Goal: Task Accomplishment & Management: Manage account settings

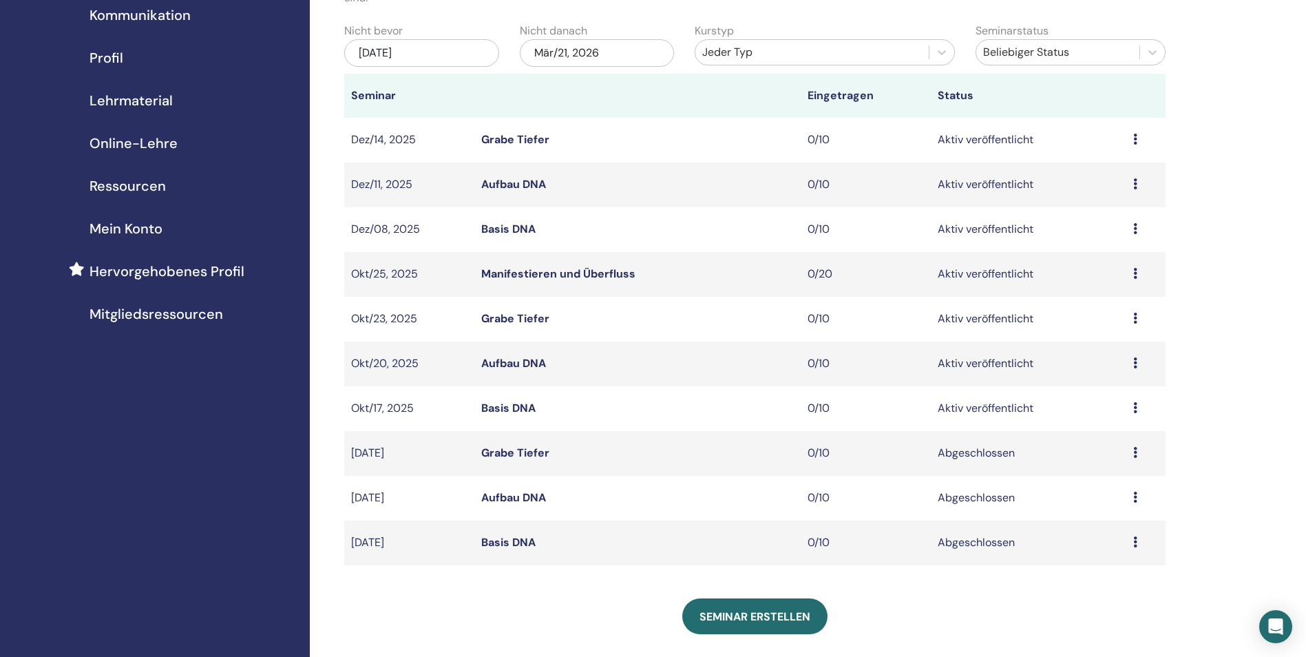
scroll to position [138, 0]
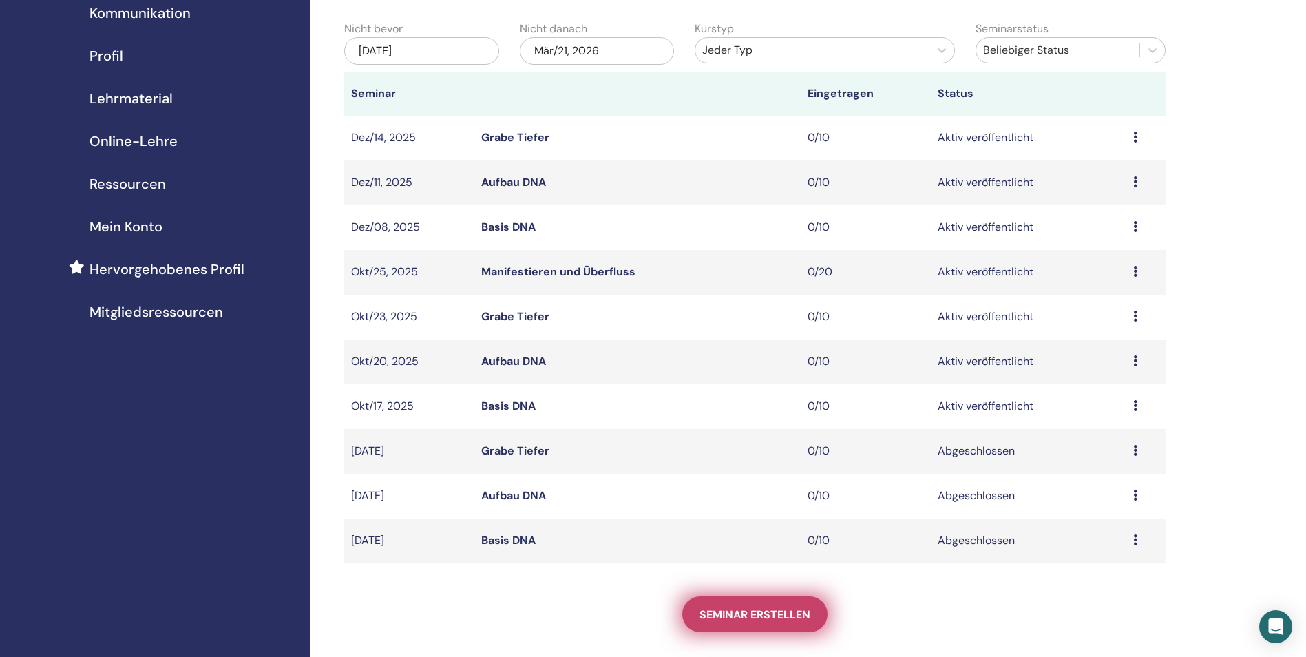
click at [749, 618] on span "Seminar erstellen" at bounding box center [754, 614] width 111 height 14
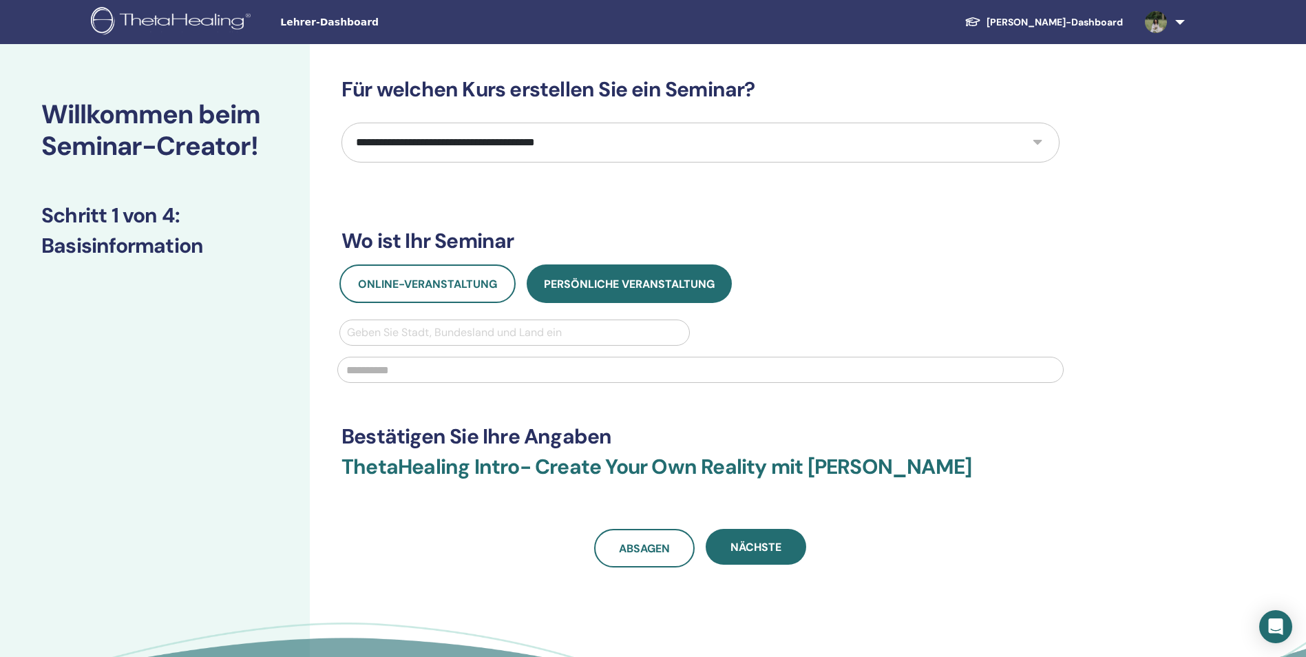
click at [1032, 142] on select "**********" at bounding box center [700, 143] width 718 height 40
select select "*"
click at [341, 123] on select "**********" at bounding box center [700, 143] width 718 height 40
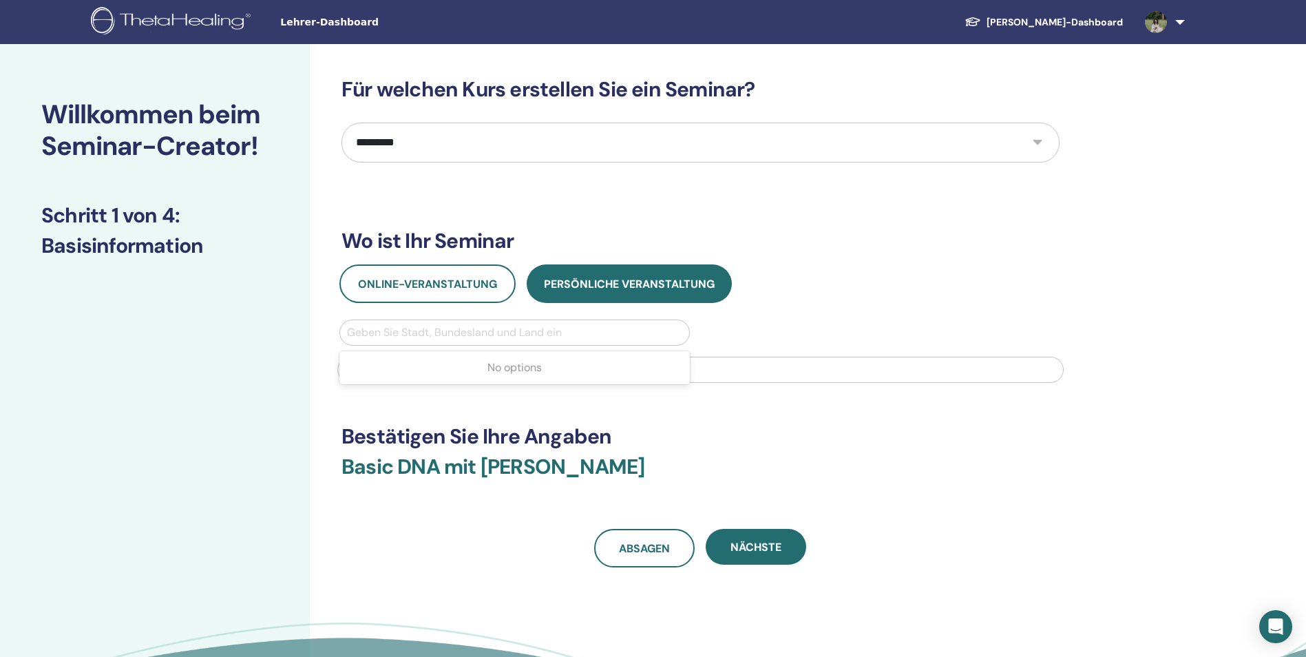
click at [494, 329] on div at bounding box center [514, 332] width 335 height 19
type input "*****"
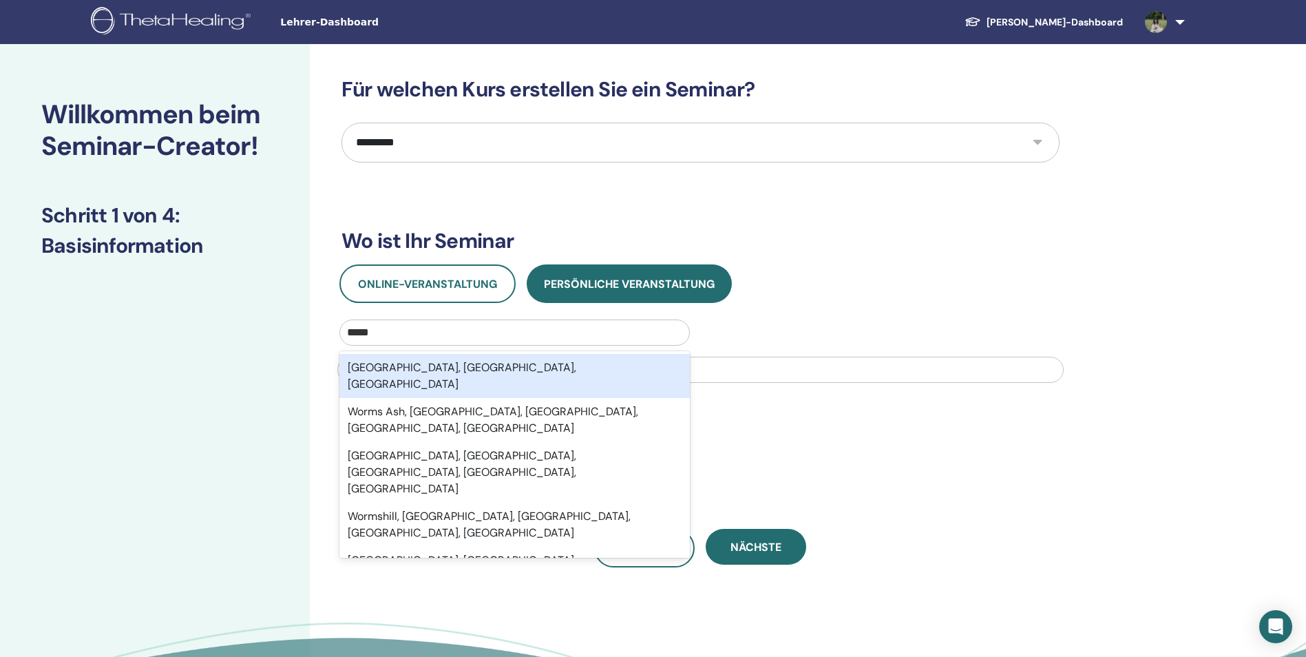
click at [513, 371] on div "Worms, Rheinland-Pfalz, DEU" at bounding box center [514, 376] width 350 height 44
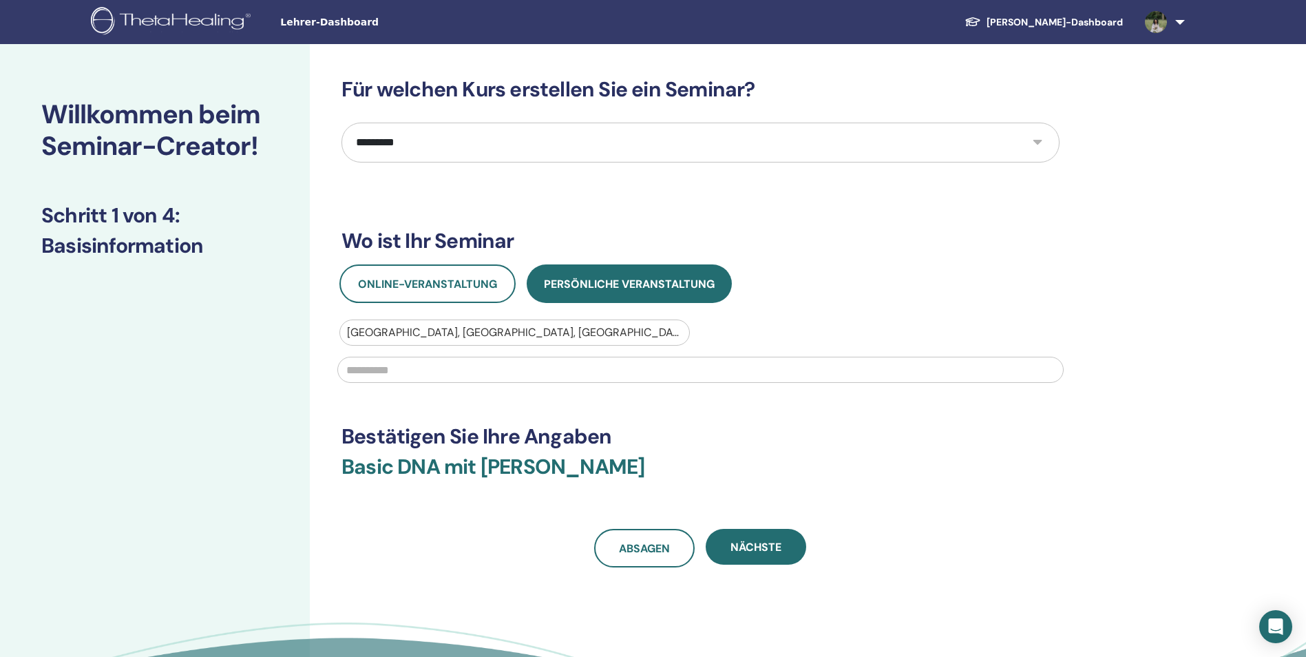
click at [555, 376] on input "text" at bounding box center [700, 370] width 726 height 26
type input "**********"
click at [778, 538] on button "Nächste" at bounding box center [755, 547] width 100 height 36
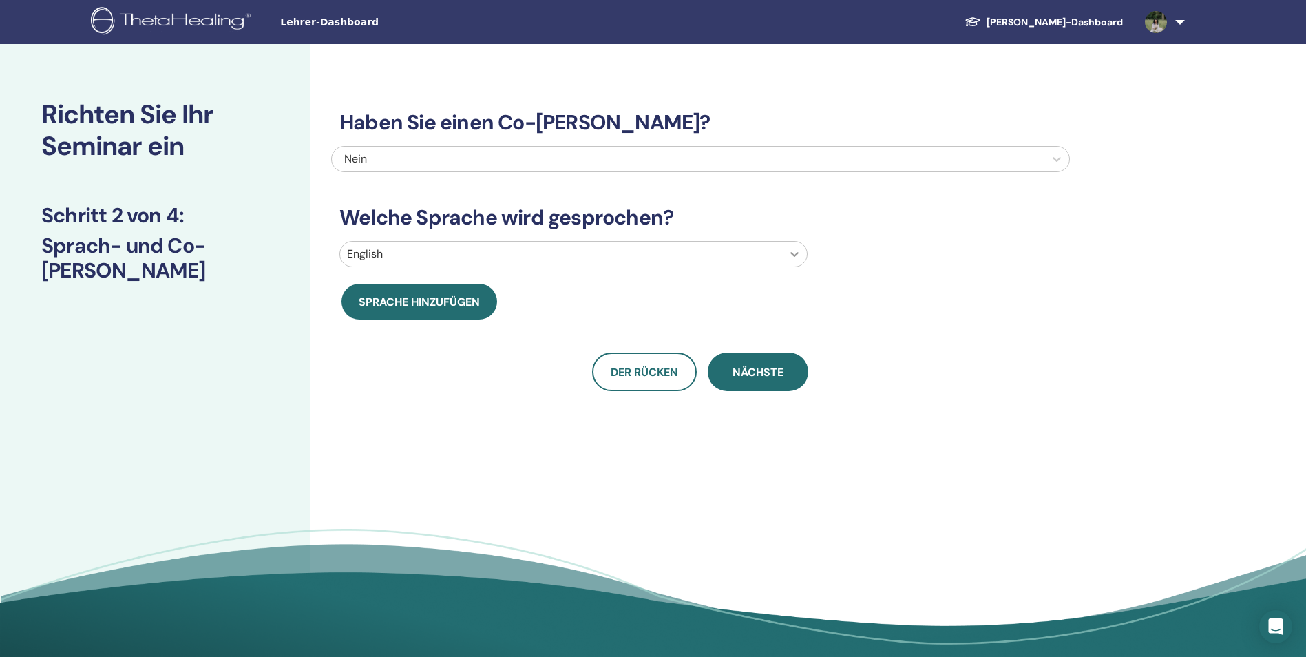
click at [798, 248] on icon at bounding box center [794, 254] width 14 height 14
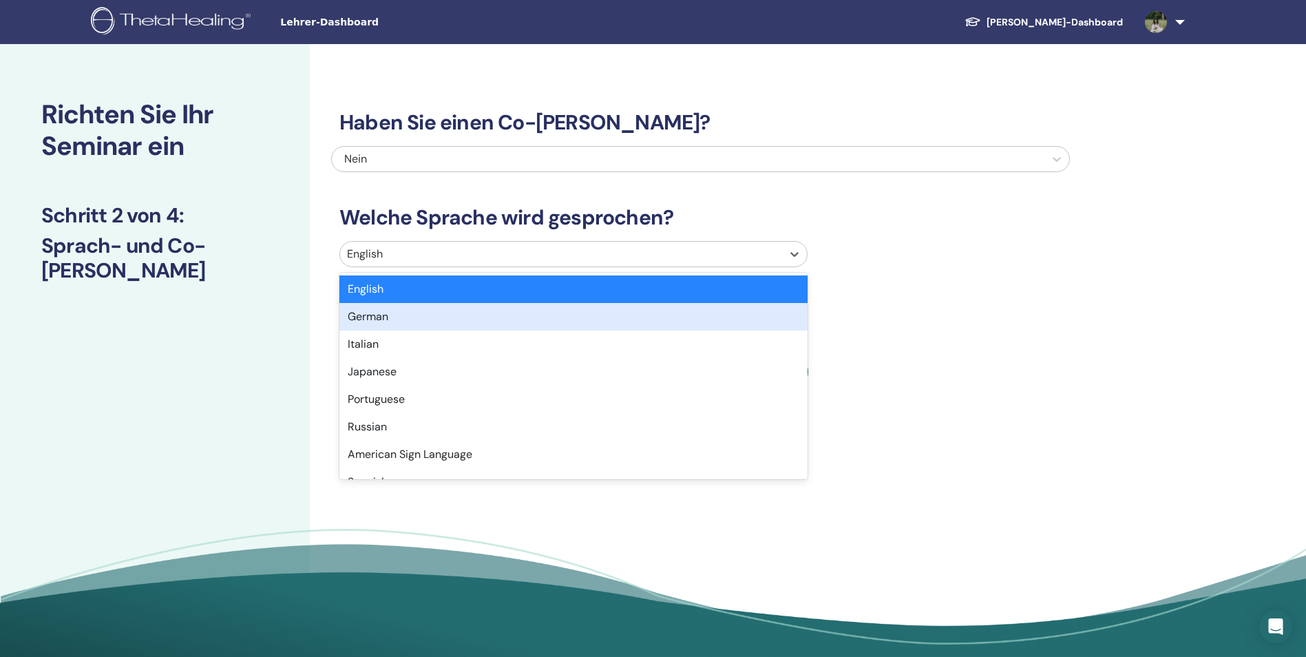
click at [754, 319] on div "German" at bounding box center [573, 317] width 468 height 28
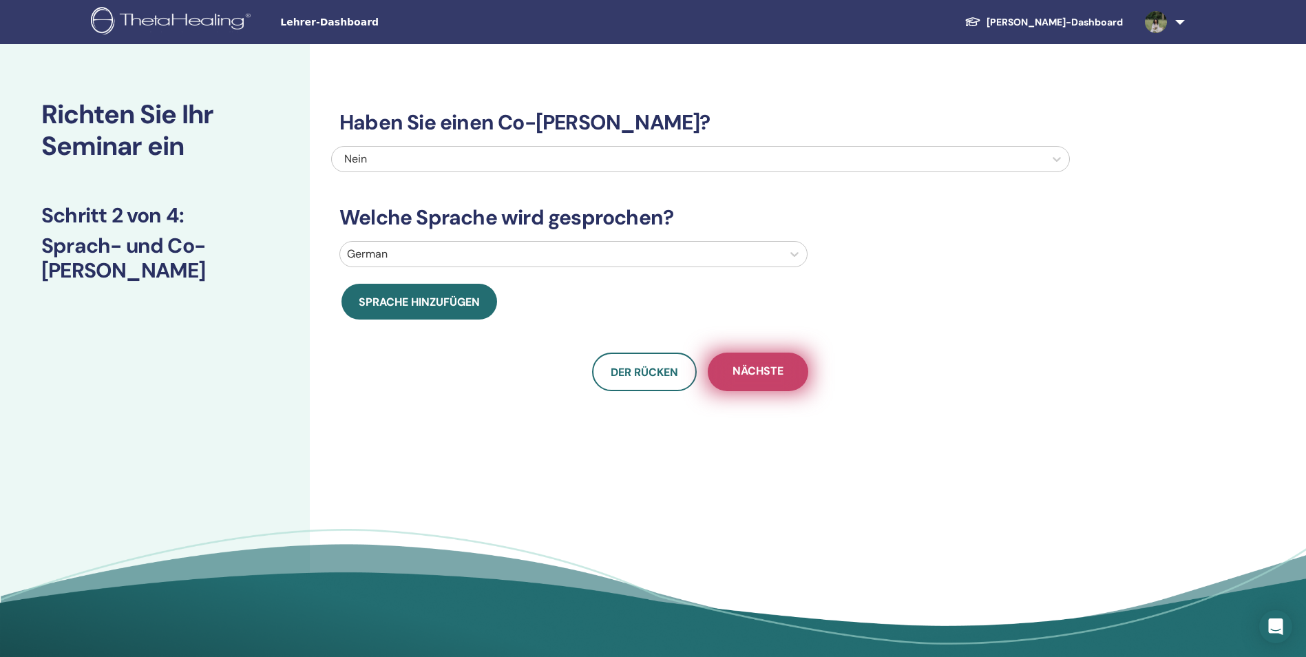
click at [766, 365] on span "Nächste" at bounding box center [757, 371] width 51 height 17
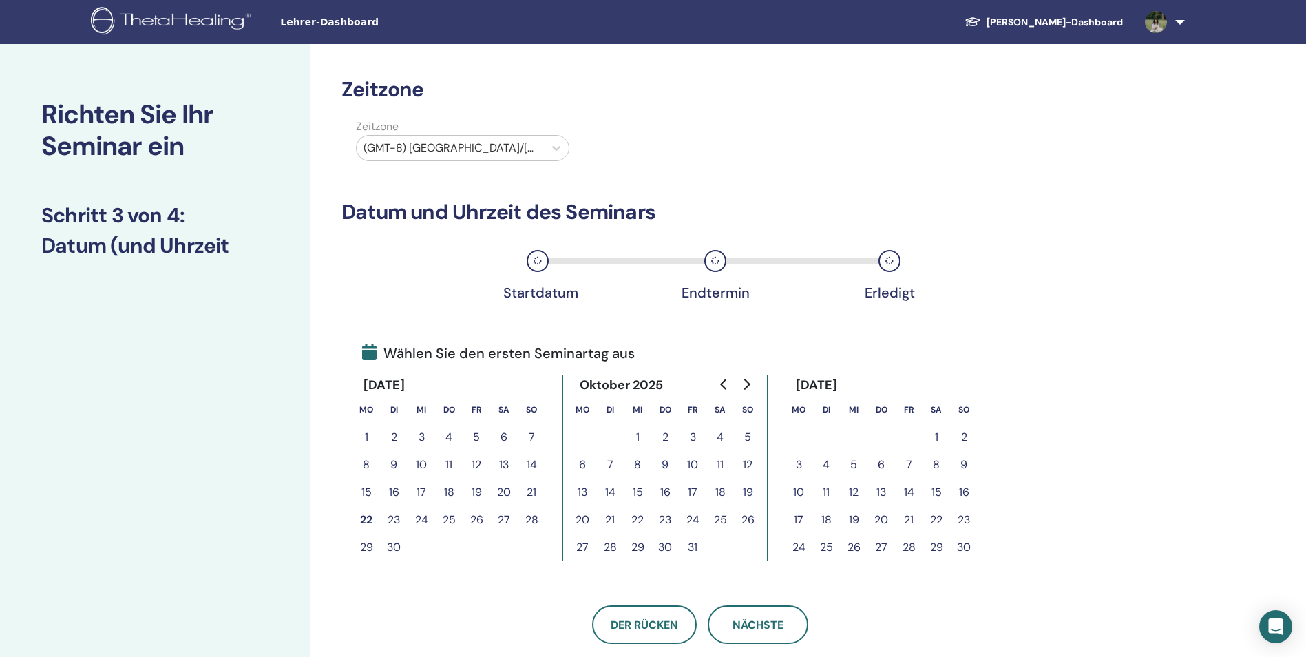
click at [803, 517] on button "17" at bounding box center [799, 520] width 28 height 28
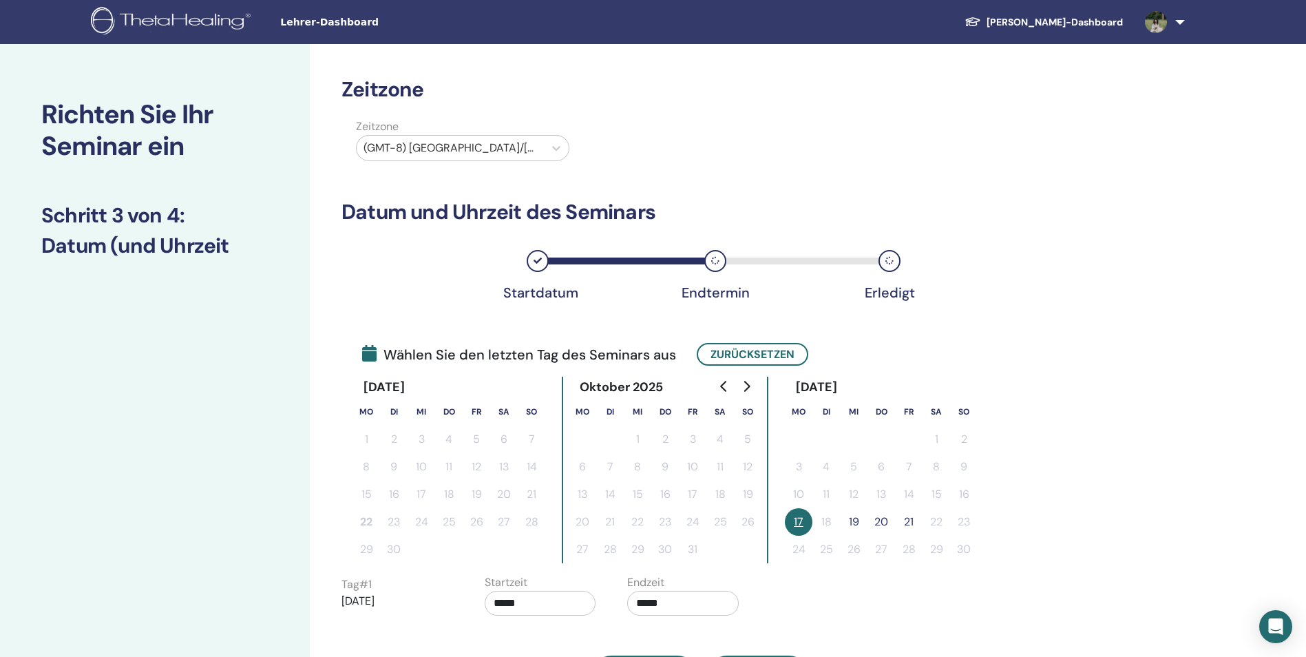
click at [855, 522] on button "19" at bounding box center [854, 522] width 28 height 28
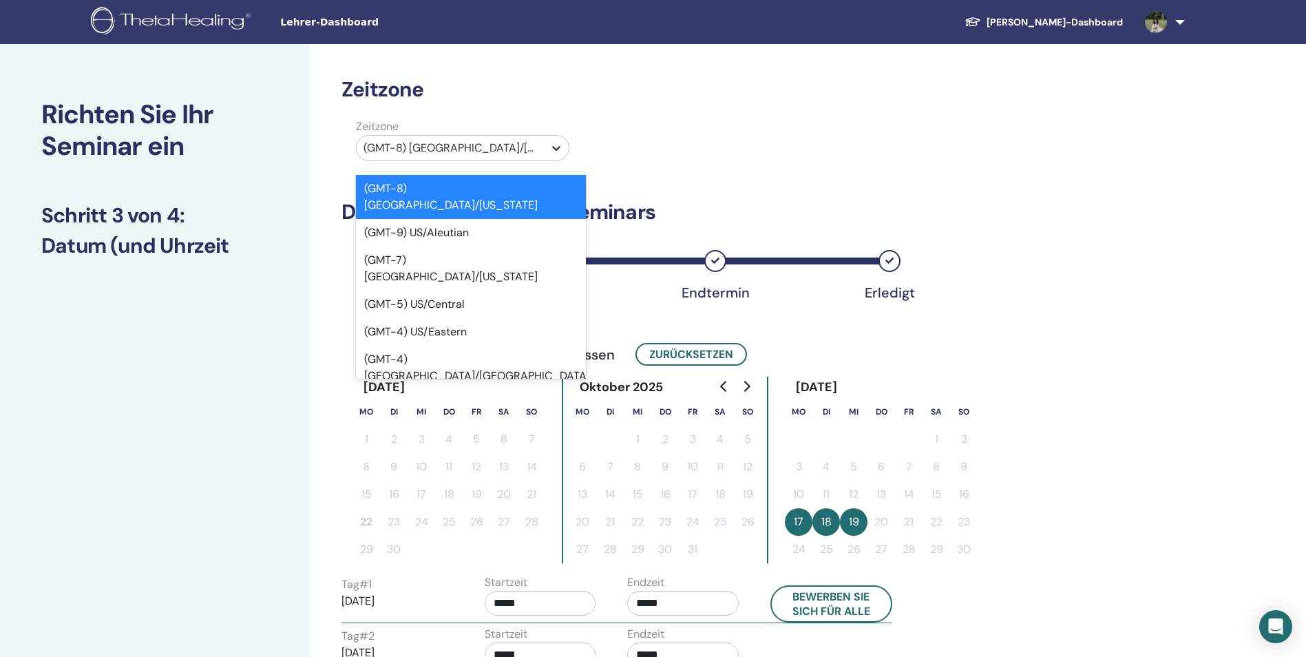
click at [549, 156] on div at bounding box center [556, 148] width 25 height 25
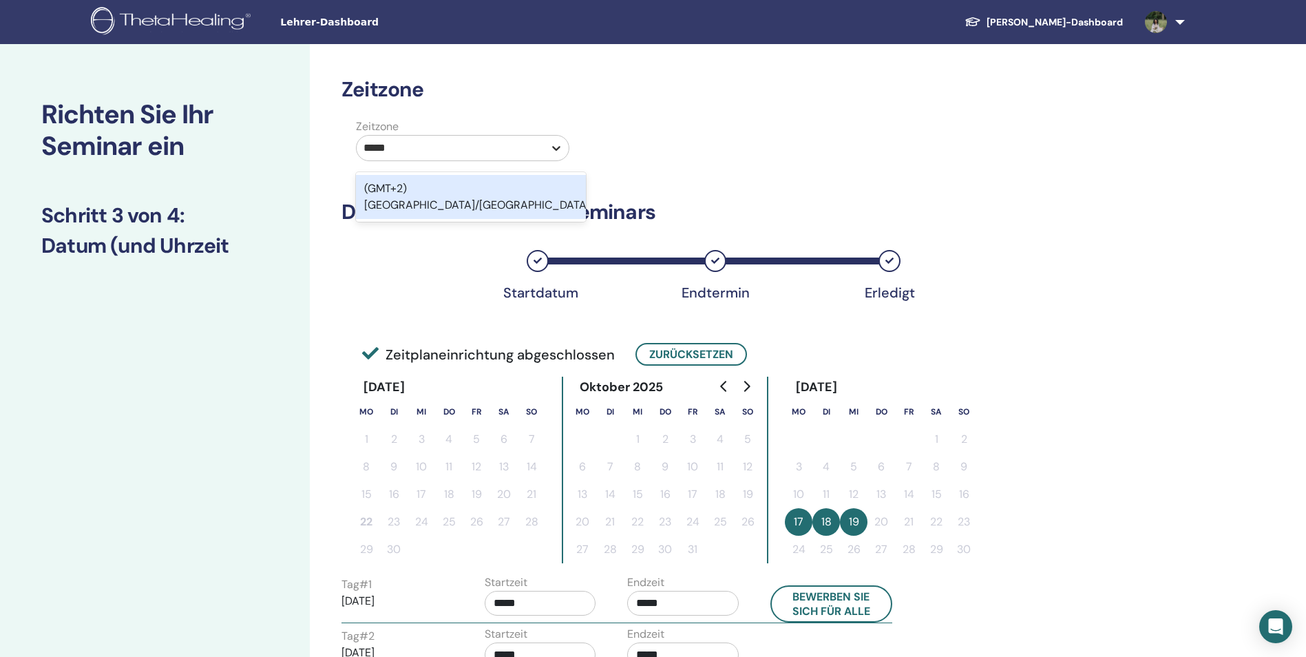
type input "******"
click at [506, 187] on div "(GMT+2) Europe/Berlin" at bounding box center [471, 197] width 230 height 44
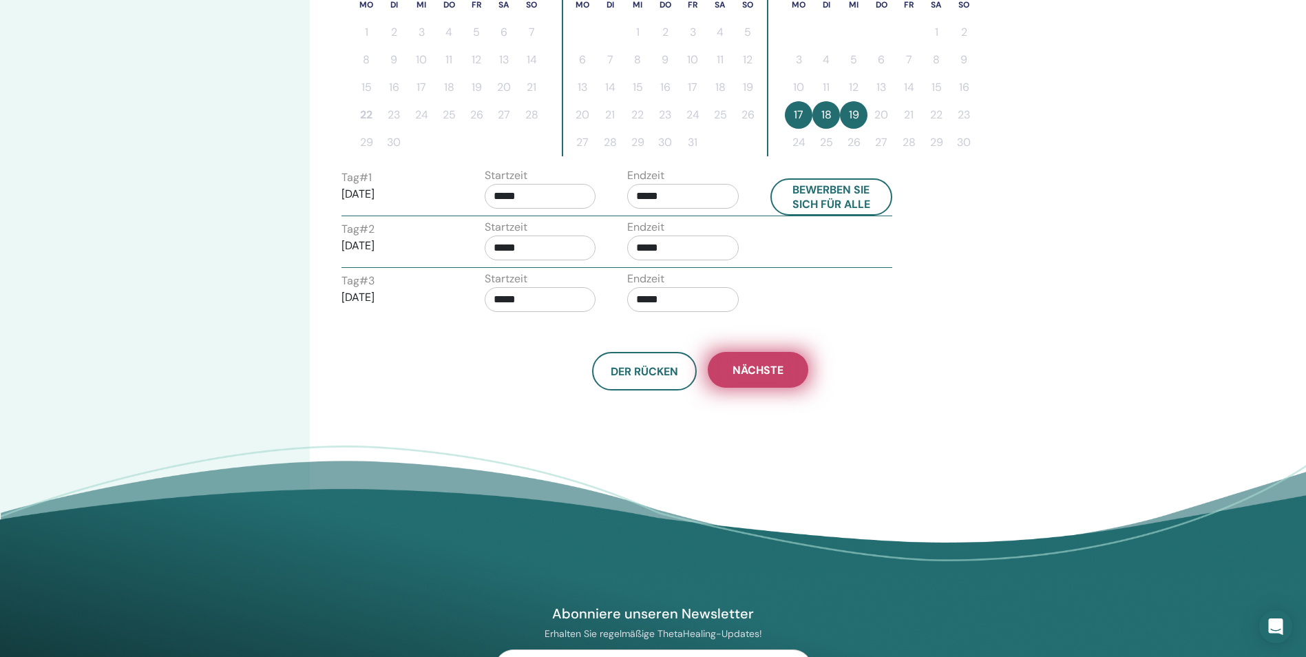
scroll to position [413, 0]
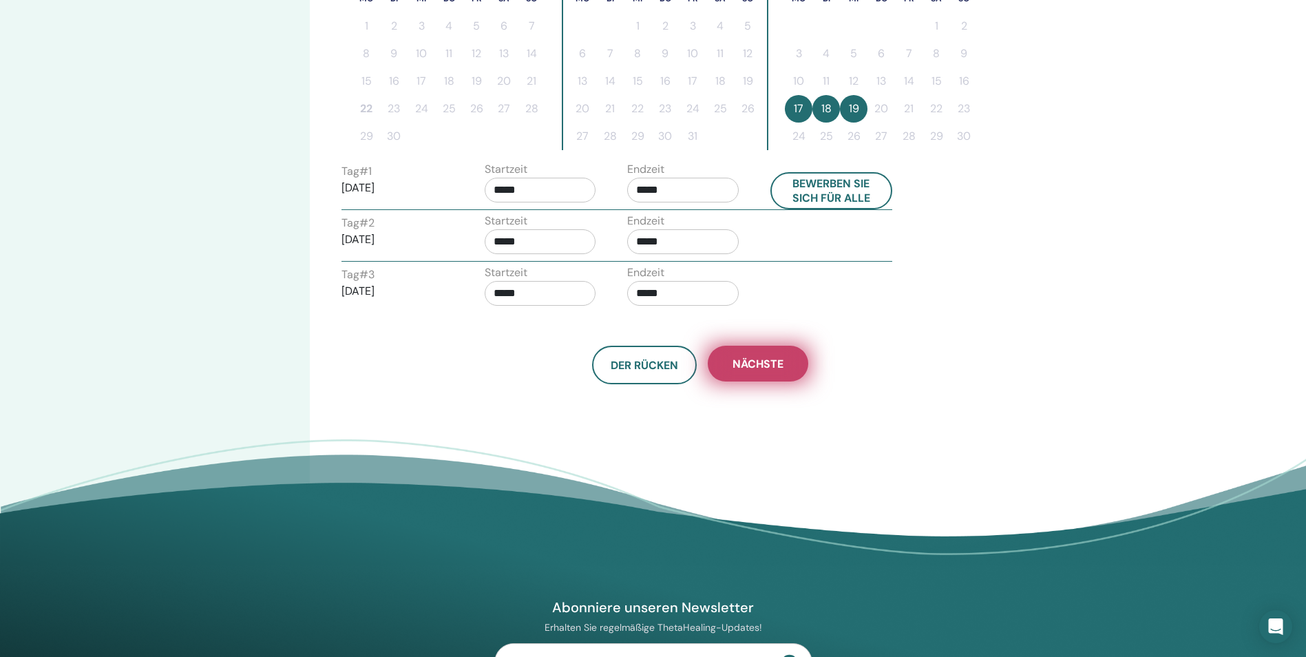
click at [788, 372] on button "Nächste" at bounding box center [758, 364] width 100 height 36
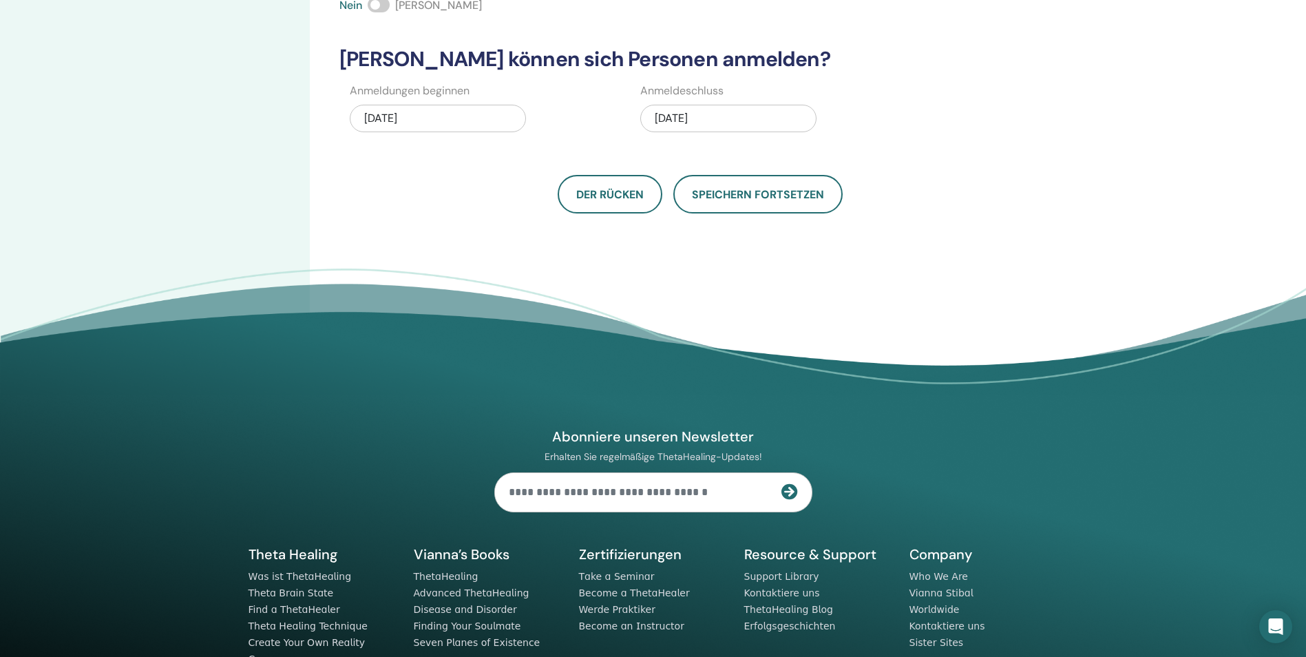
click at [701, 110] on div "11/19/2025" at bounding box center [728, 119] width 176 height 28
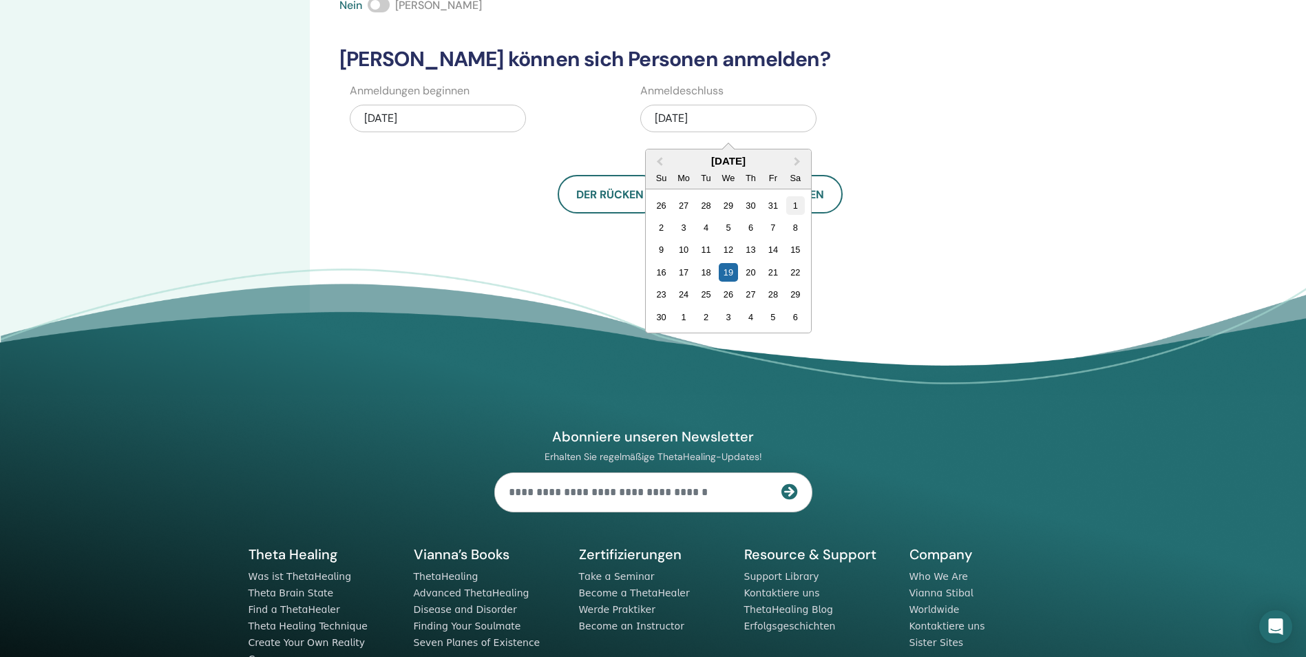
click at [793, 209] on div "1" at bounding box center [795, 205] width 19 height 19
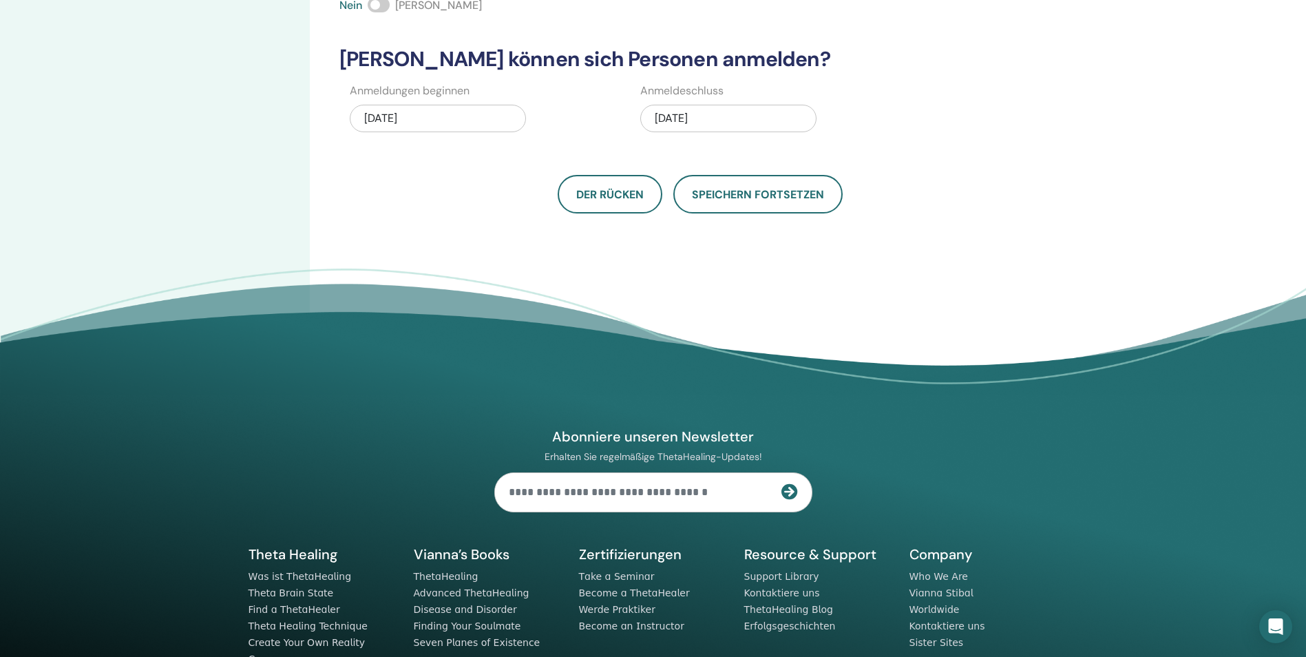
click at [670, 118] on div "11/01/2025" at bounding box center [728, 119] width 176 height 28
click at [847, 240] on div "Wie viele Personen können teilnehmen? Anzahl Sitzplätze * Wie hoch wird der Pre…" at bounding box center [745, 18] width 871 height 775
click at [723, 202] on button "Speichern fortsetzen" at bounding box center [757, 194] width 169 height 39
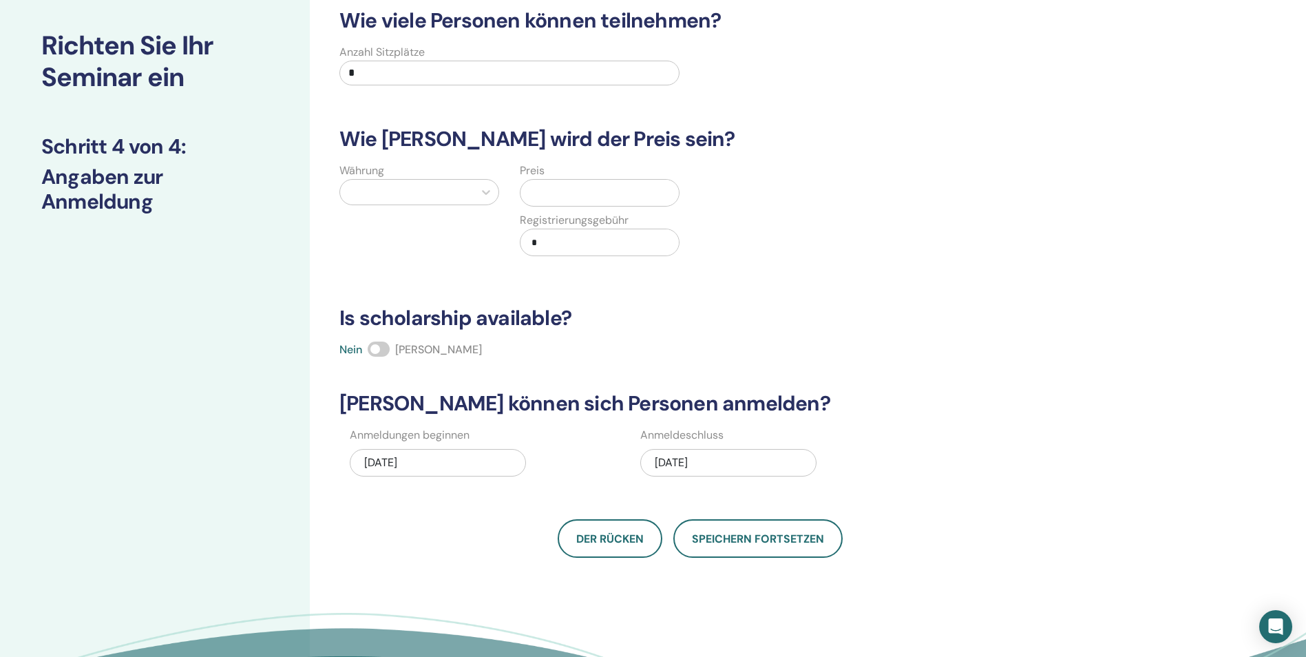
scroll to position [0, 0]
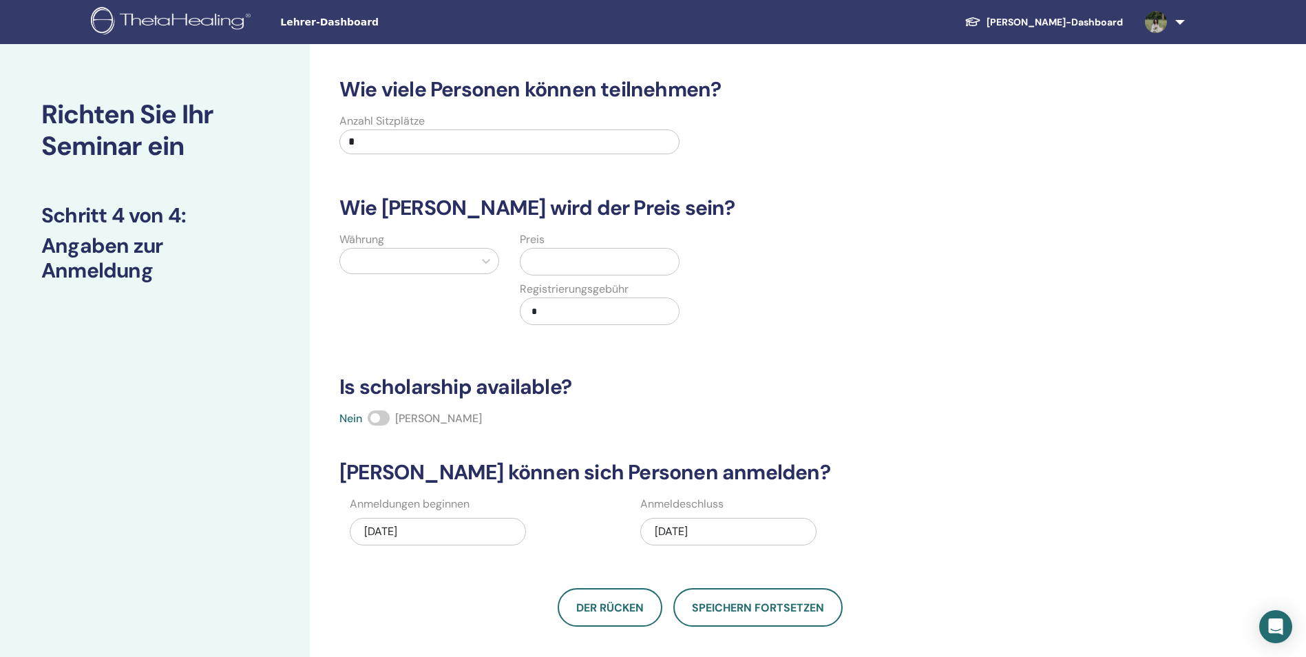
click at [588, 128] on div "Anzahl Sitzplätze *" at bounding box center [509, 138] width 340 height 50
click at [584, 143] on input "*" at bounding box center [509, 141] width 340 height 25
type input "**"
click at [473, 263] on div at bounding box center [407, 260] width 134 height 25
type input "****"
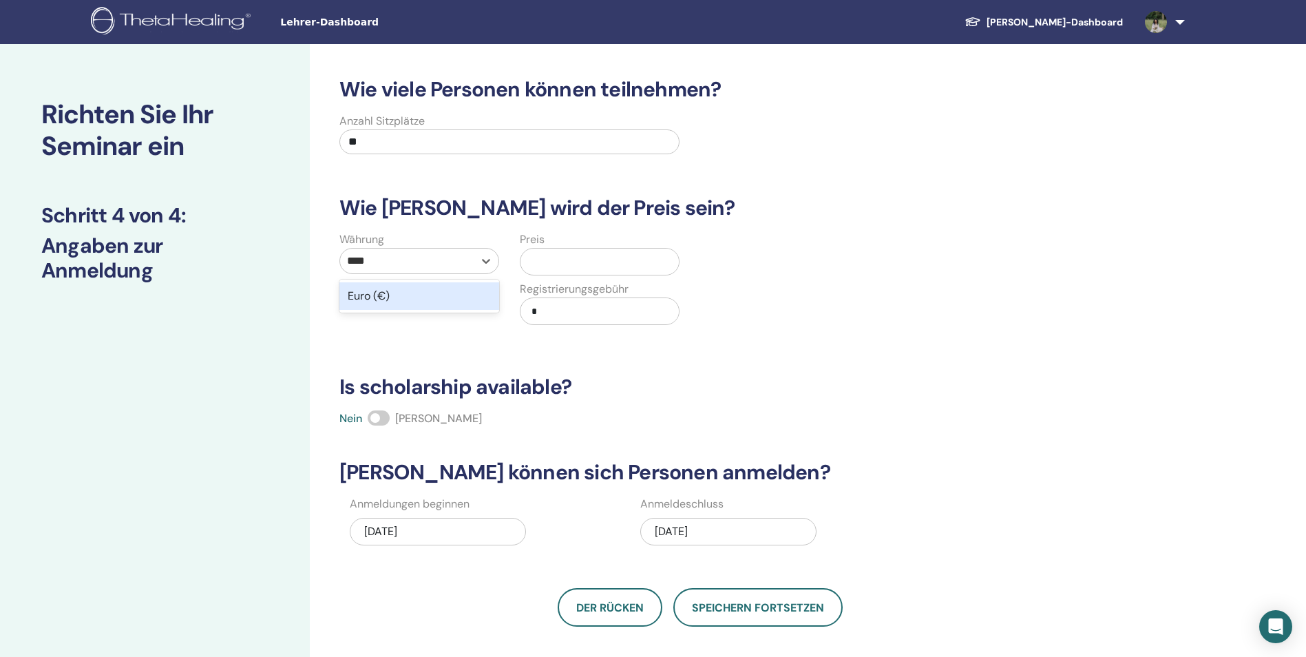
click at [418, 297] on div "Euro (€)" at bounding box center [419, 296] width 160 height 28
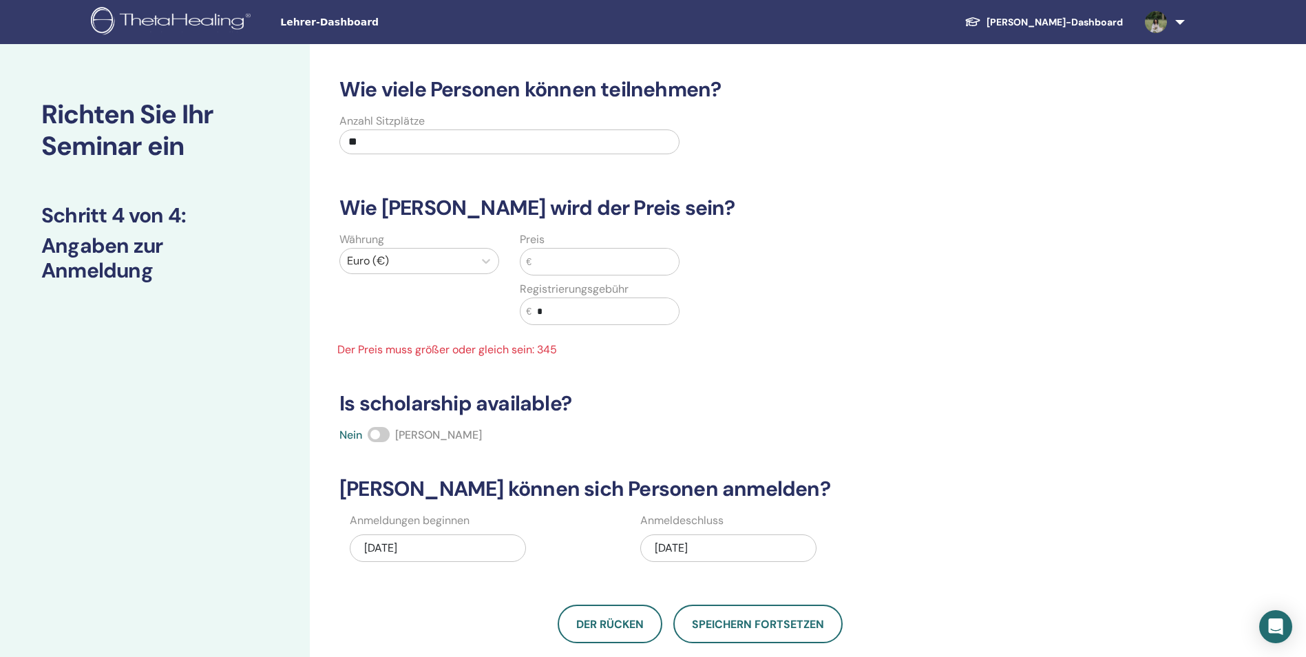
click at [388, 436] on span at bounding box center [379, 434] width 22 height 15
click at [372, 436] on span at bounding box center [379, 434] width 22 height 15
click at [603, 257] on input "text" at bounding box center [604, 261] width 147 height 26
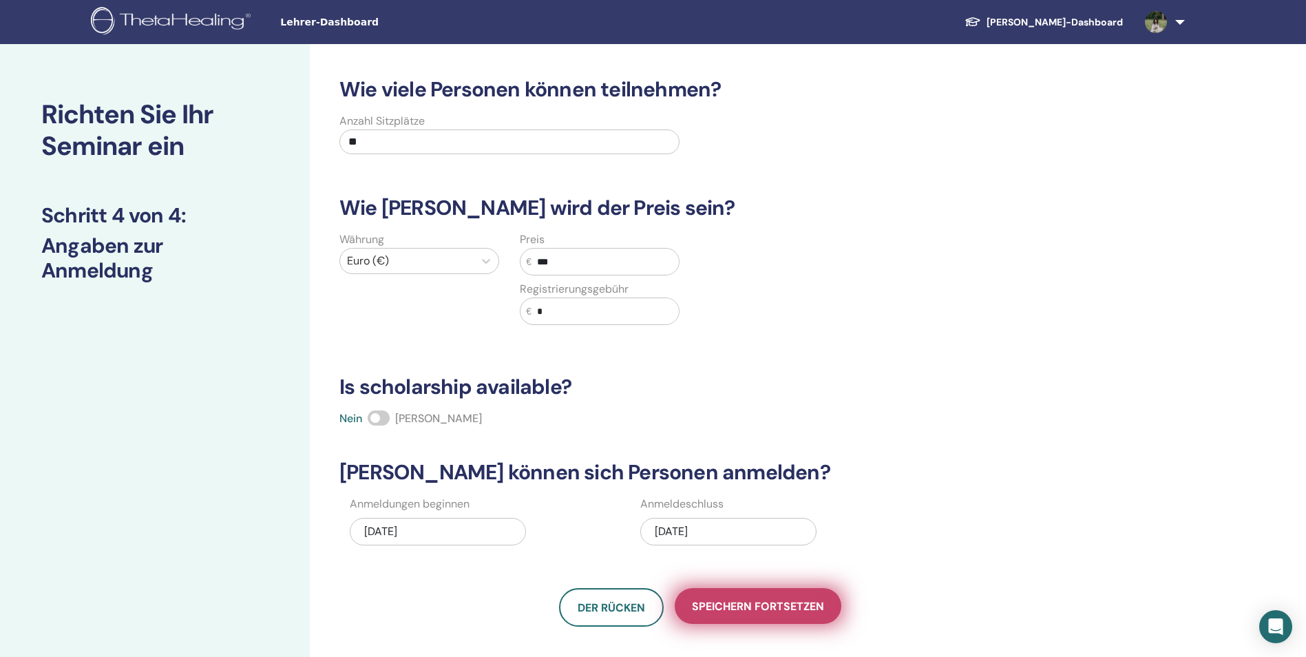
type input "***"
click at [806, 613] on button "Speichern fortsetzen" at bounding box center [757, 606] width 167 height 36
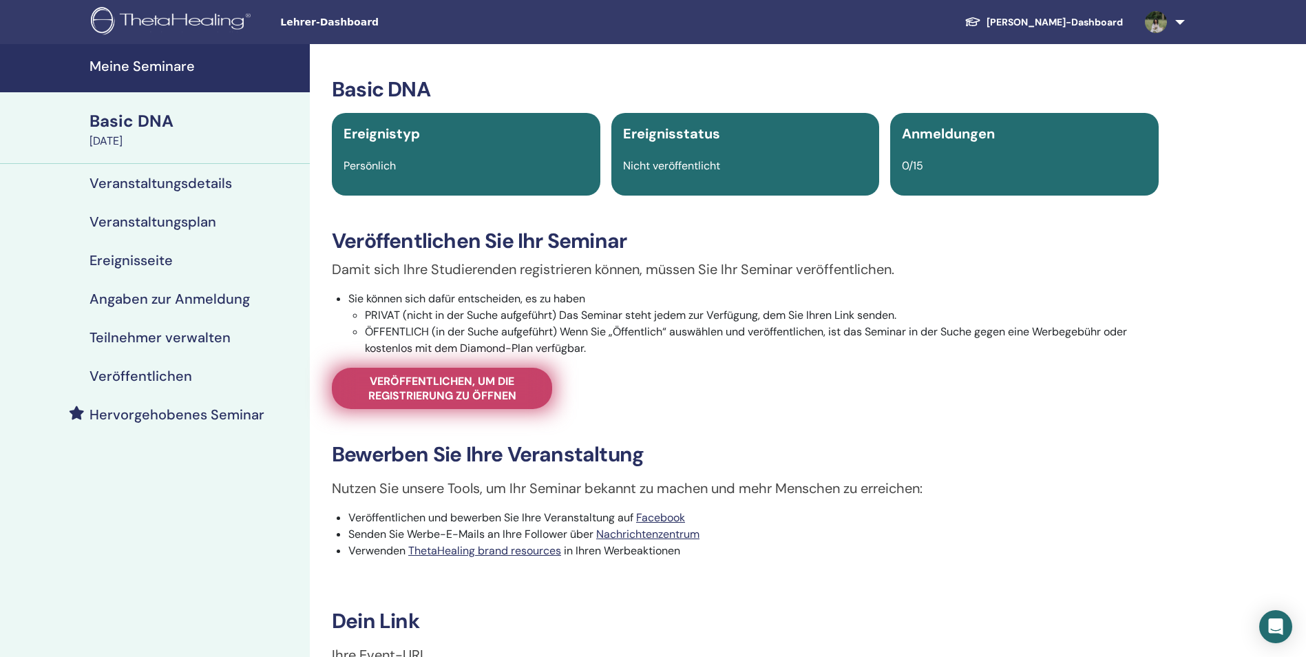
click at [487, 395] on span "Veröffentlichen, um die Registrierung zu öffnen" at bounding box center [442, 388] width 186 height 29
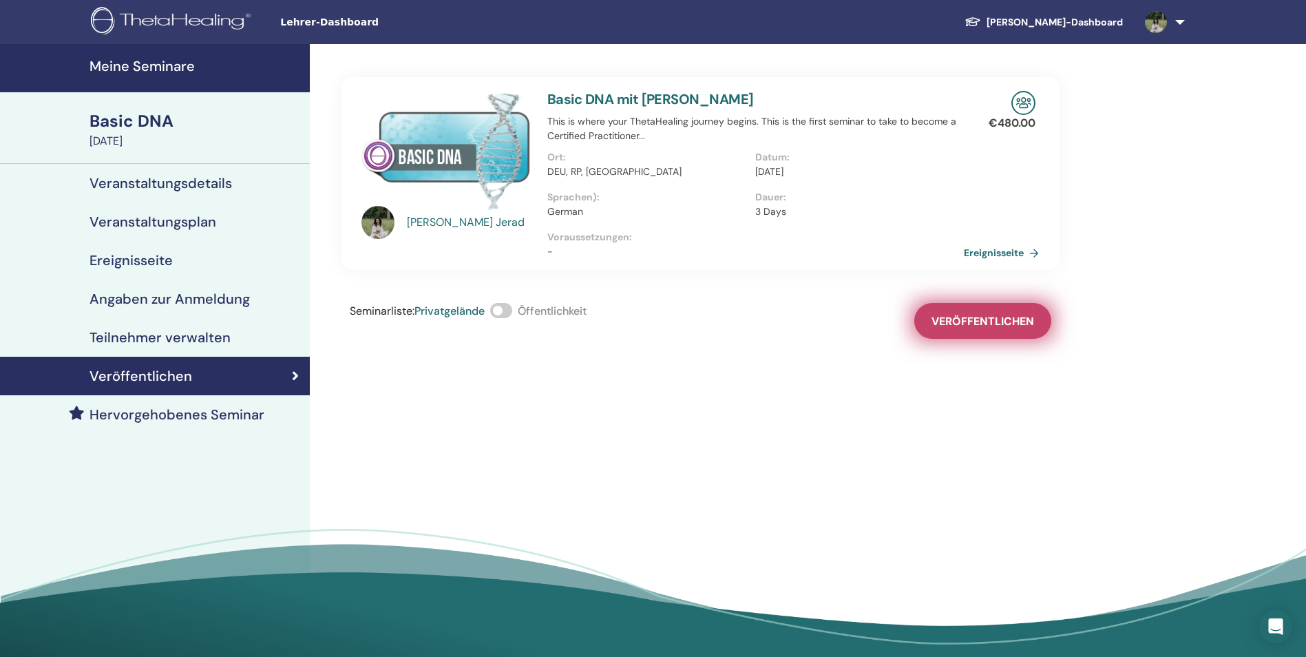
click at [962, 316] on span "Veröffentlichen" at bounding box center [982, 321] width 103 height 14
click at [180, 59] on h4 "Meine Seminare" at bounding box center [195, 66] width 212 height 17
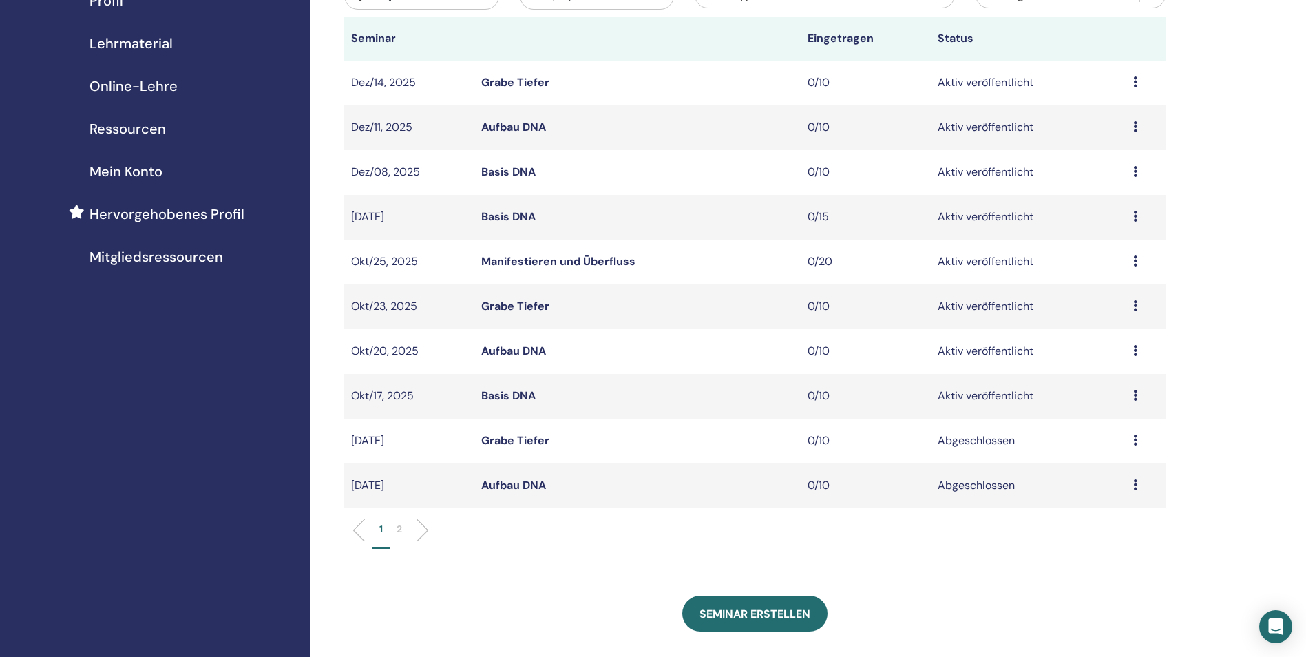
scroll to position [206, 0]
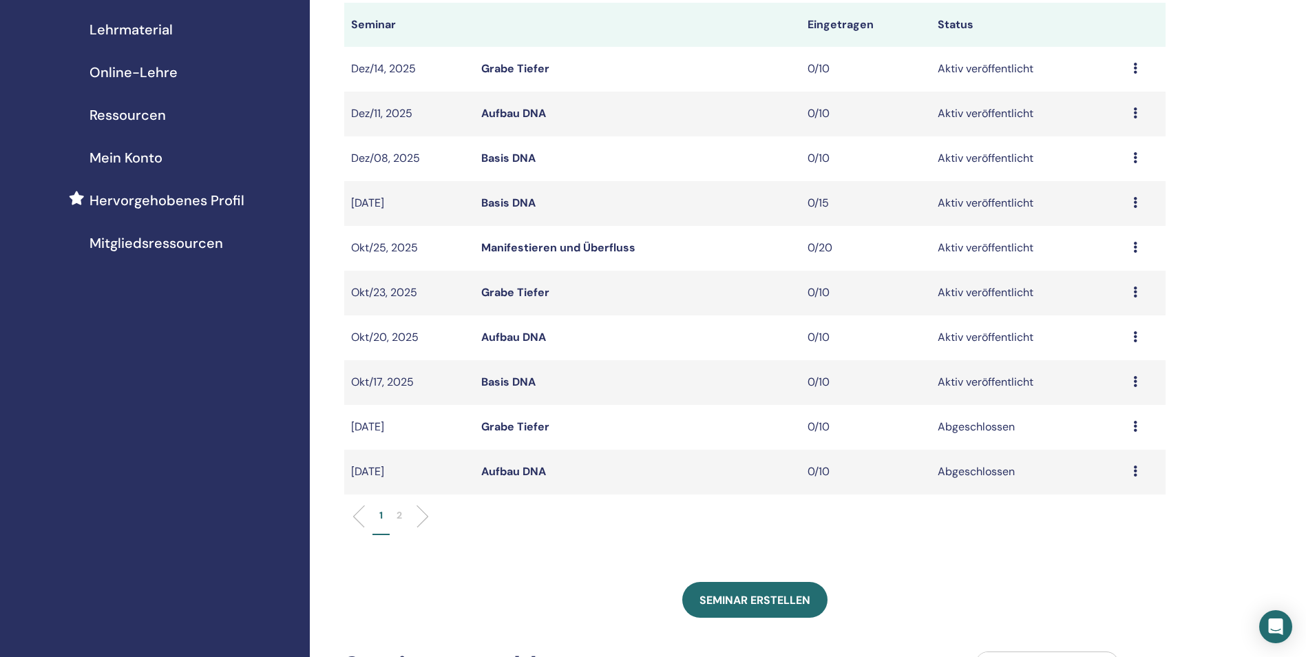
click at [1140, 383] on div "Vorschau Bearbeiten Teilnehmer Absagen" at bounding box center [1145, 382] width 25 height 17
click at [1116, 398] on link "Vorschau" at bounding box center [1098, 394] width 47 height 14
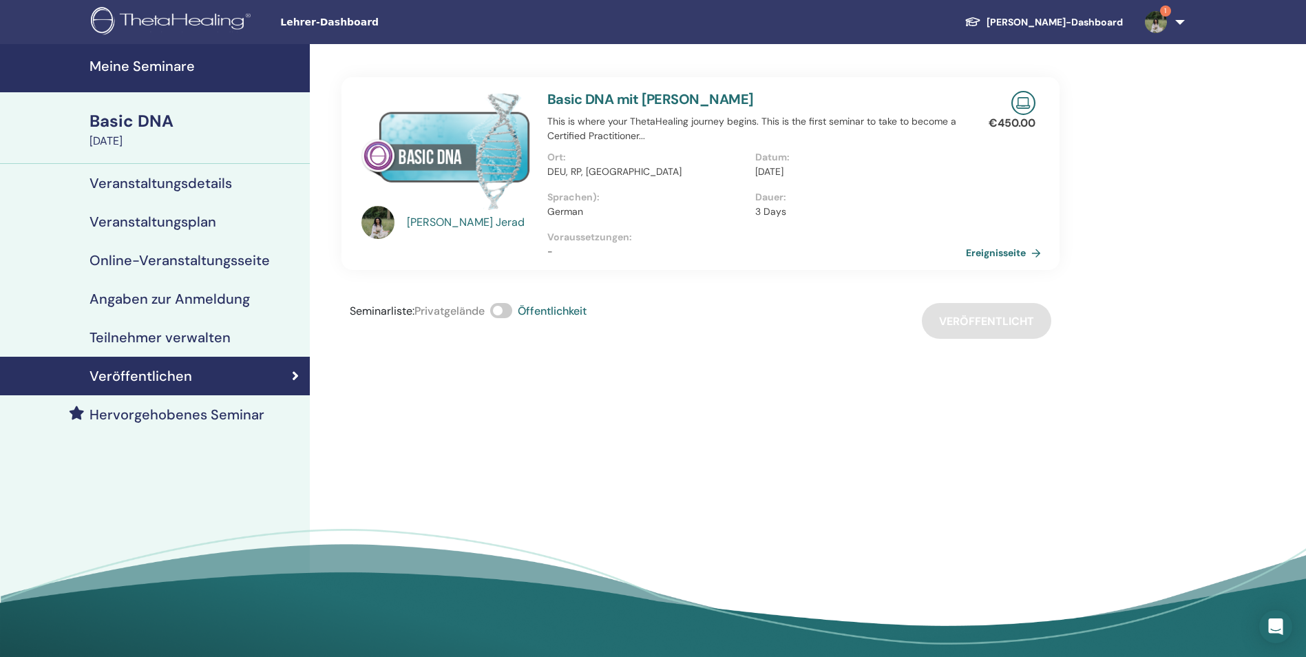
click at [1012, 256] on link "Ereignisseite" at bounding box center [1006, 252] width 81 height 21
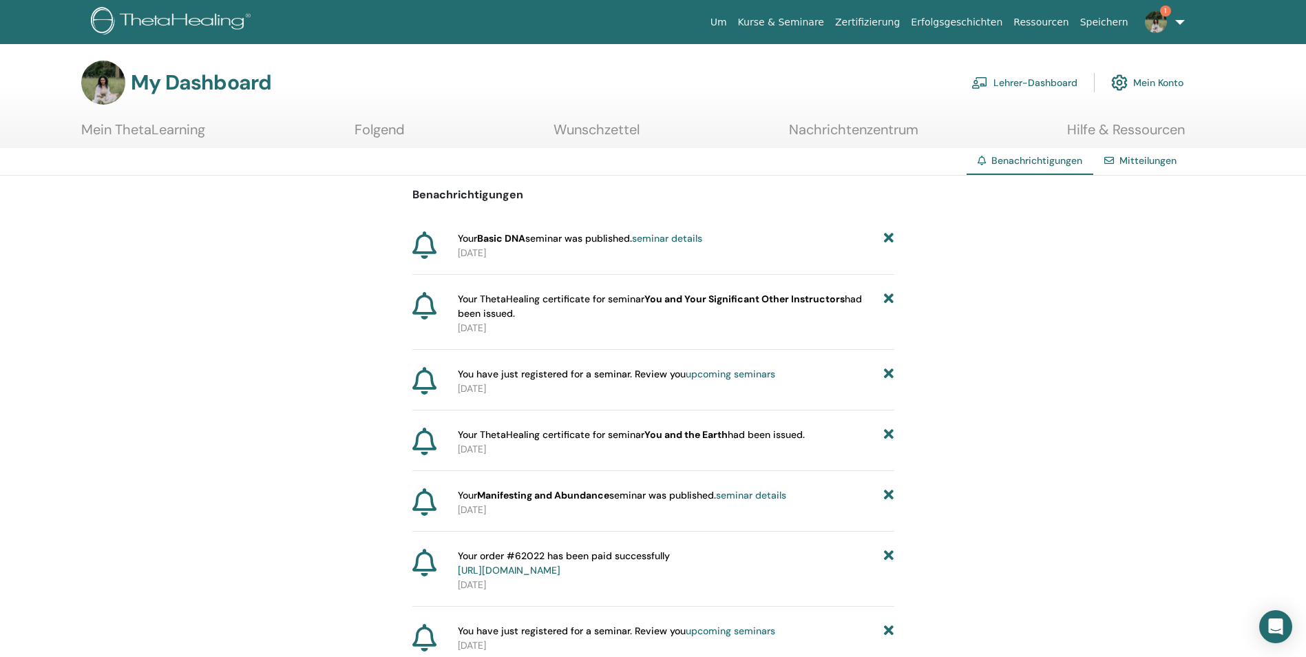
click at [1031, 85] on link "Lehrer-Dashboard" at bounding box center [1024, 82] width 106 height 30
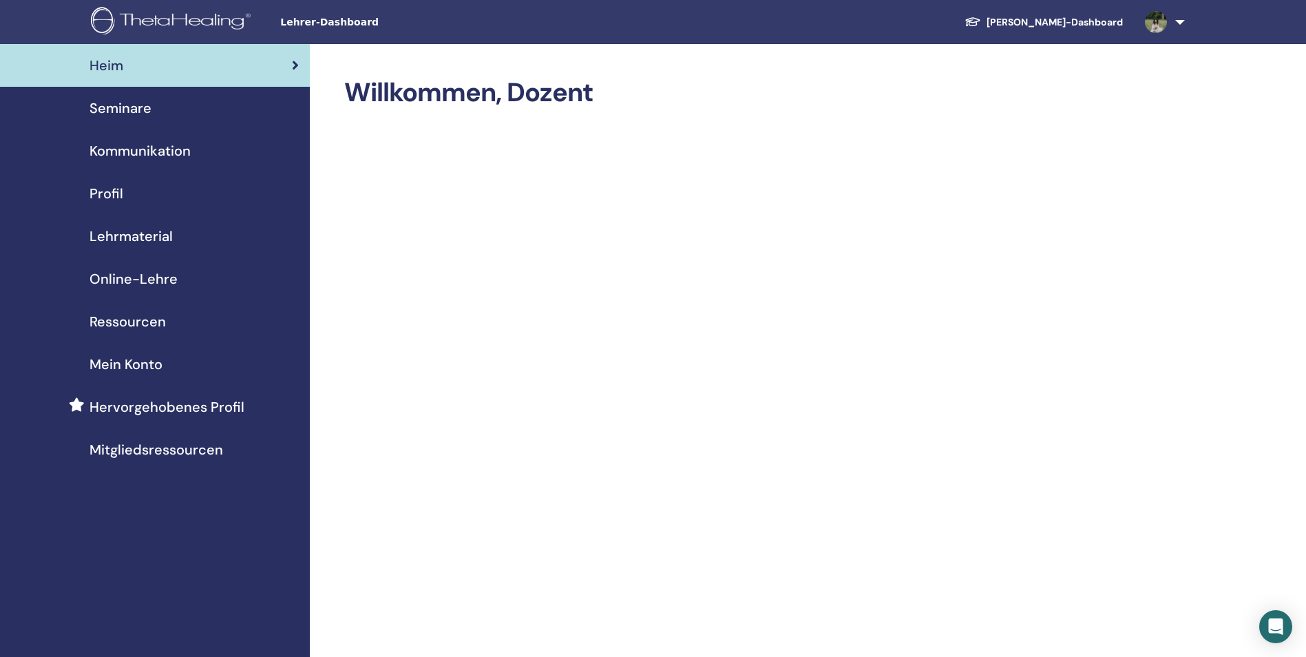
click at [163, 112] on div "Seminare" at bounding box center [155, 108] width 288 height 21
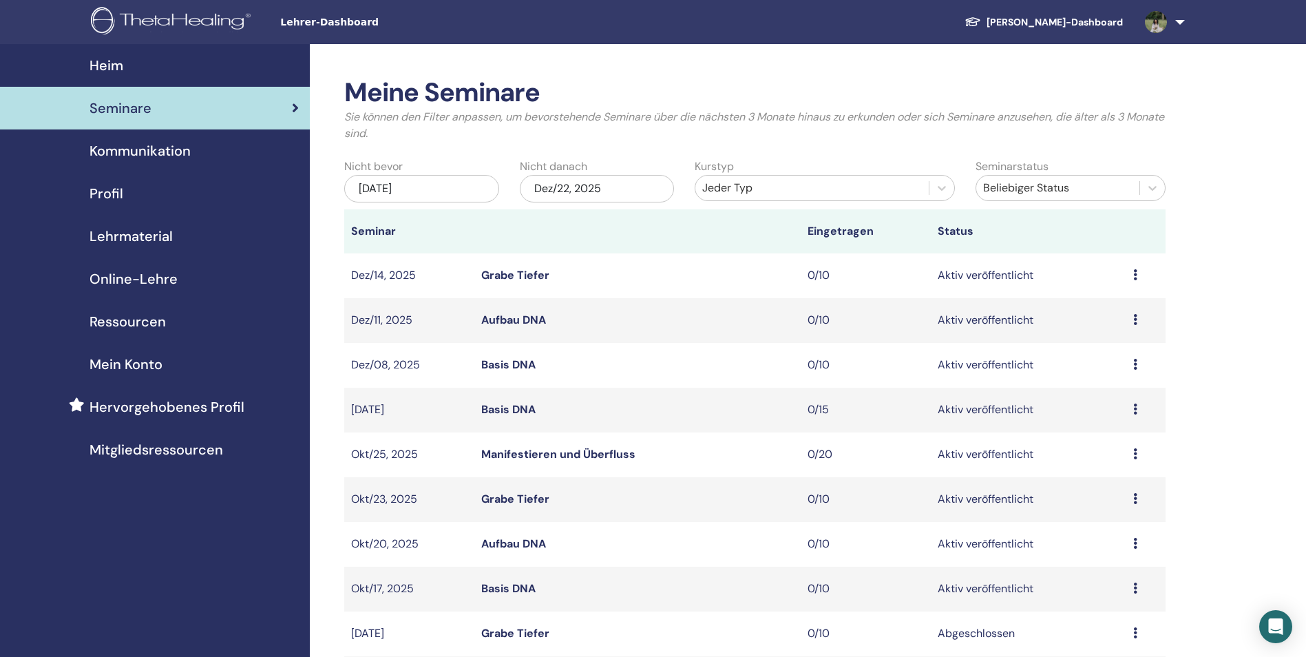
click at [1133, 364] on icon at bounding box center [1135, 364] width 4 height 11
click at [1116, 374] on li "Vorschau" at bounding box center [1096, 375] width 78 height 21
click at [1134, 364] on icon at bounding box center [1135, 364] width 4 height 11
click at [1087, 374] on link "Vorschau" at bounding box center [1092, 375] width 47 height 14
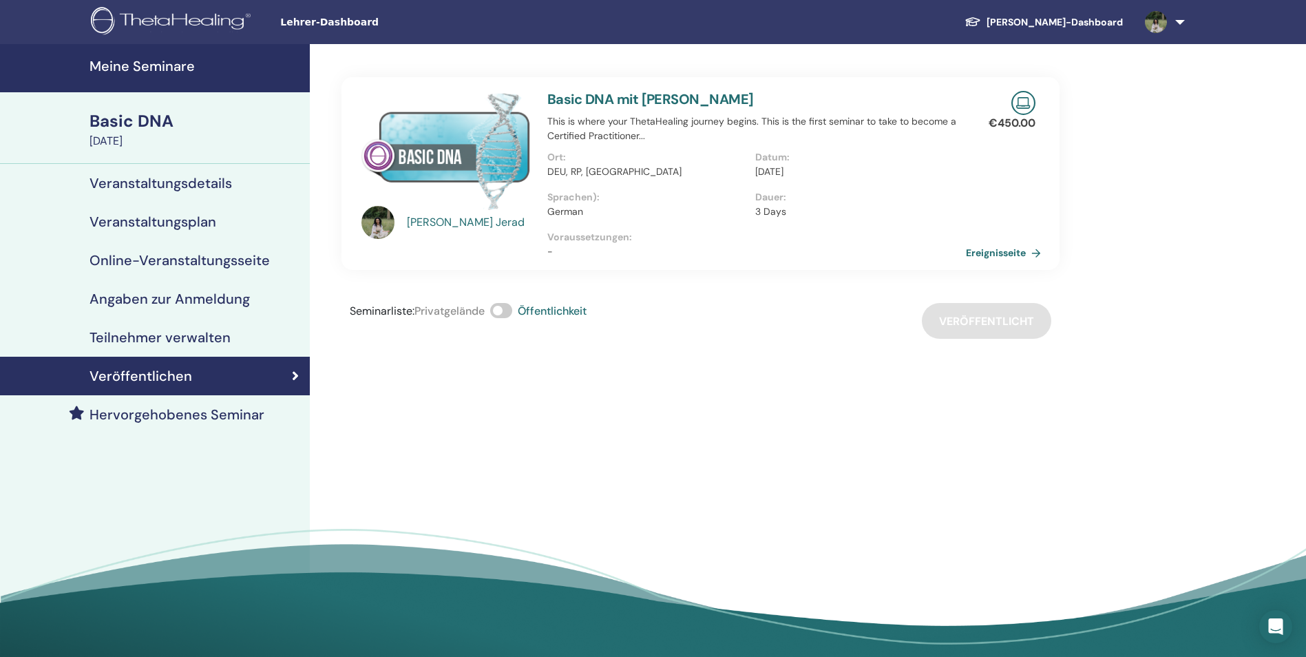
click at [1004, 251] on link "Ereignisseite" at bounding box center [1006, 252] width 81 height 21
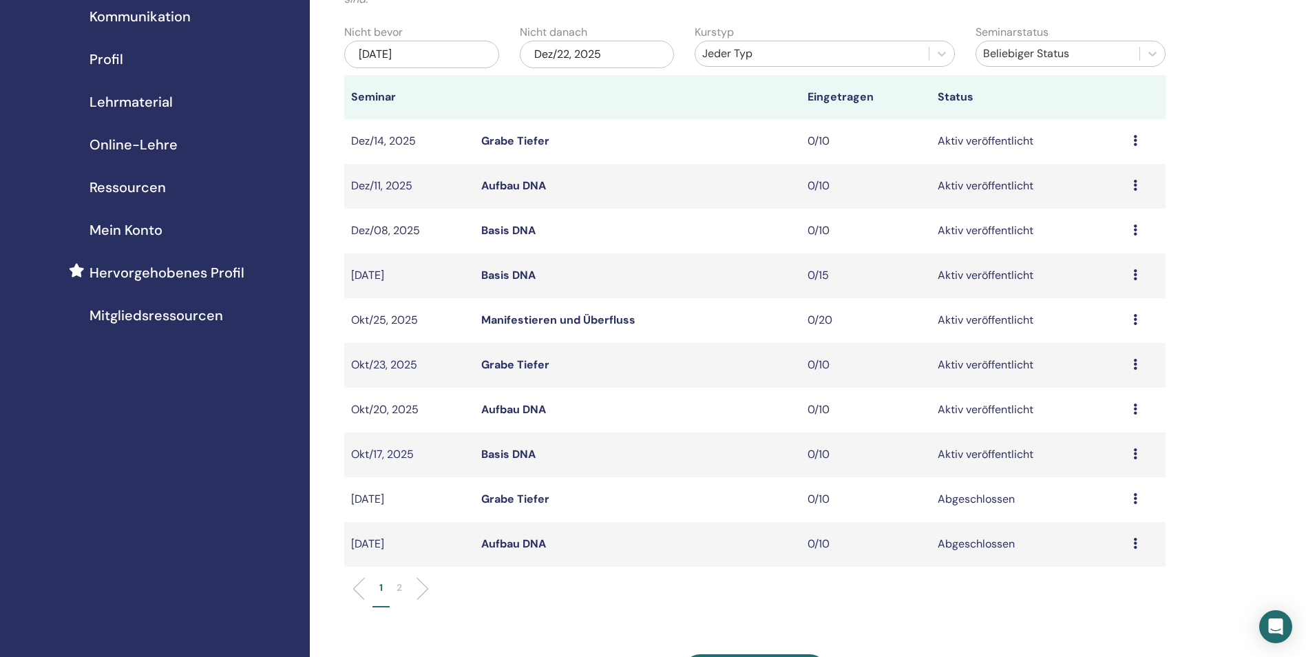
scroll to position [138, 0]
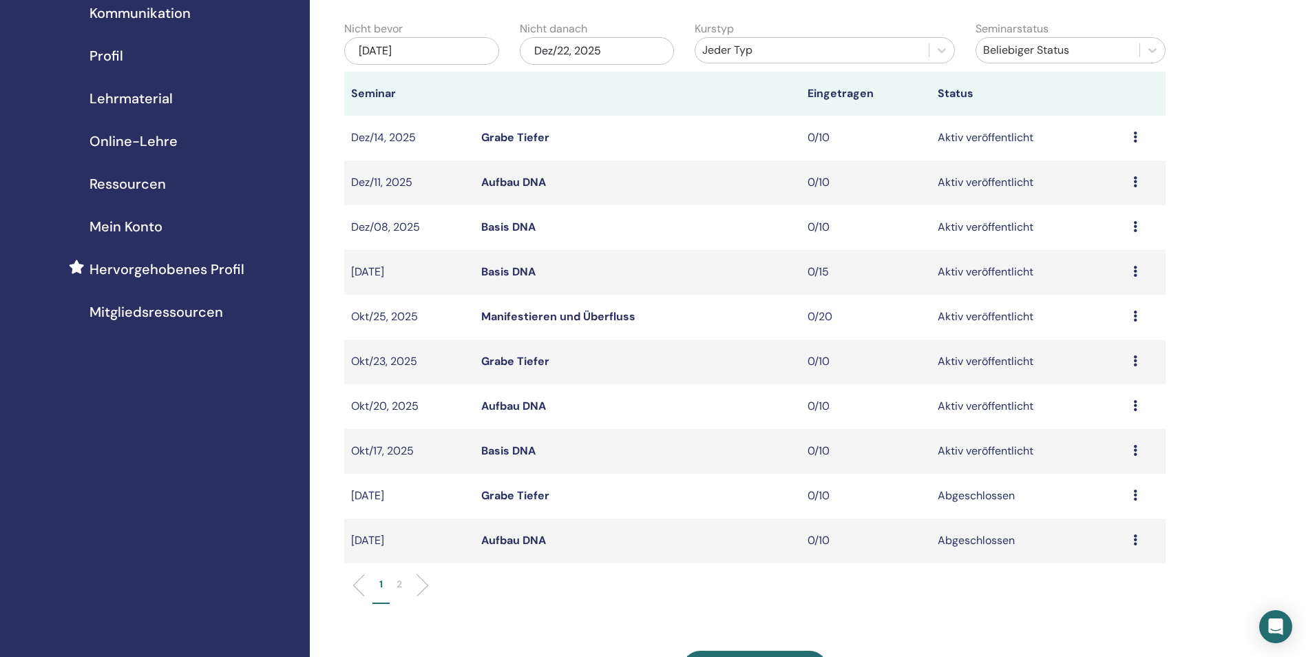
click at [1134, 407] on icon at bounding box center [1135, 405] width 4 height 11
click at [1114, 416] on link "Vorschau" at bounding box center [1093, 417] width 47 height 14
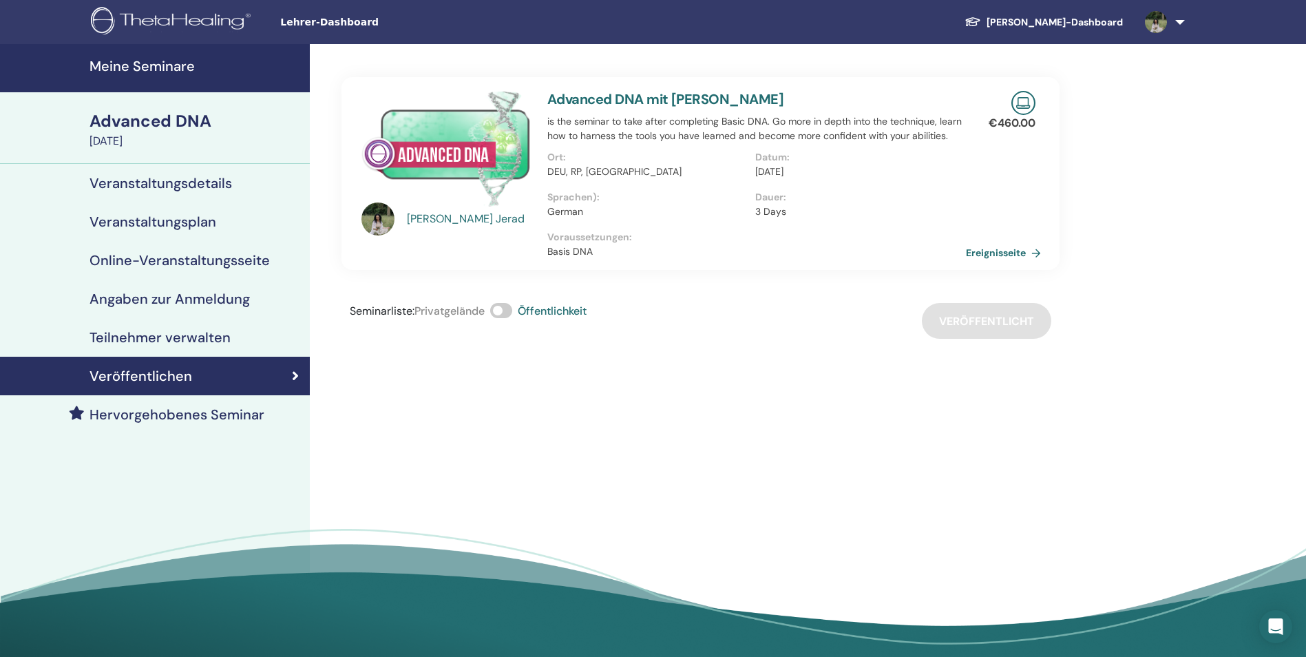
click at [1003, 251] on link "Ereignisseite" at bounding box center [1006, 252] width 81 height 21
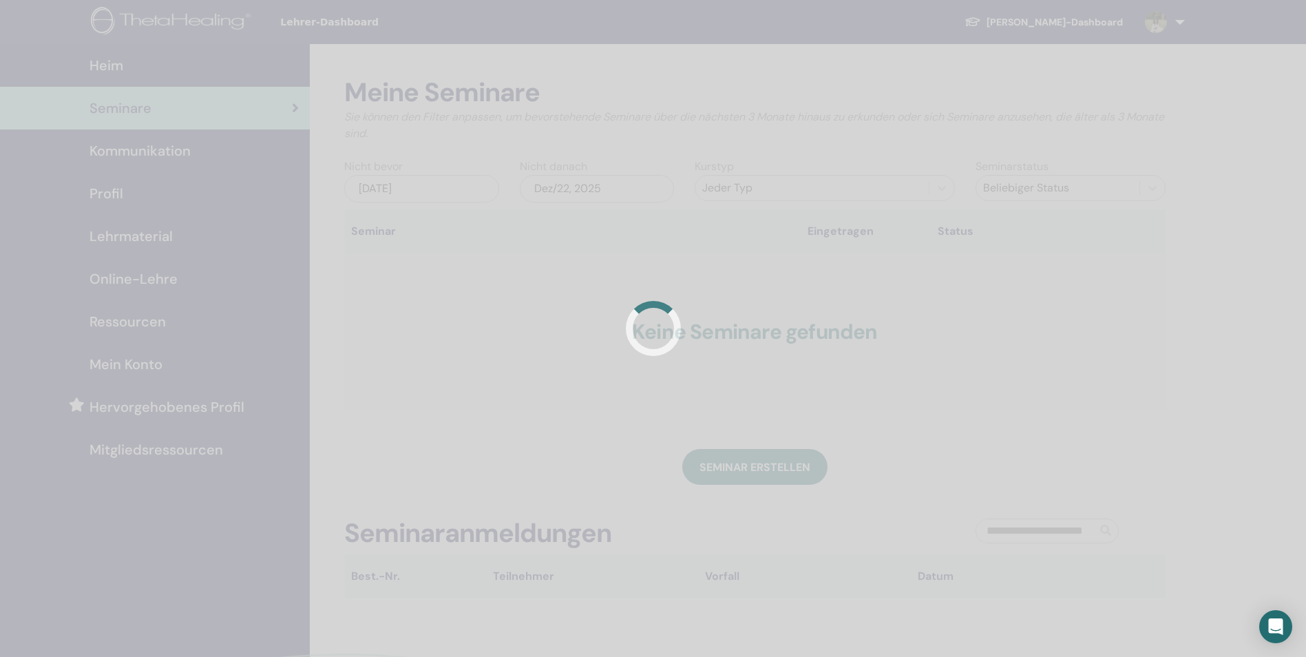
scroll to position [138, 0]
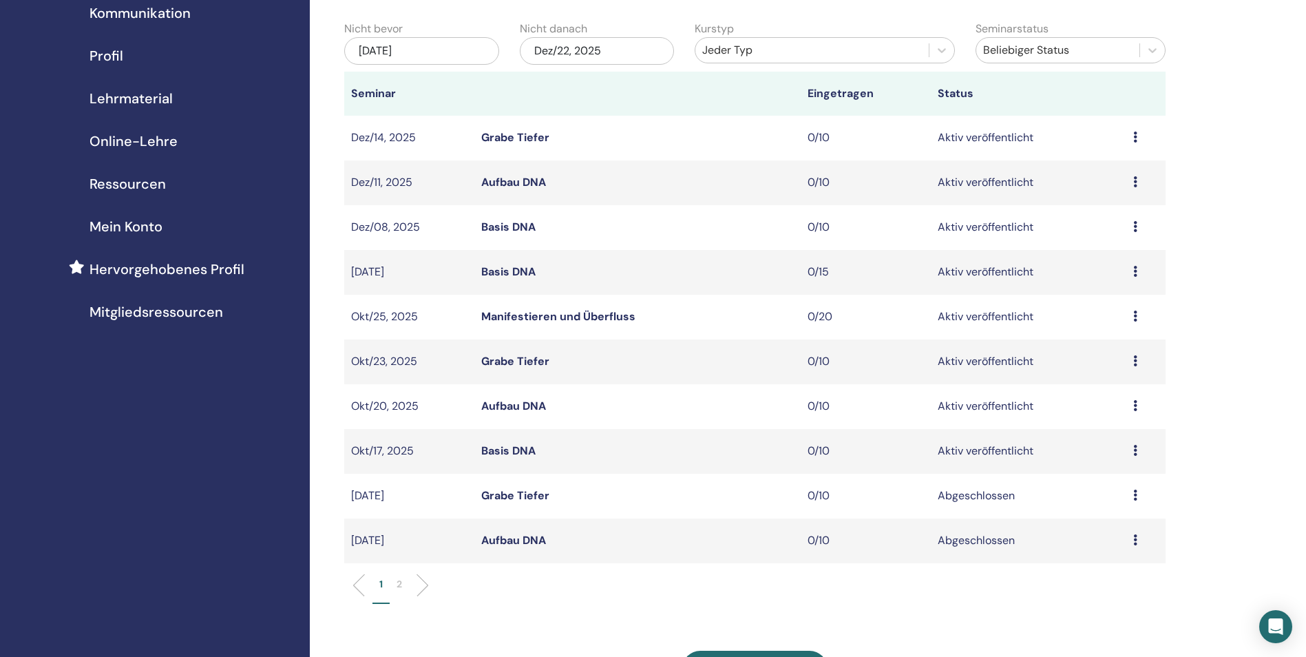
click at [1135, 137] on icon at bounding box center [1135, 136] width 4 height 11
click at [1094, 145] on link "Vorschau" at bounding box center [1093, 147] width 47 height 14
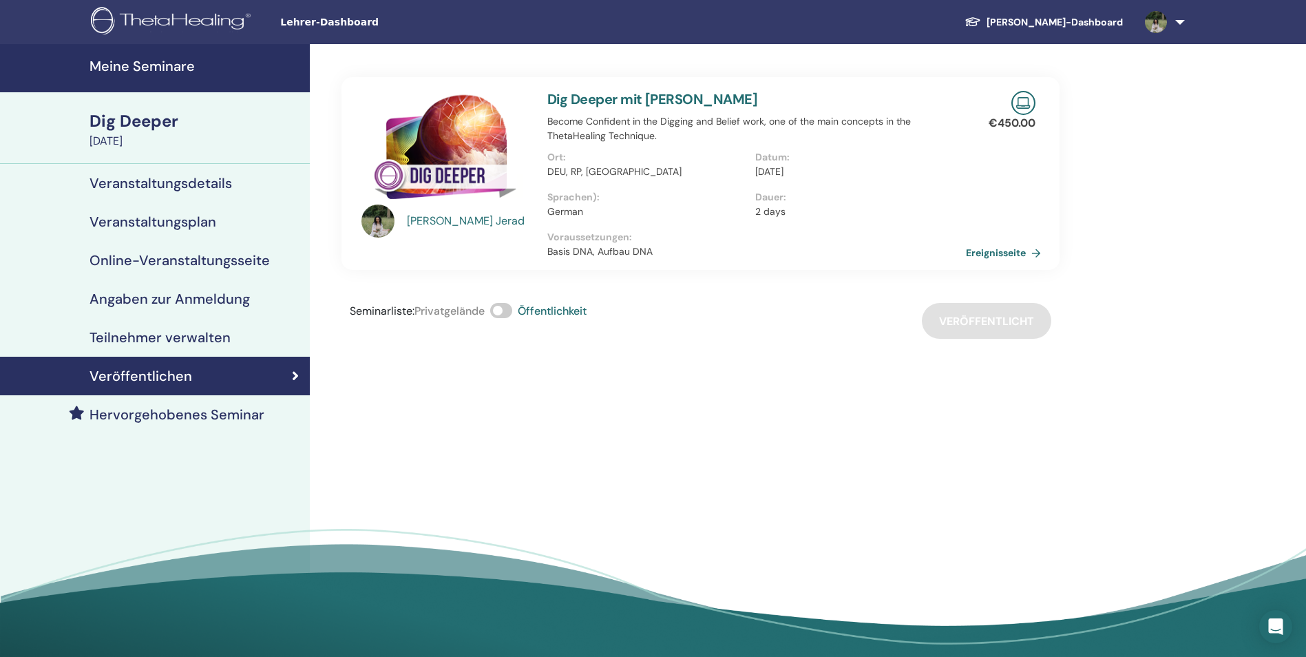
click at [994, 252] on link "Ereignisseite" at bounding box center [1006, 252] width 81 height 21
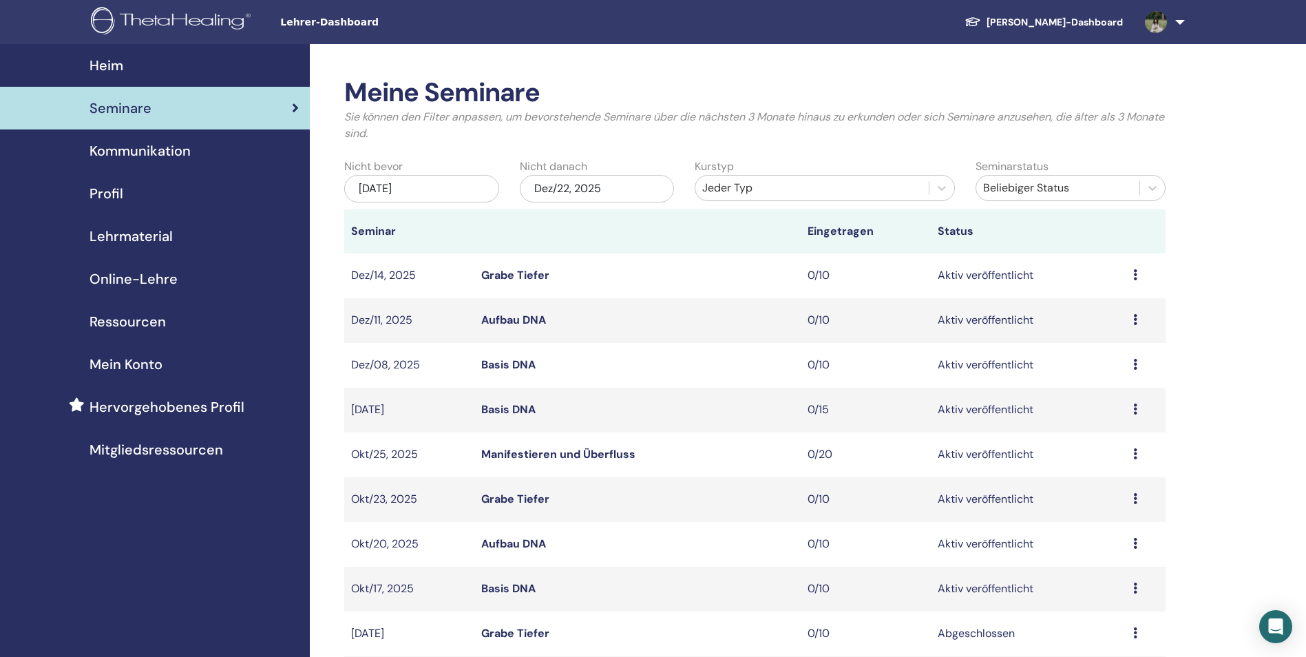
click at [149, 106] on span "Seminare" at bounding box center [120, 108] width 62 height 21
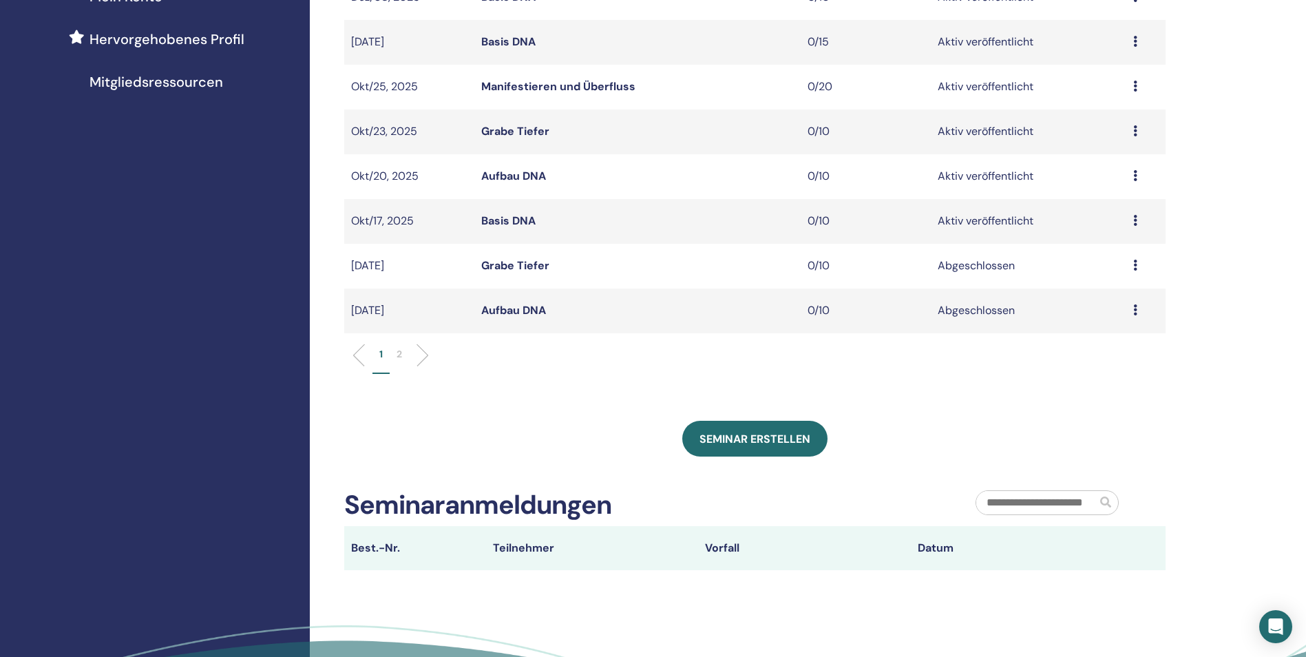
scroll to position [413, 0]
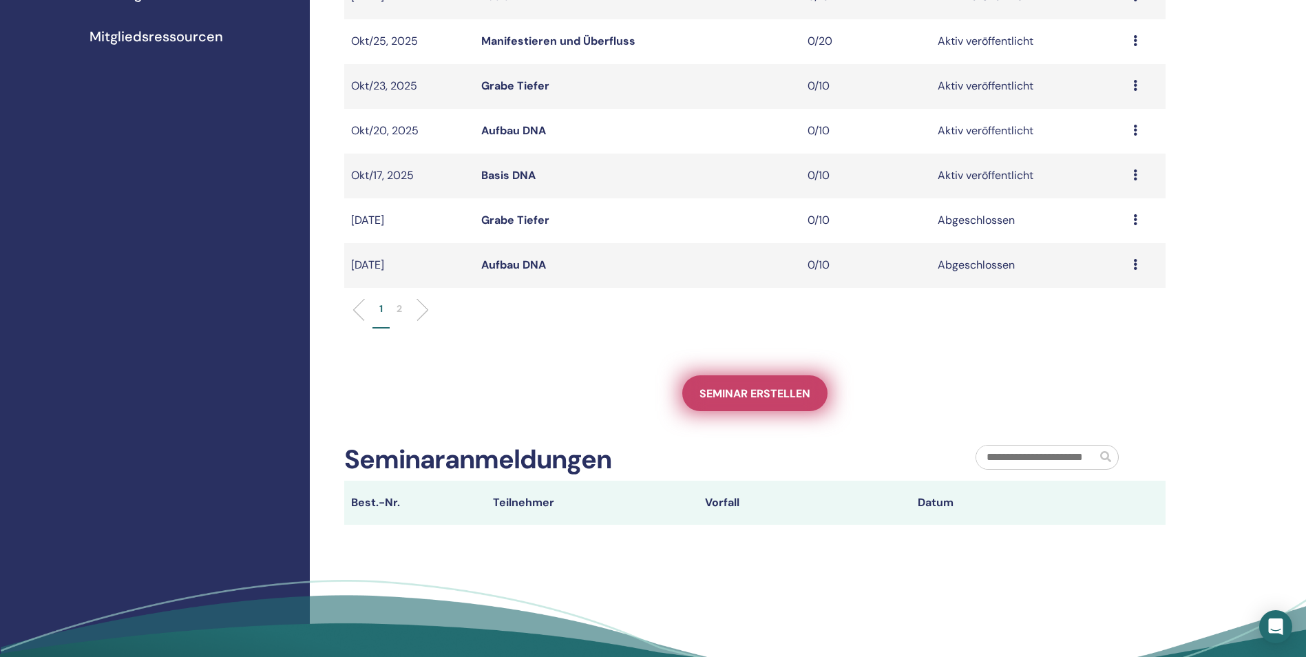
click at [756, 401] on link "Seminar erstellen" at bounding box center [754, 393] width 145 height 36
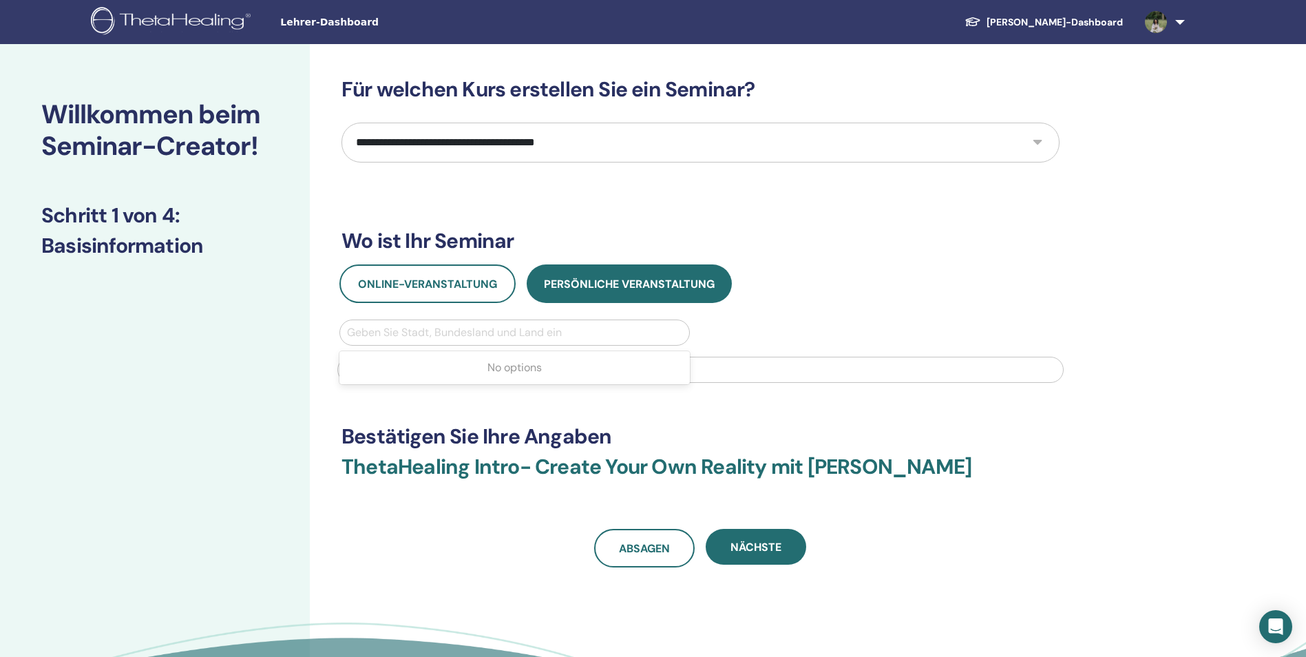
click at [492, 332] on div at bounding box center [514, 332] width 335 height 19
type input "*****"
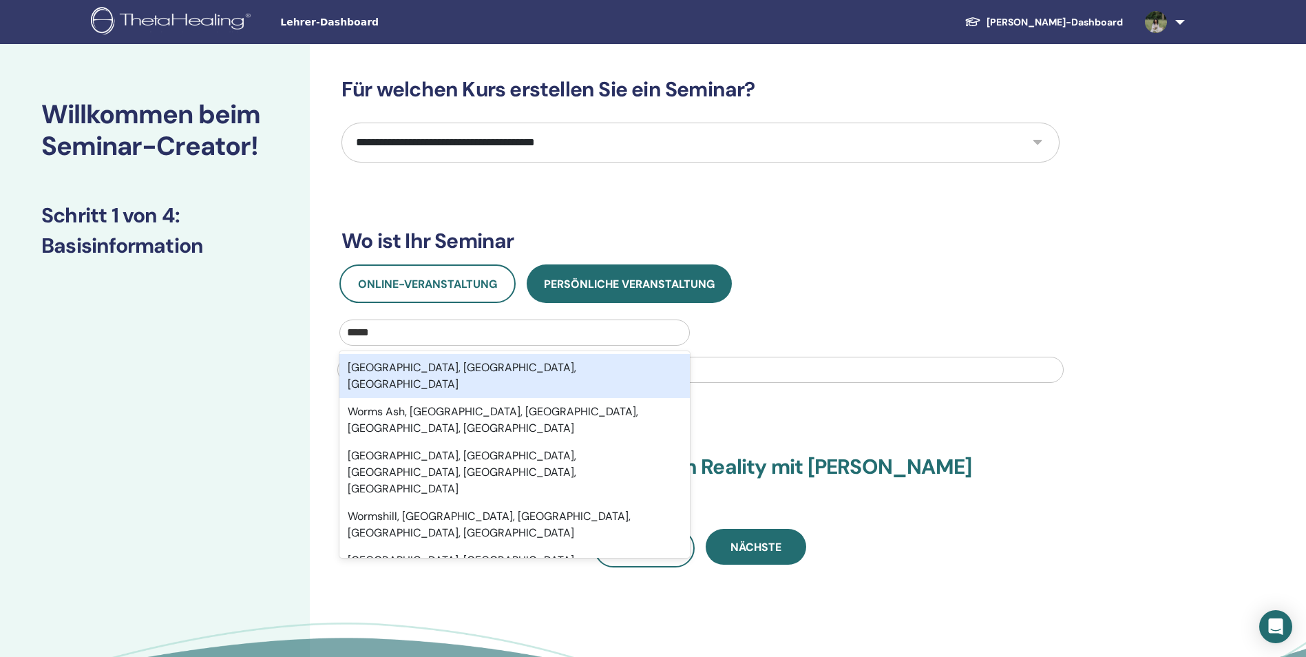
click at [465, 360] on div "Worms, Rheinland-Pfalz, DEU" at bounding box center [514, 376] width 350 height 44
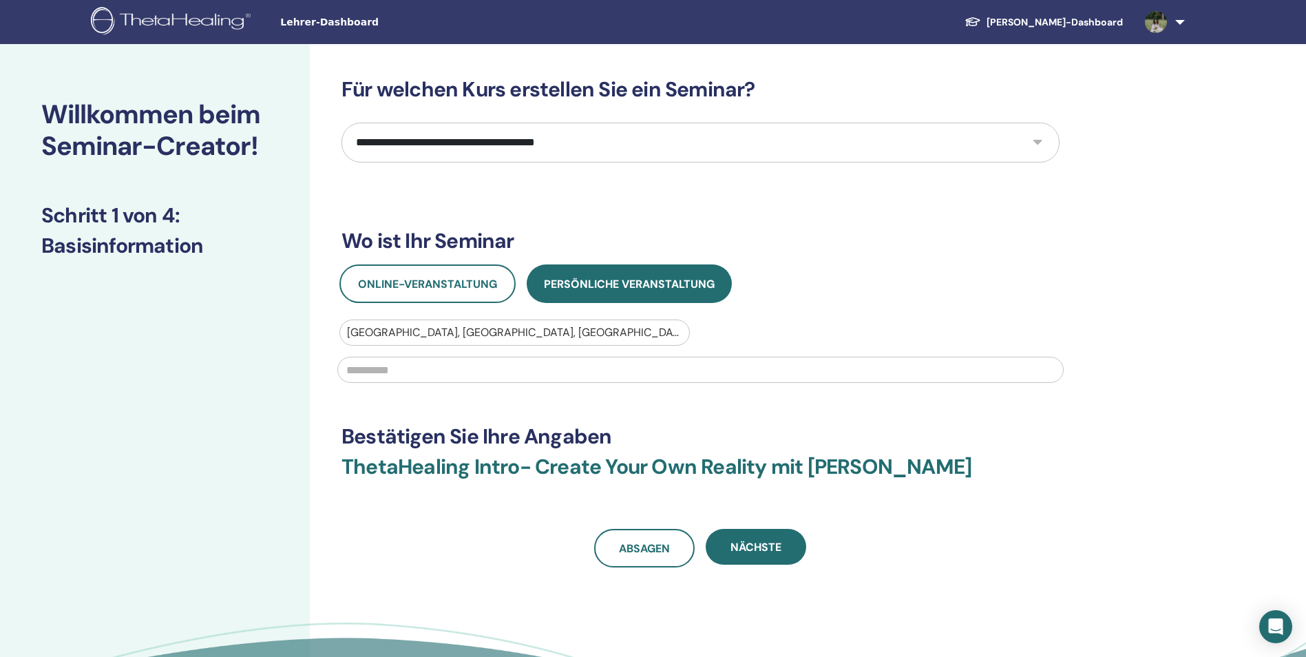
click at [1018, 147] on select "**********" at bounding box center [700, 143] width 718 height 40
select select "*"
click at [341, 123] on select "**********" at bounding box center [700, 143] width 718 height 40
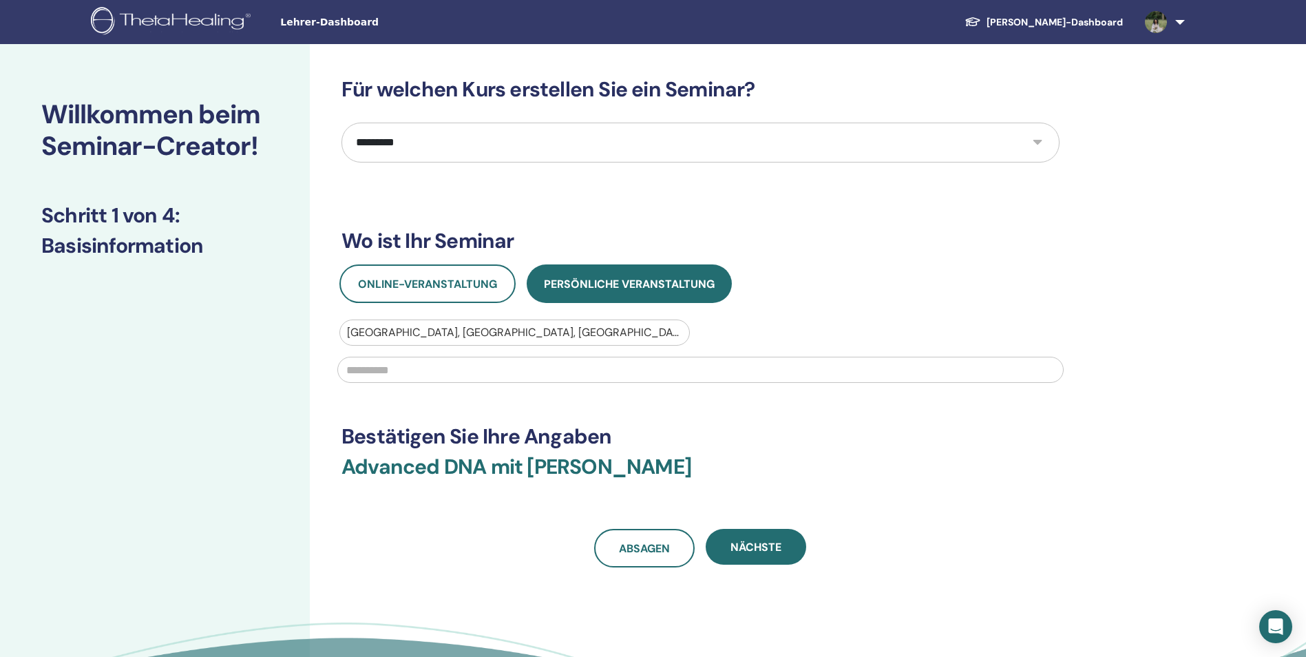
click at [508, 374] on input "text" at bounding box center [700, 370] width 726 height 26
type input "**********"
click at [769, 555] on button "Nächste" at bounding box center [755, 547] width 100 height 36
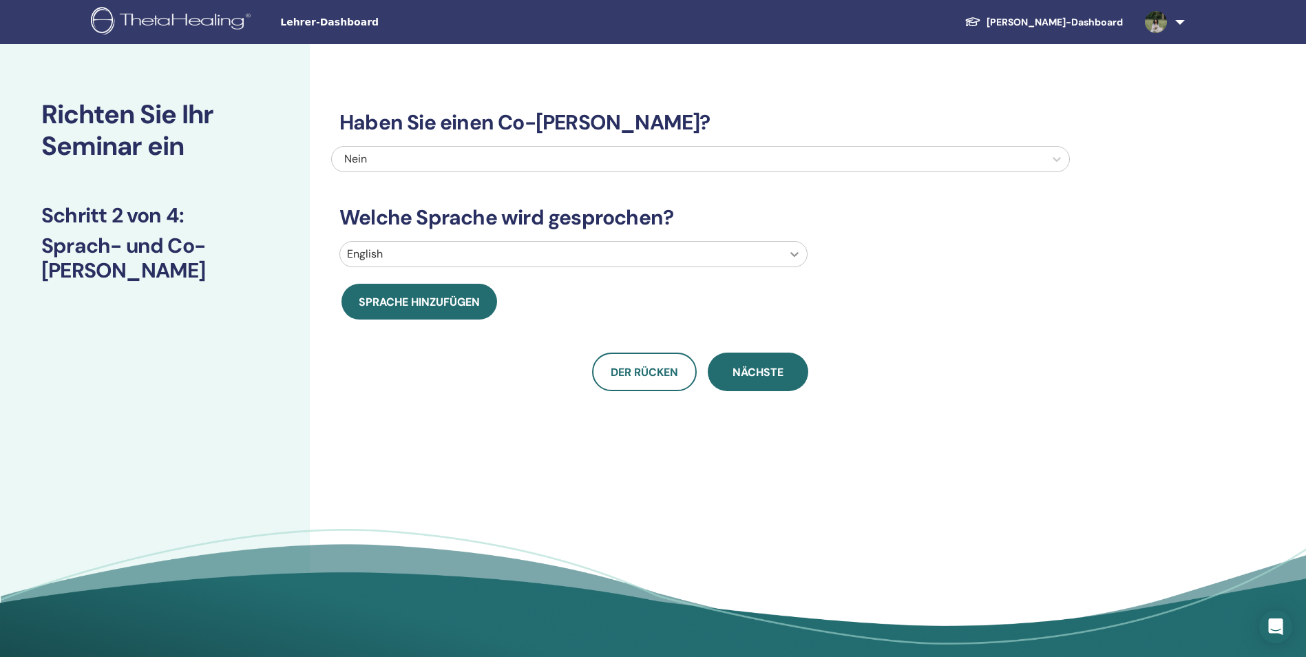
click at [797, 258] on icon at bounding box center [794, 254] width 14 height 14
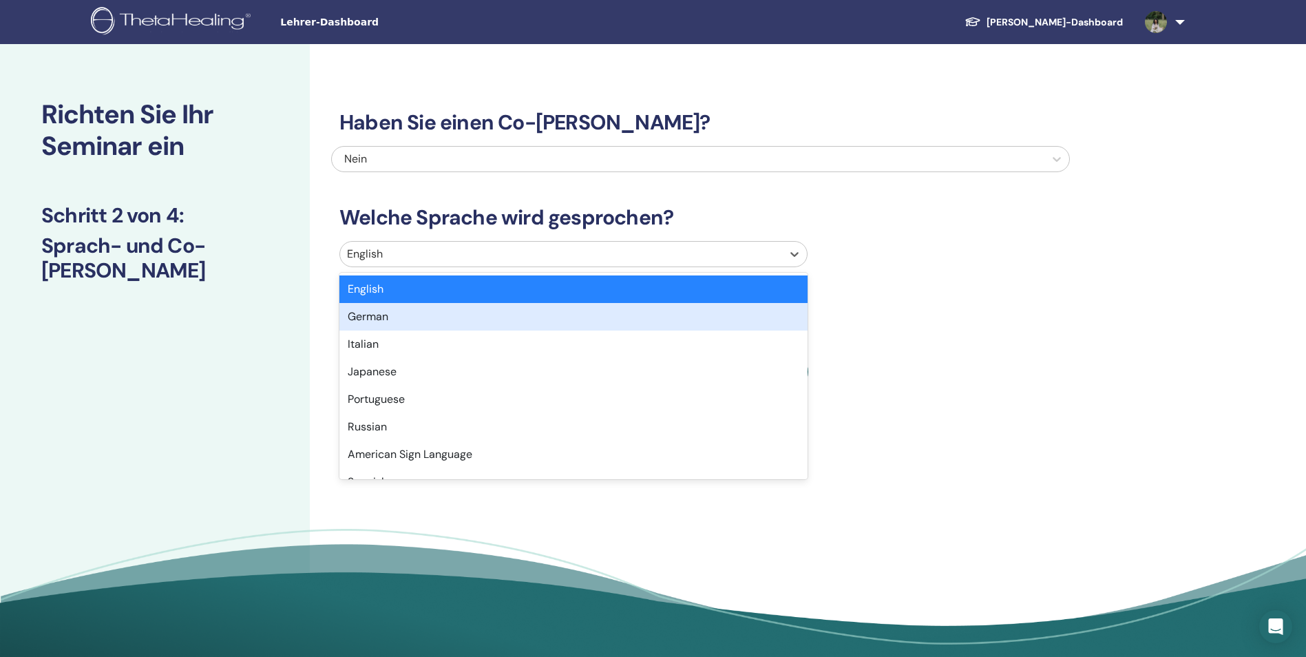
click at [758, 315] on div "German" at bounding box center [573, 317] width 468 height 28
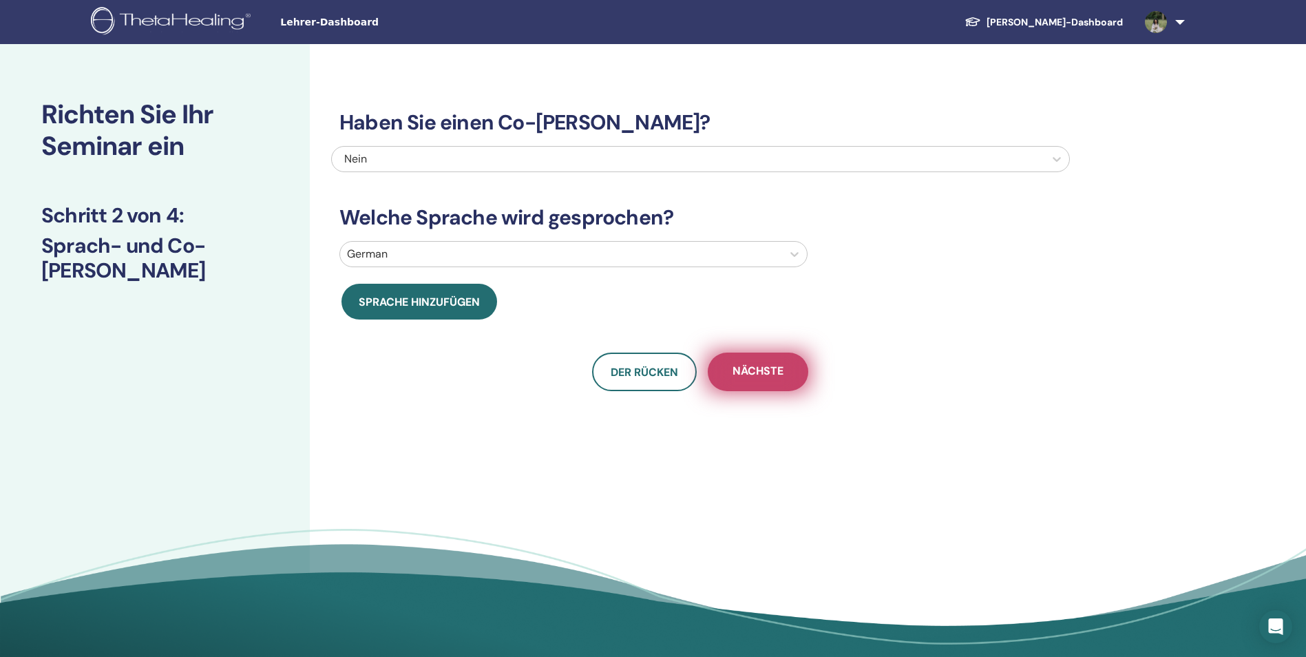
click at [769, 370] on span "Nächste" at bounding box center [757, 371] width 51 height 17
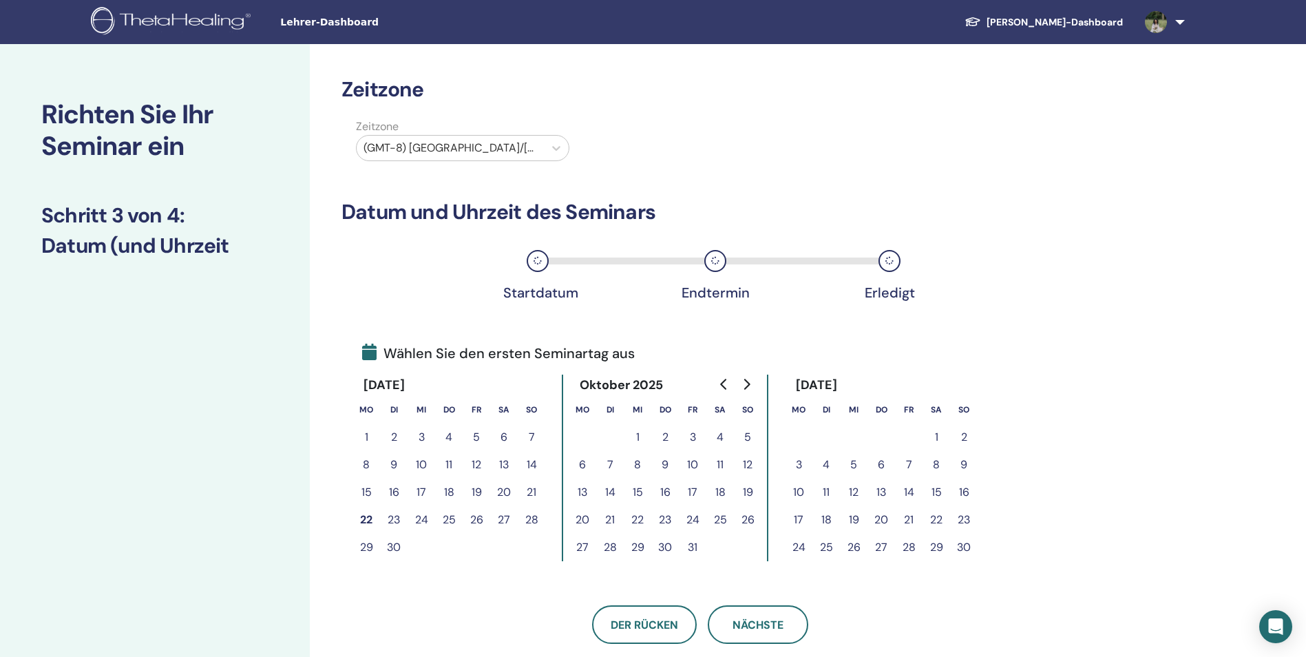
click at [750, 383] on icon "Go to next month" at bounding box center [747, 384] width 6 height 11
click at [665, 521] on button "20" at bounding box center [665, 520] width 28 height 28
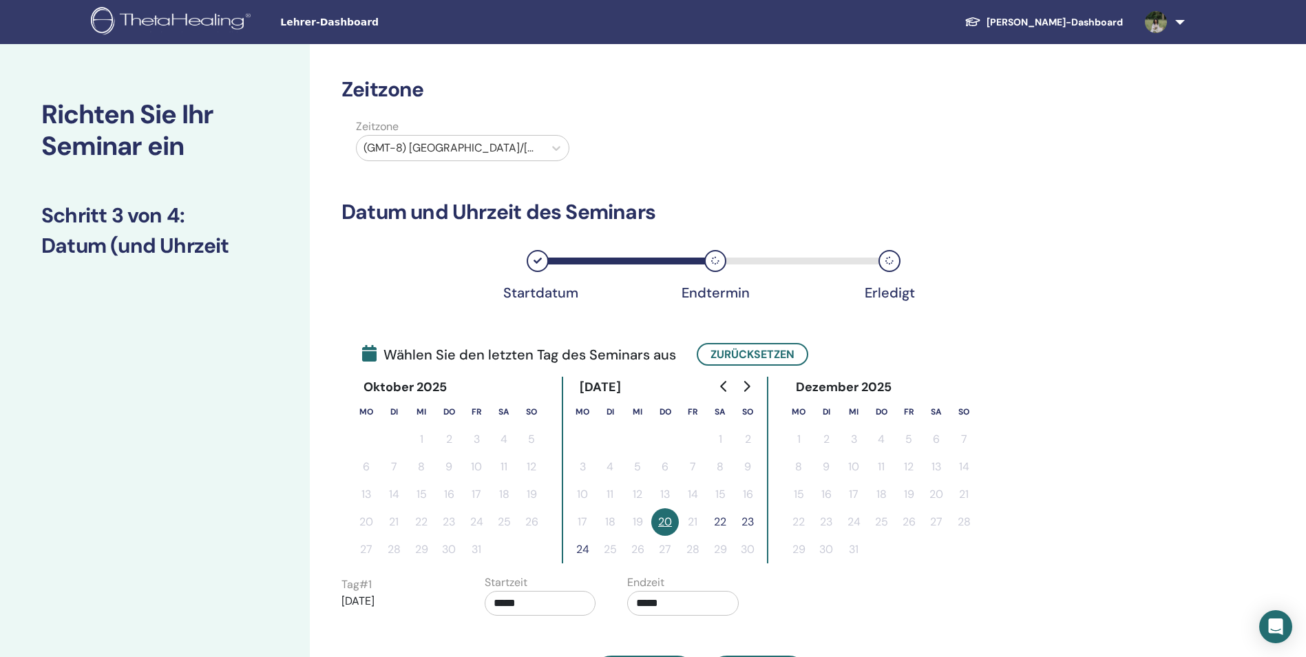
click at [720, 521] on button "22" at bounding box center [720, 522] width 28 height 28
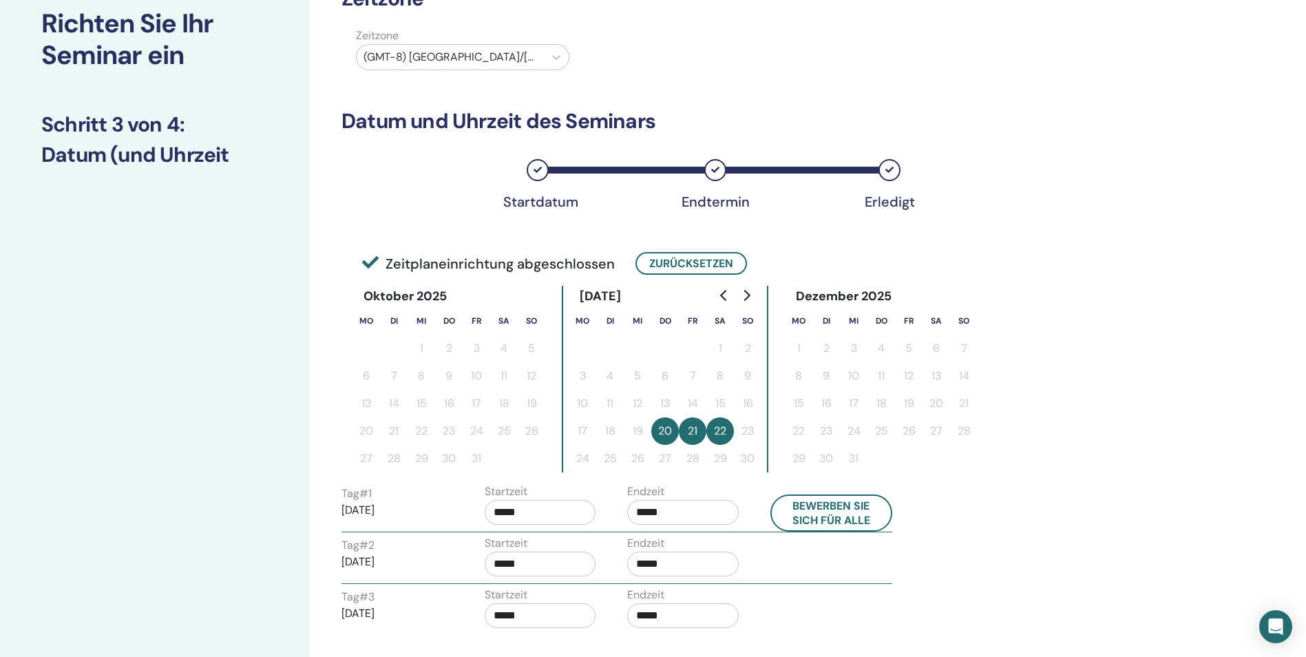
scroll to position [206, 0]
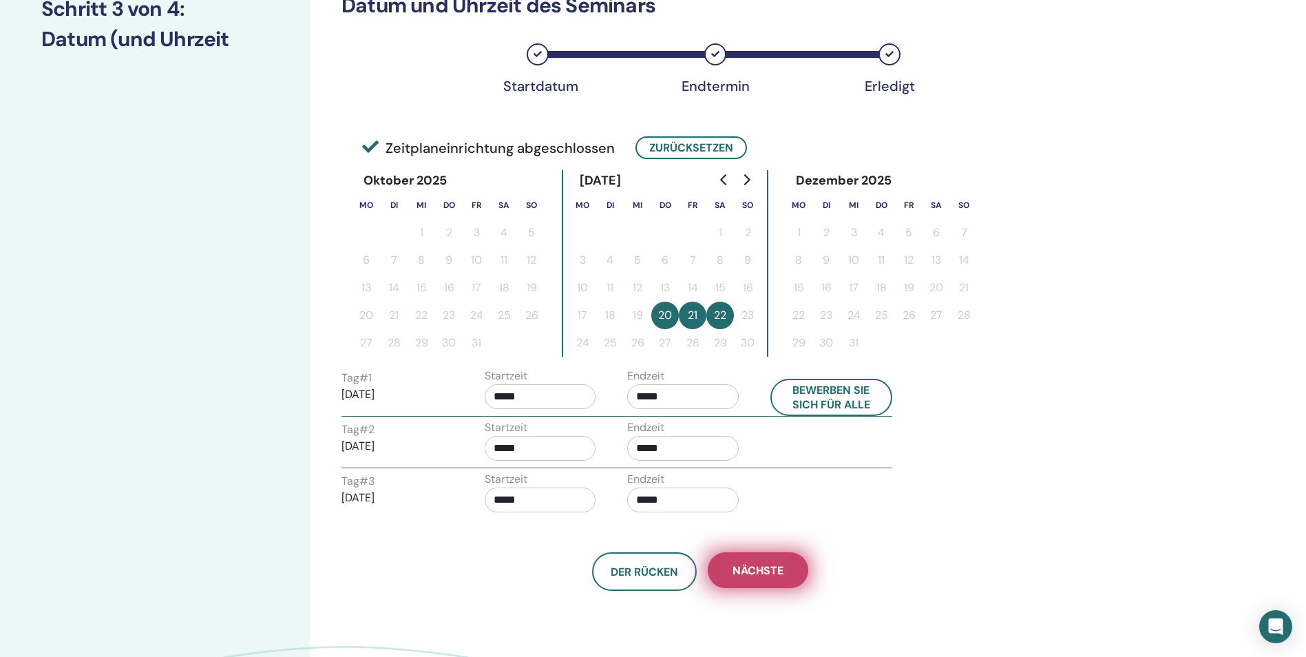
click at [774, 566] on span "Nächste" at bounding box center [757, 570] width 51 height 14
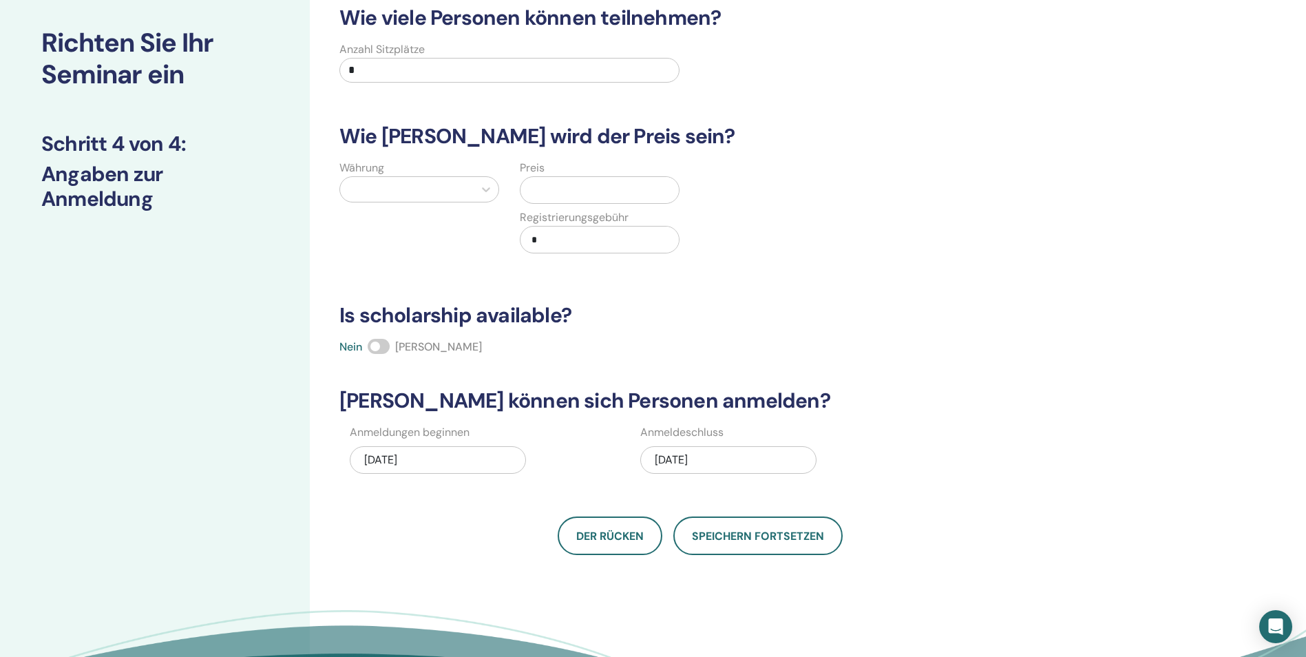
scroll to position [69, 0]
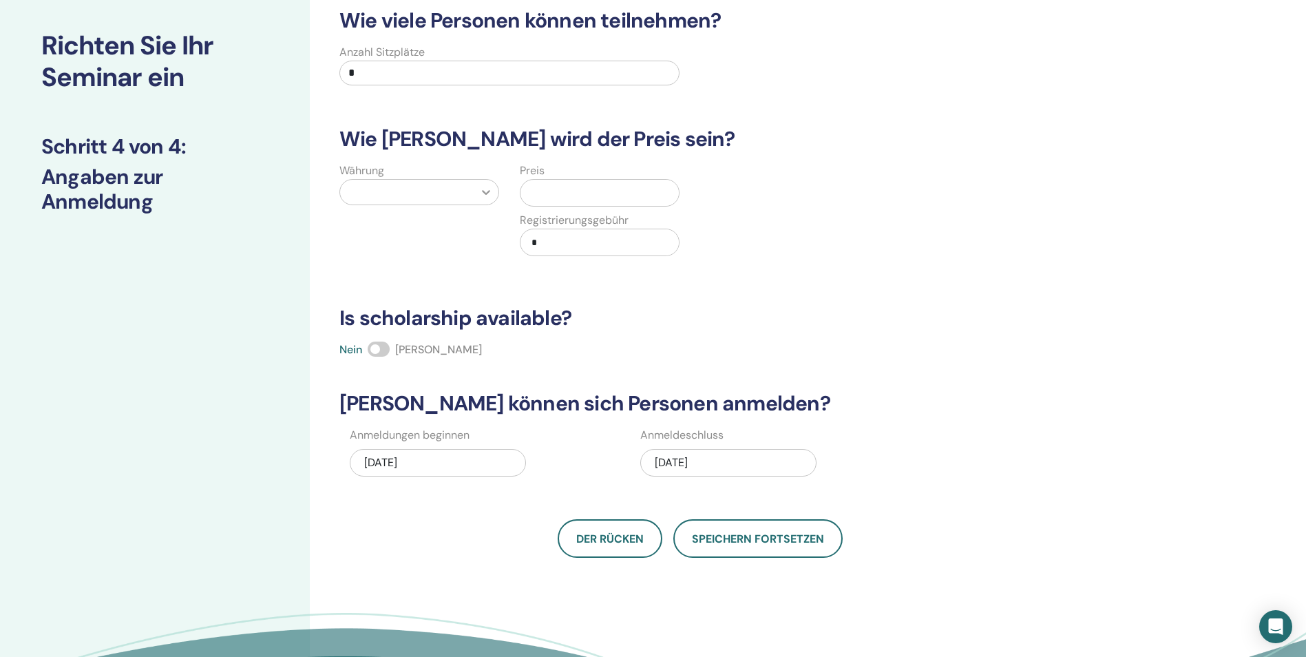
click at [477, 187] on div at bounding box center [486, 192] width 25 height 25
type input "****"
click at [433, 221] on div "Euro (€)" at bounding box center [419, 227] width 160 height 28
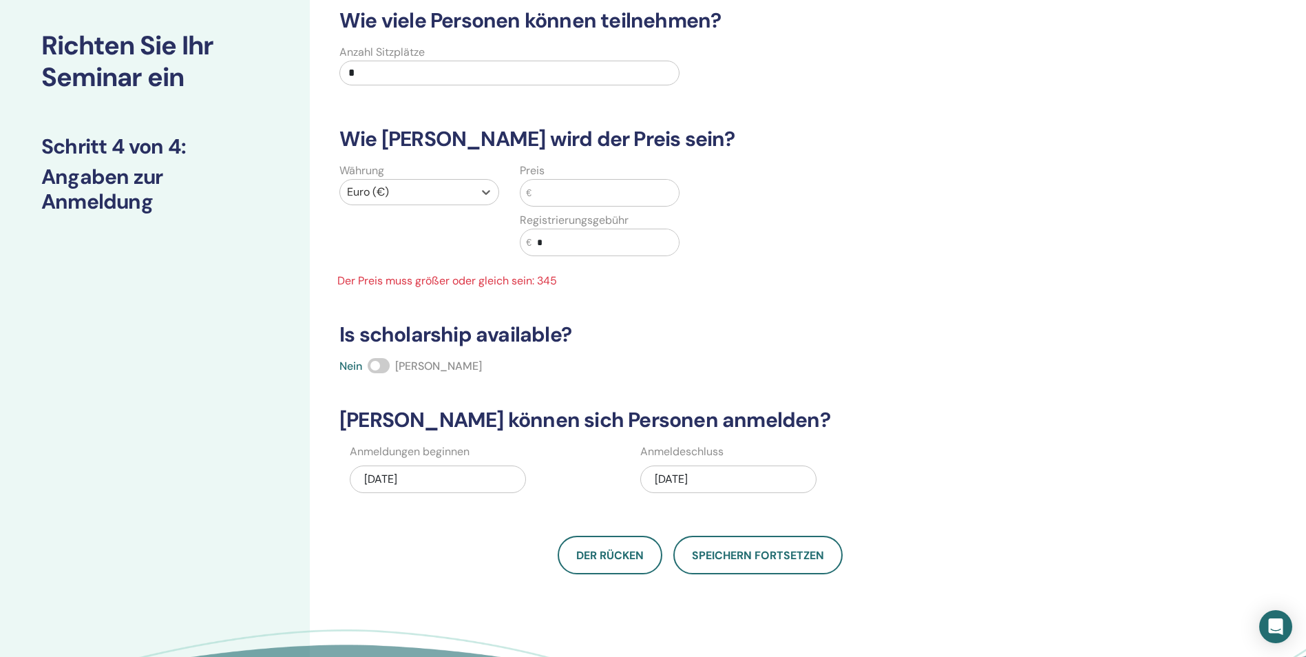
click at [583, 193] on input "text" at bounding box center [604, 193] width 147 height 26
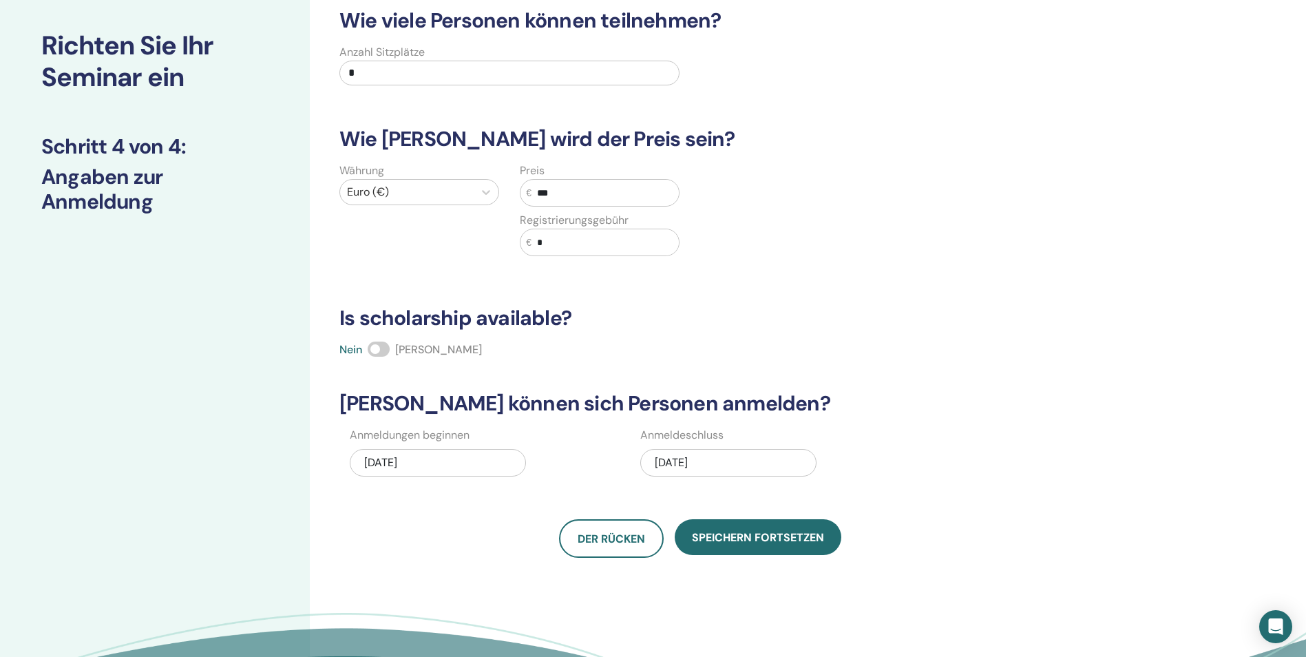
type input "***"
click at [553, 74] on input "*" at bounding box center [509, 73] width 340 height 25
type input "**"
click at [764, 262] on div "Währung Euro (€) Preis € *** Registrierungsgebühr € *" at bounding box center [690, 217] width 739 height 110
click at [712, 460] on div "11/22/2025" at bounding box center [728, 463] width 176 height 28
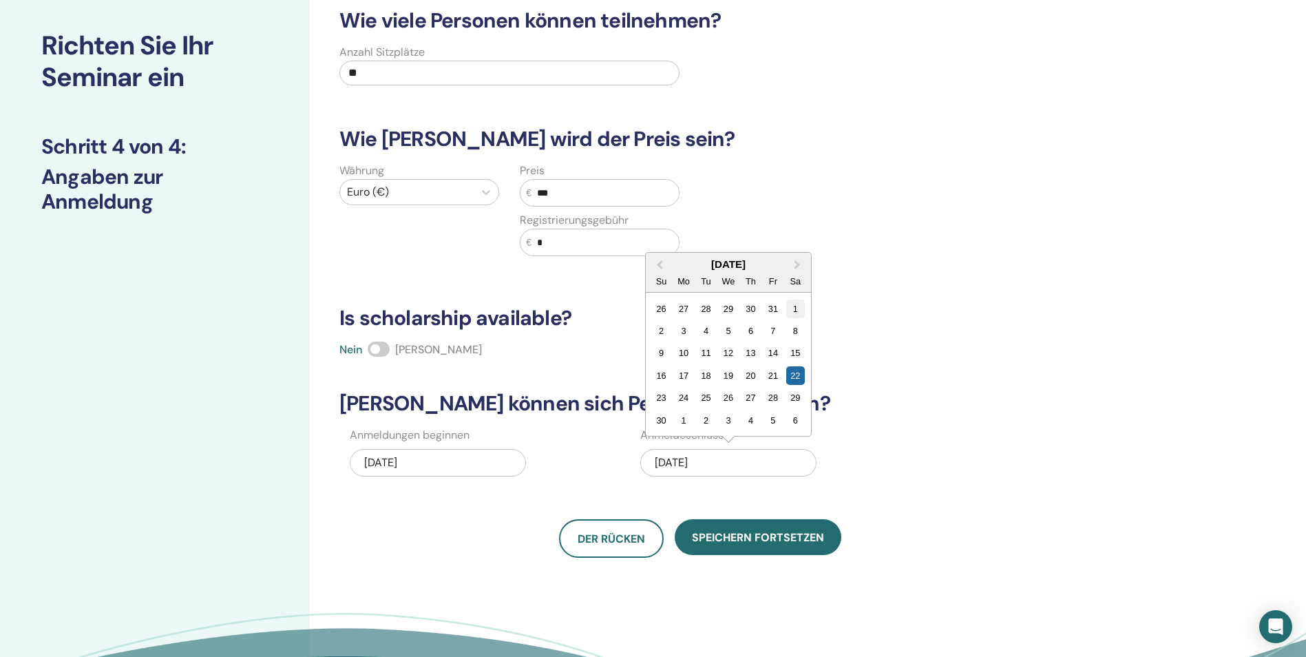
click at [794, 315] on div "1" at bounding box center [795, 308] width 19 height 19
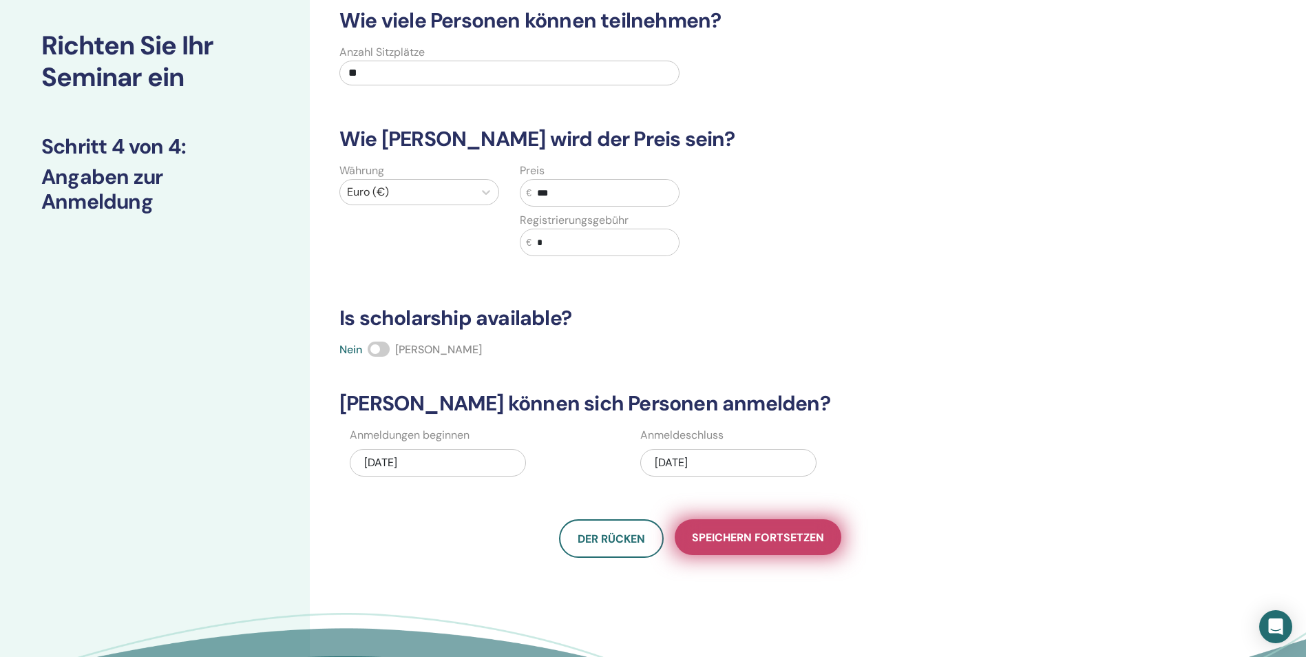
click at [780, 539] on span "Speichern fortsetzen" at bounding box center [758, 537] width 132 height 14
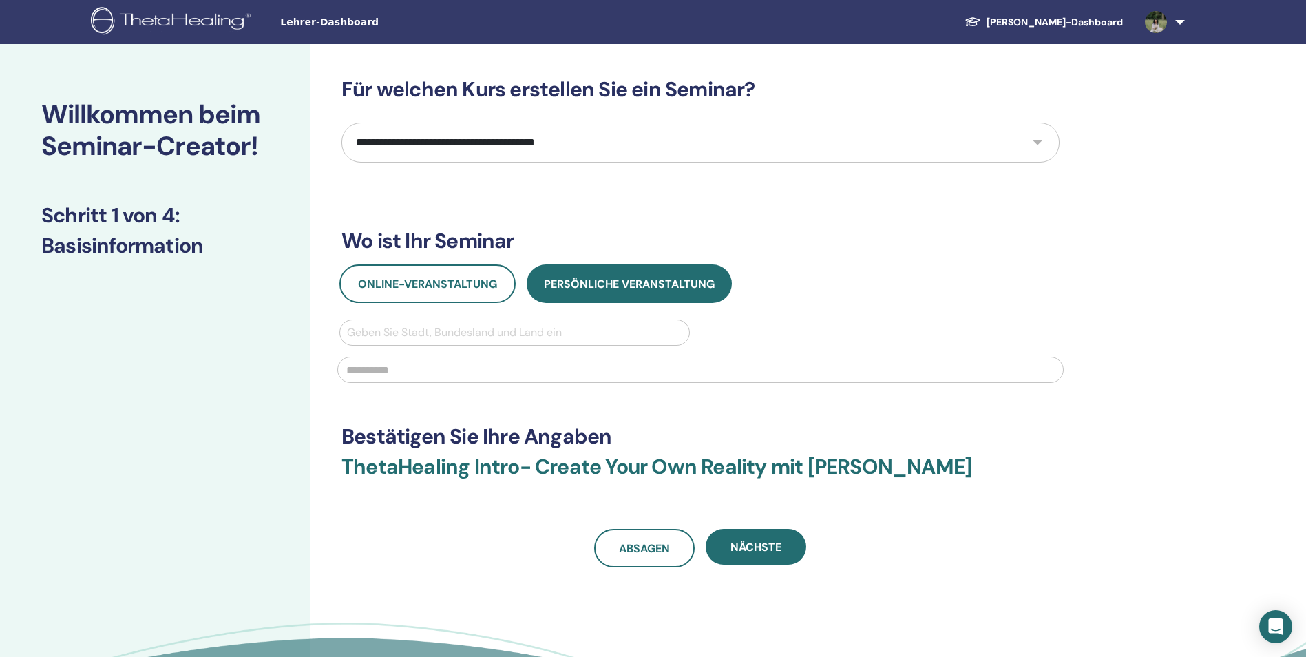
click at [1032, 145] on select "**********" at bounding box center [700, 143] width 718 height 40
select select "*"
click at [341, 123] on select "**********" at bounding box center [700, 143] width 718 height 40
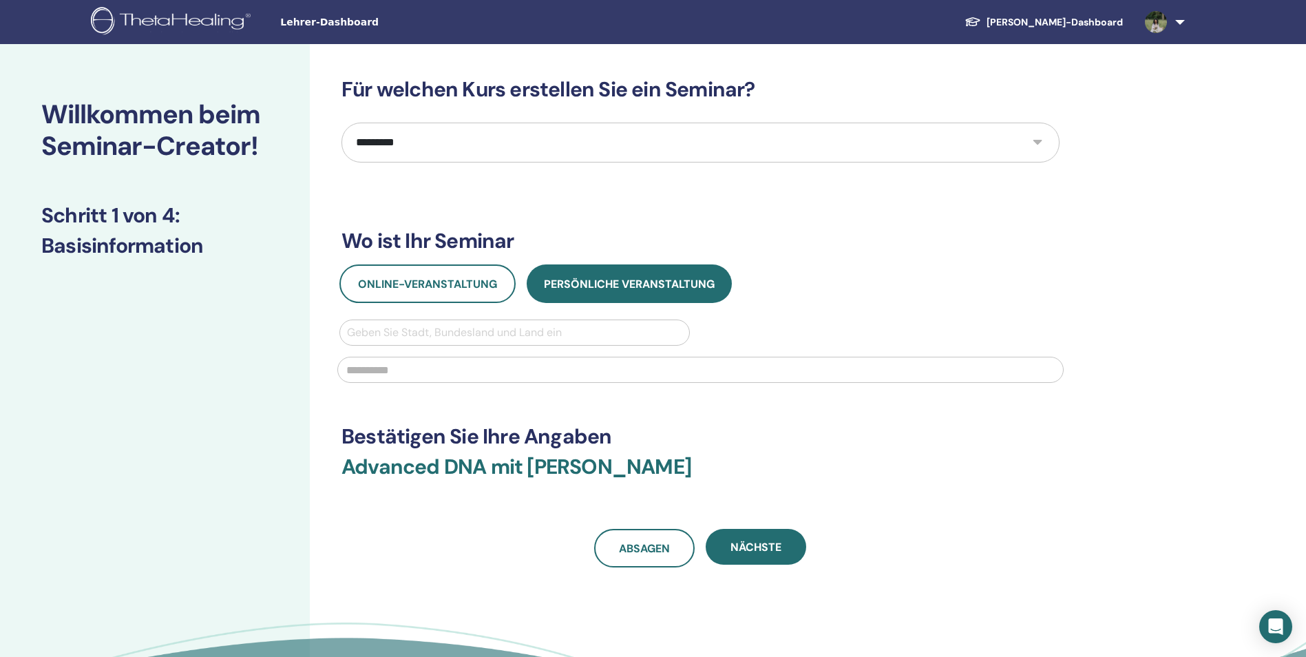
click at [550, 332] on div at bounding box center [514, 332] width 335 height 19
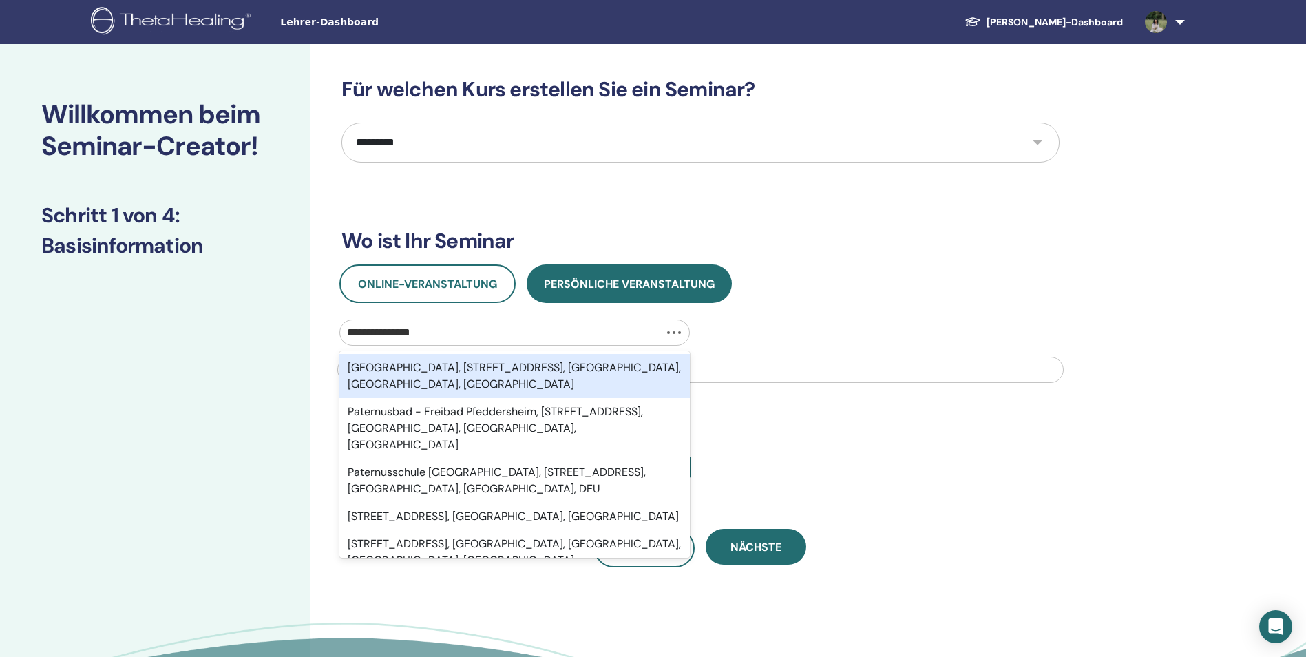
type input "**********"
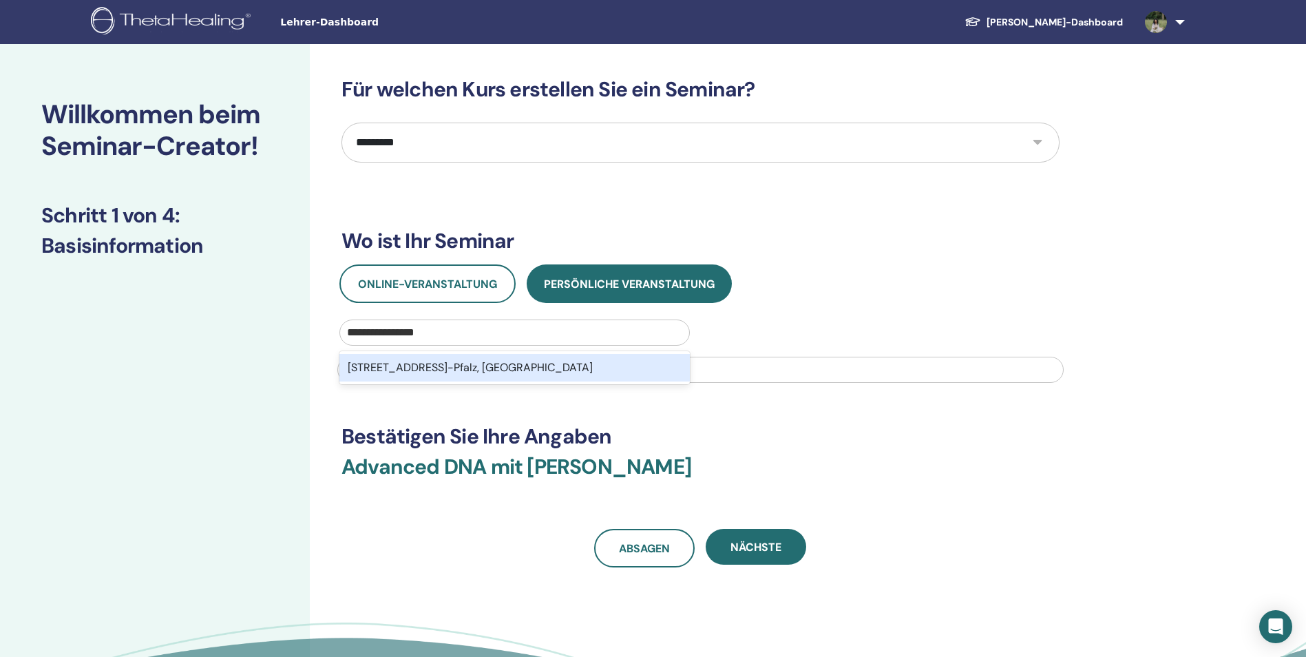
click at [550, 368] on div "Paternusstraße 18, 67551, Worms, Pfeddersheim, Rheinland-Pfalz, DEU" at bounding box center [514, 368] width 350 height 28
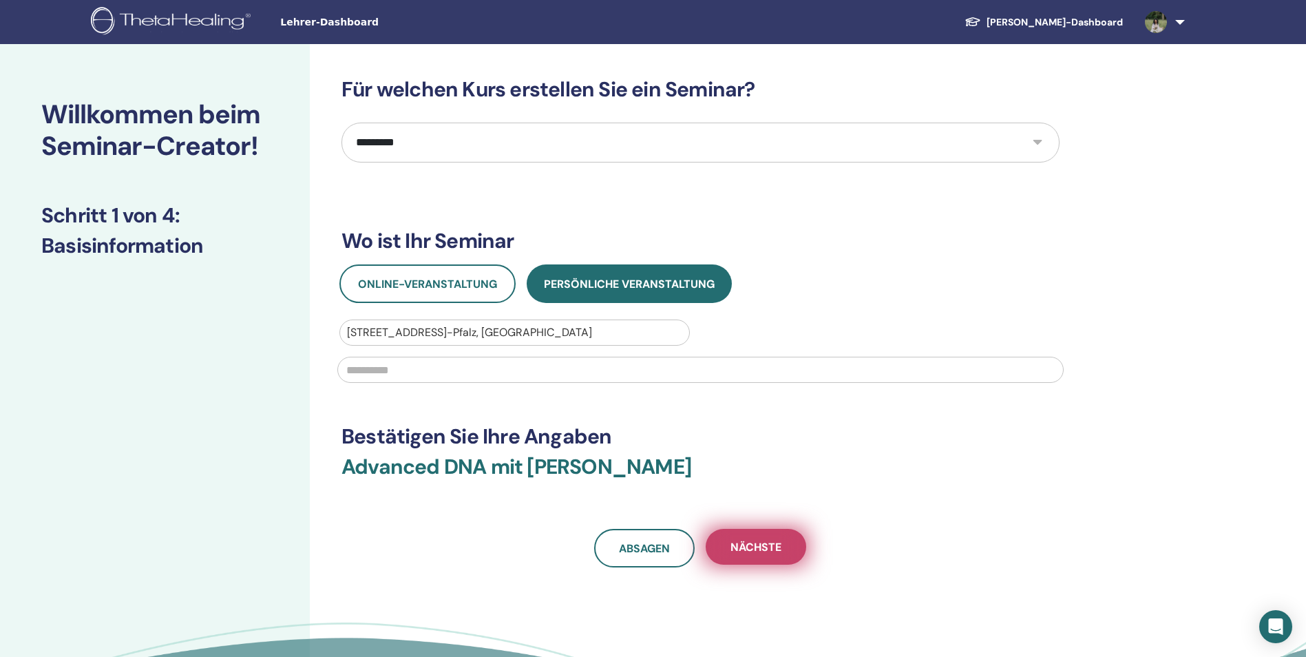
click at [739, 535] on button "Nächste" at bounding box center [755, 547] width 100 height 36
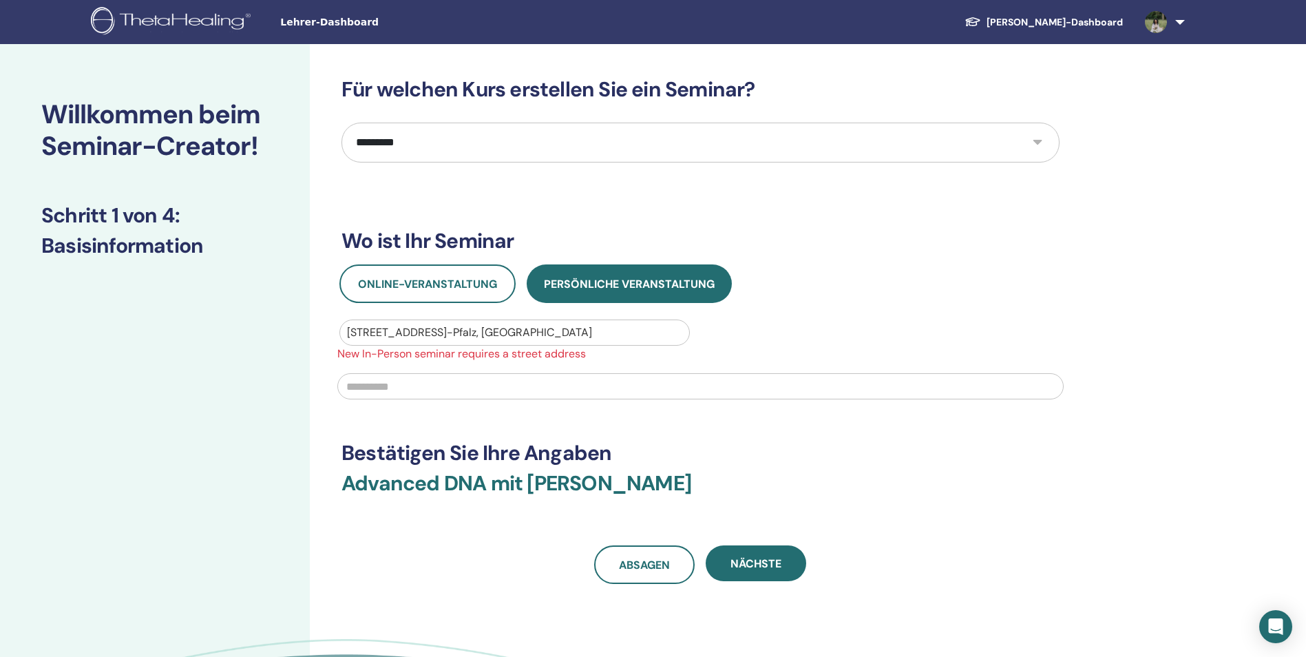
click at [438, 380] on input "text" at bounding box center [700, 386] width 726 height 26
type input "*****"
click at [656, 427] on div "**********" at bounding box center [700, 330] width 718 height 507
click at [749, 551] on button "Nächste" at bounding box center [755, 563] width 100 height 36
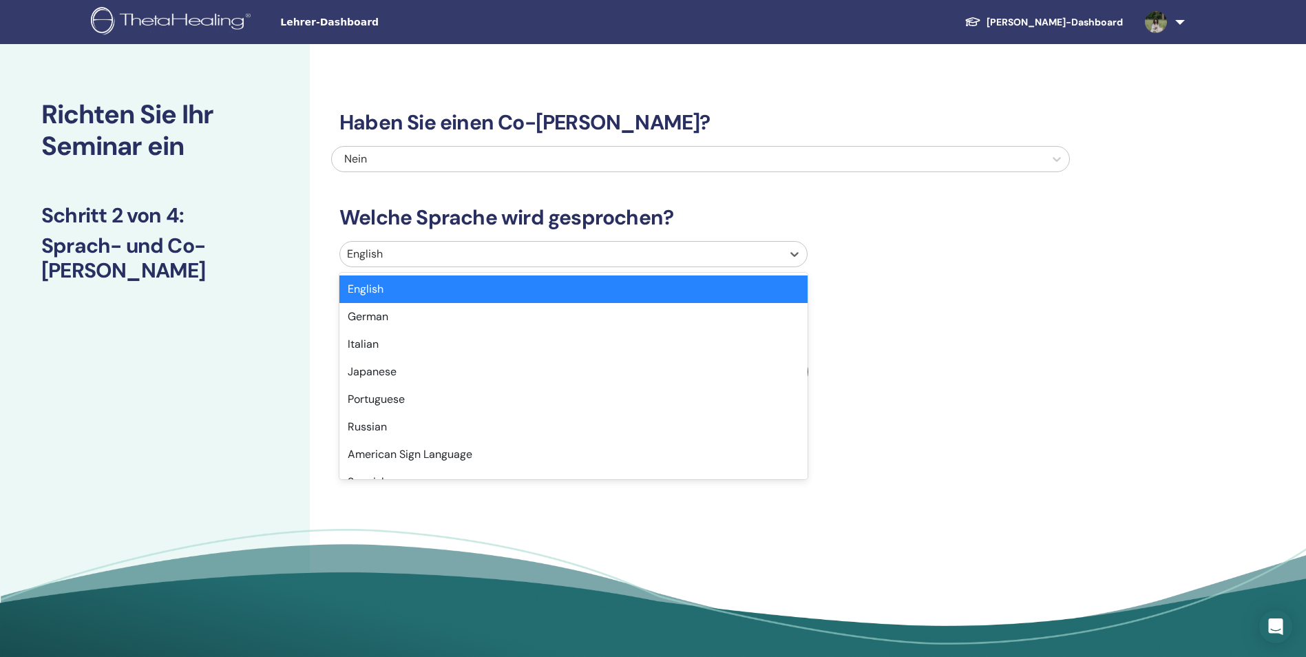
click at [776, 253] on div "English" at bounding box center [561, 254] width 442 height 25
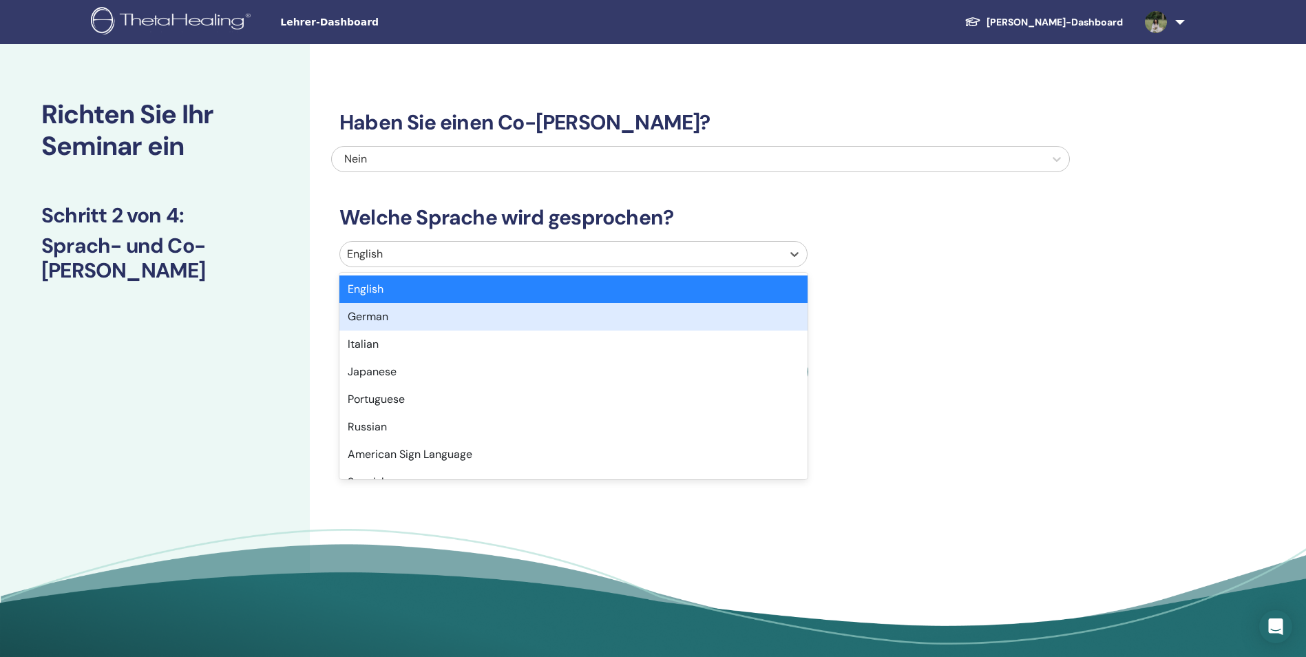
click at [750, 314] on div "German" at bounding box center [573, 317] width 468 height 28
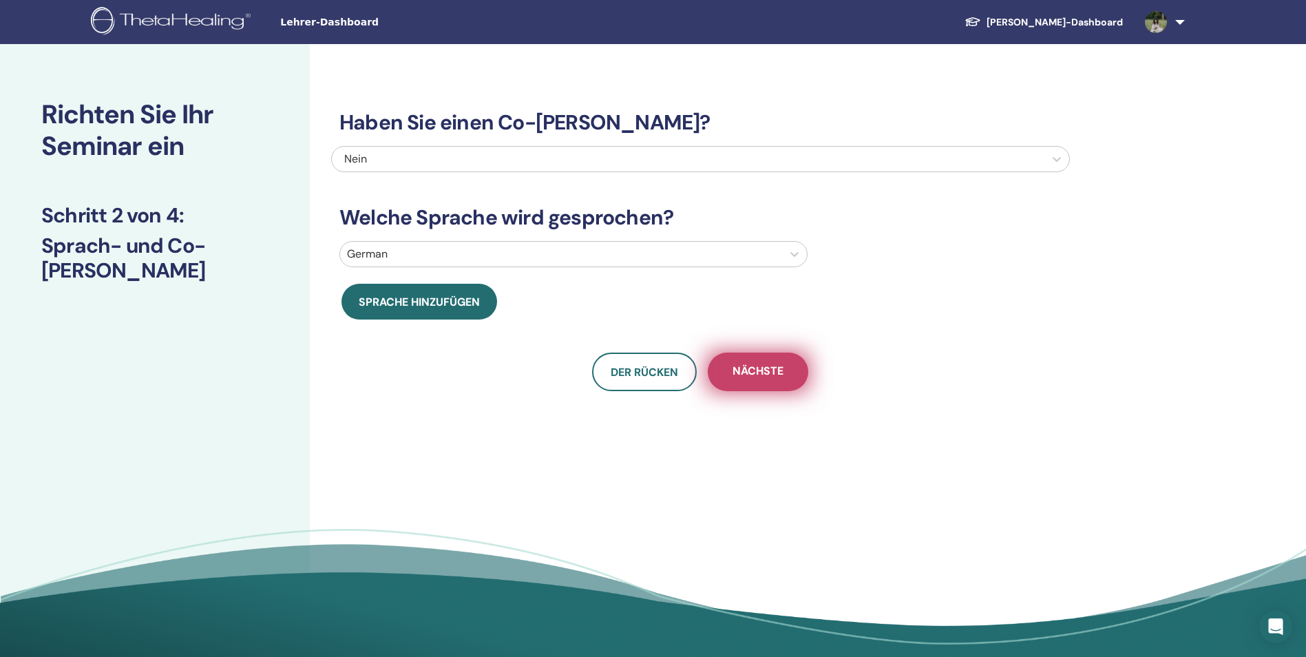
click at [754, 363] on span "Nächste" at bounding box center [757, 371] width 51 height 17
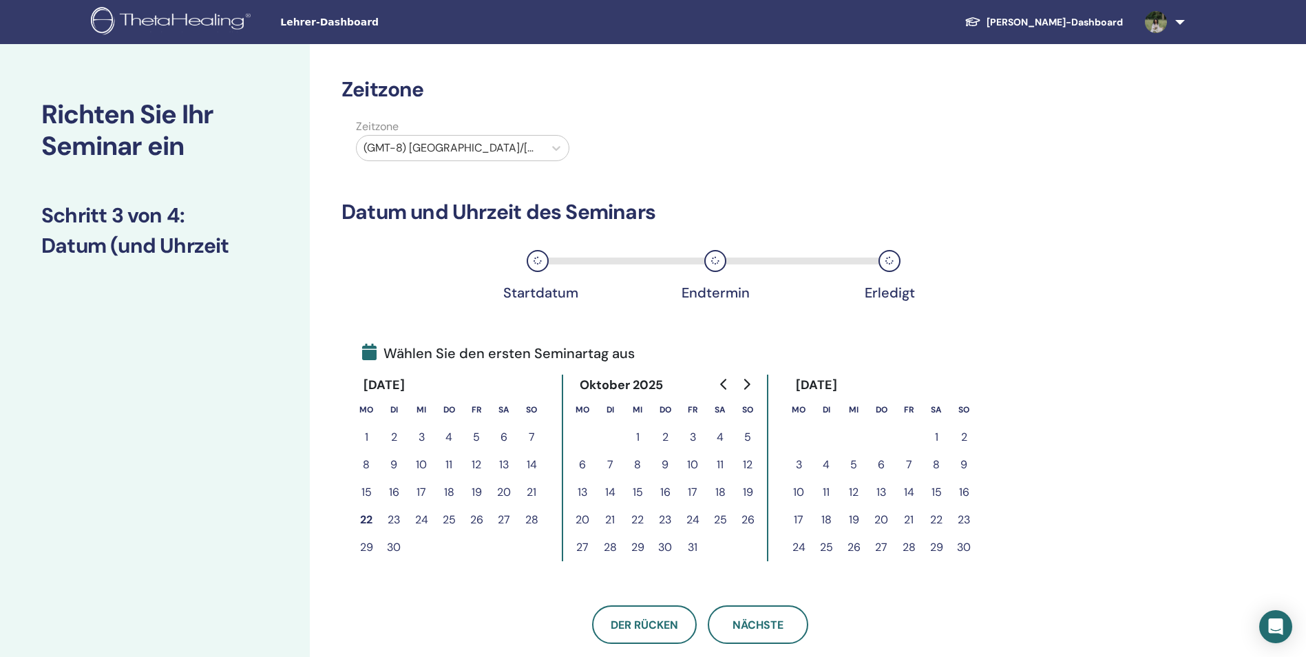
click at [517, 153] on div at bounding box center [449, 147] width 173 height 19
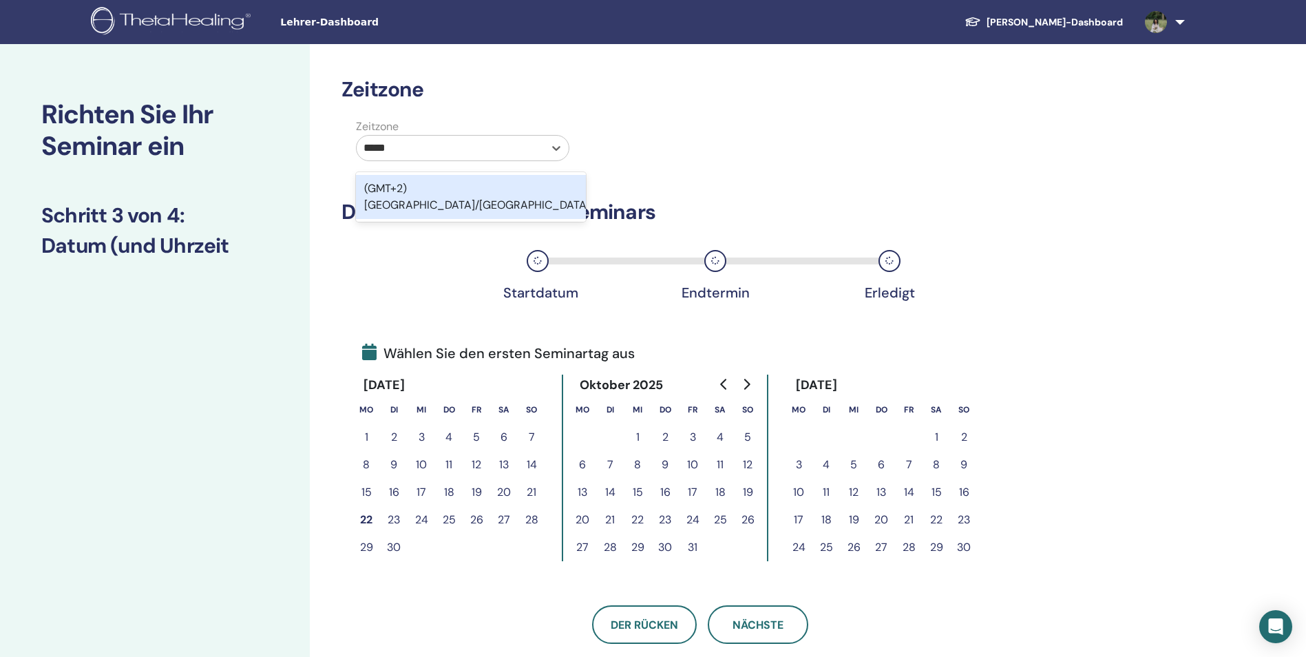
type input "******"
click at [501, 193] on div "(GMT+2) Europe/Berlin" at bounding box center [471, 197] width 230 height 44
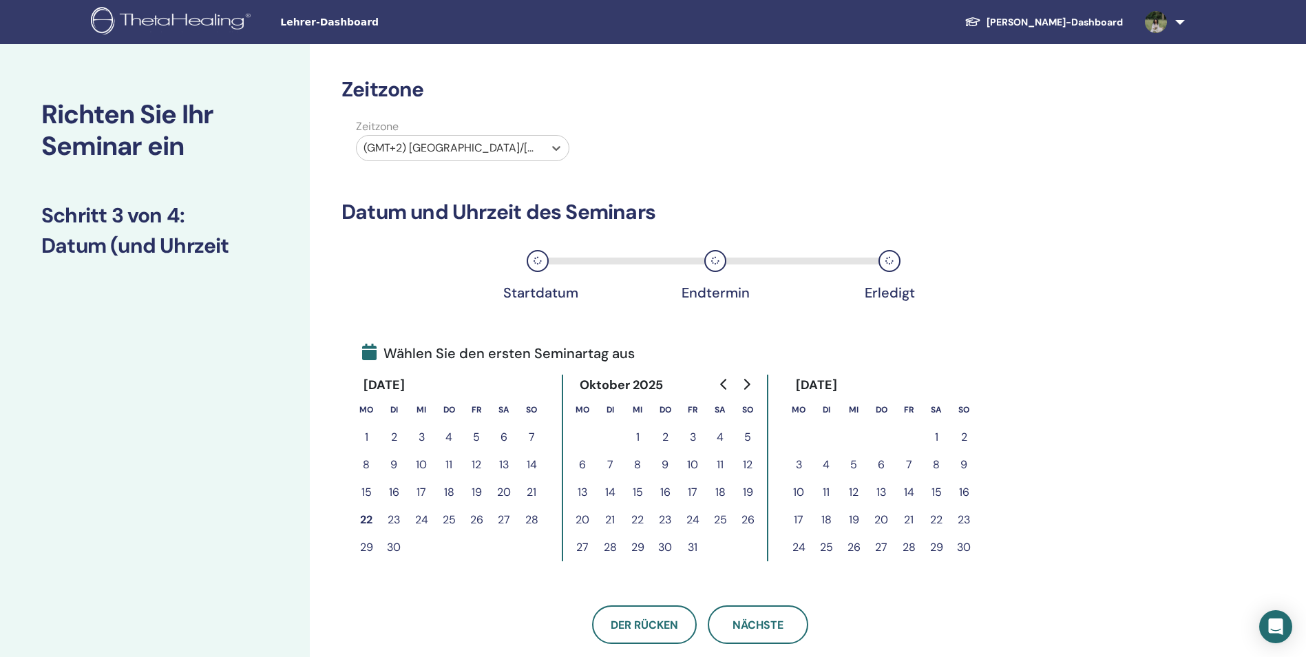
click at [878, 514] on button "20" at bounding box center [881, 520] width 28 height 28
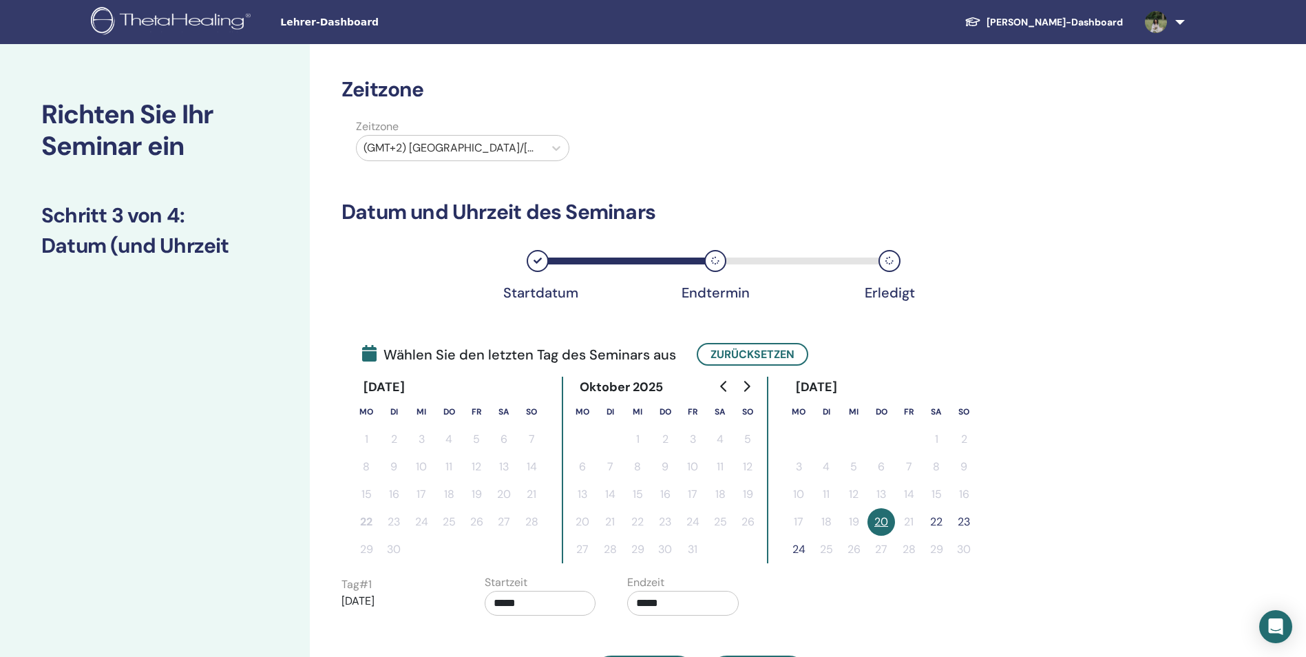
click at [939, 525] on button "22" at bounding box center [936, 522] width 28 height 28
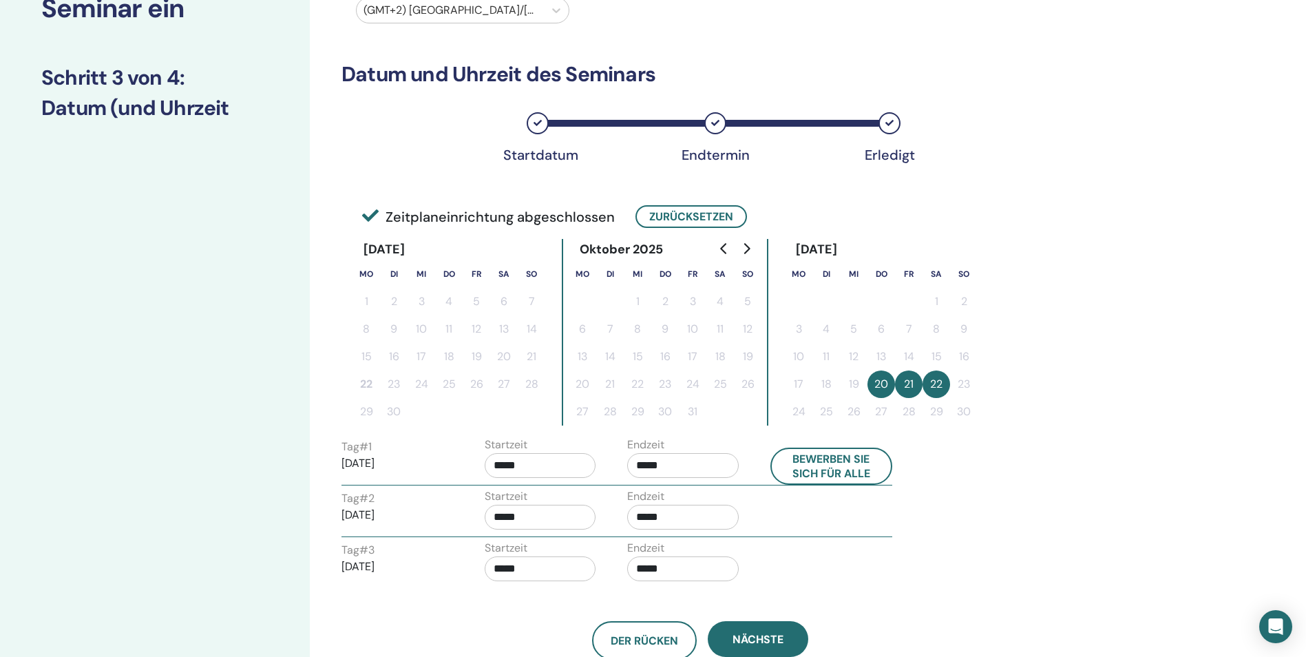
scroll to position [275, 0]
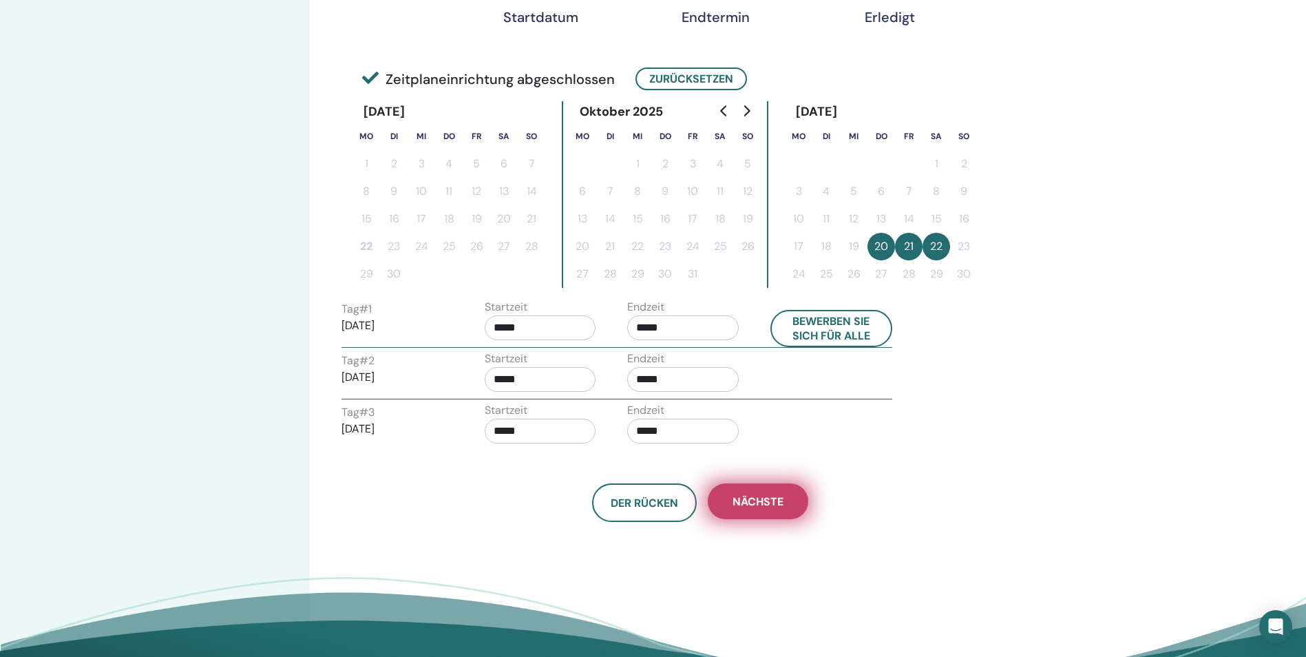
click at [782, 499] on span "Nächste" at bounding box center [757, 501] width 51 height 14
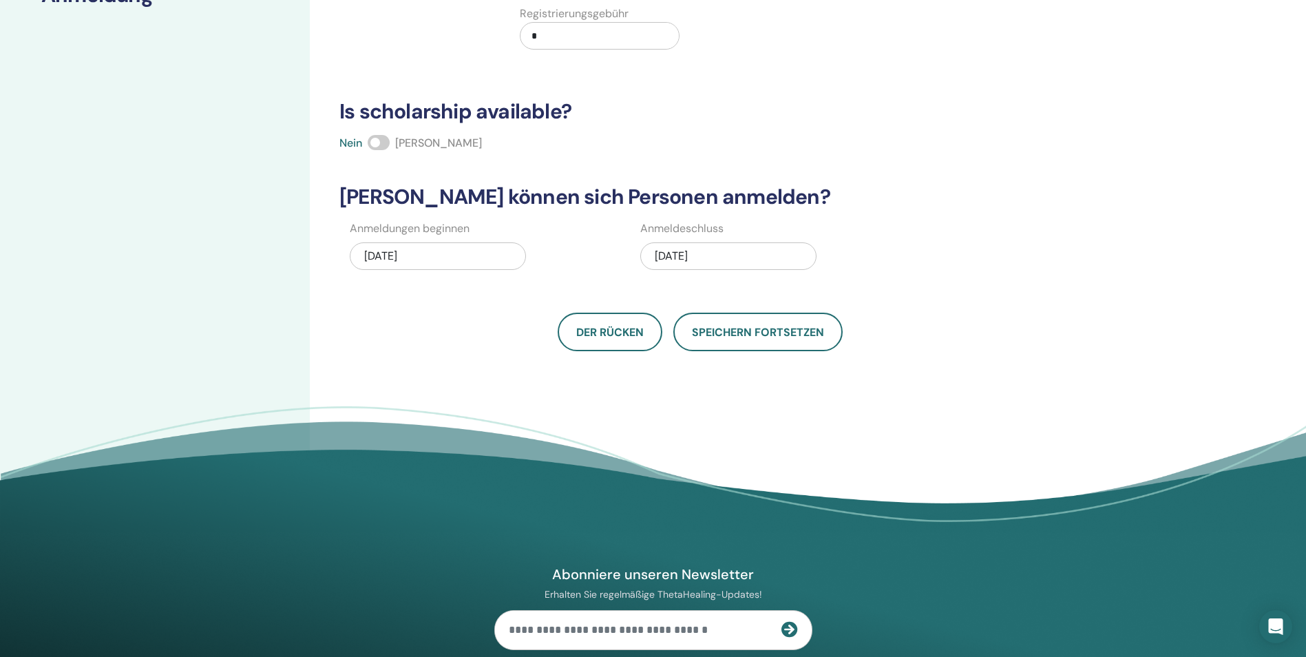
click at [714, 251] on div "11/22/2025" at bounding box center [728, 256] width 176 height 28
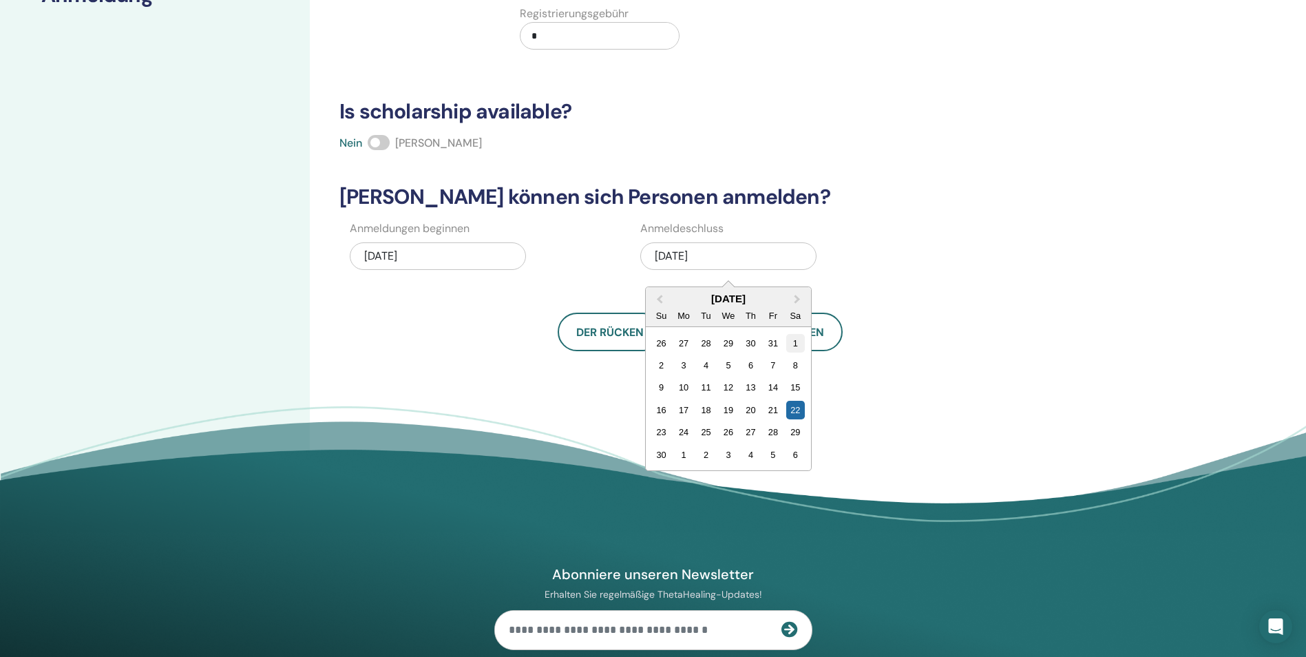
click at [791, 341] on div "1" at bounding box center [795, 343] width 19 height 19
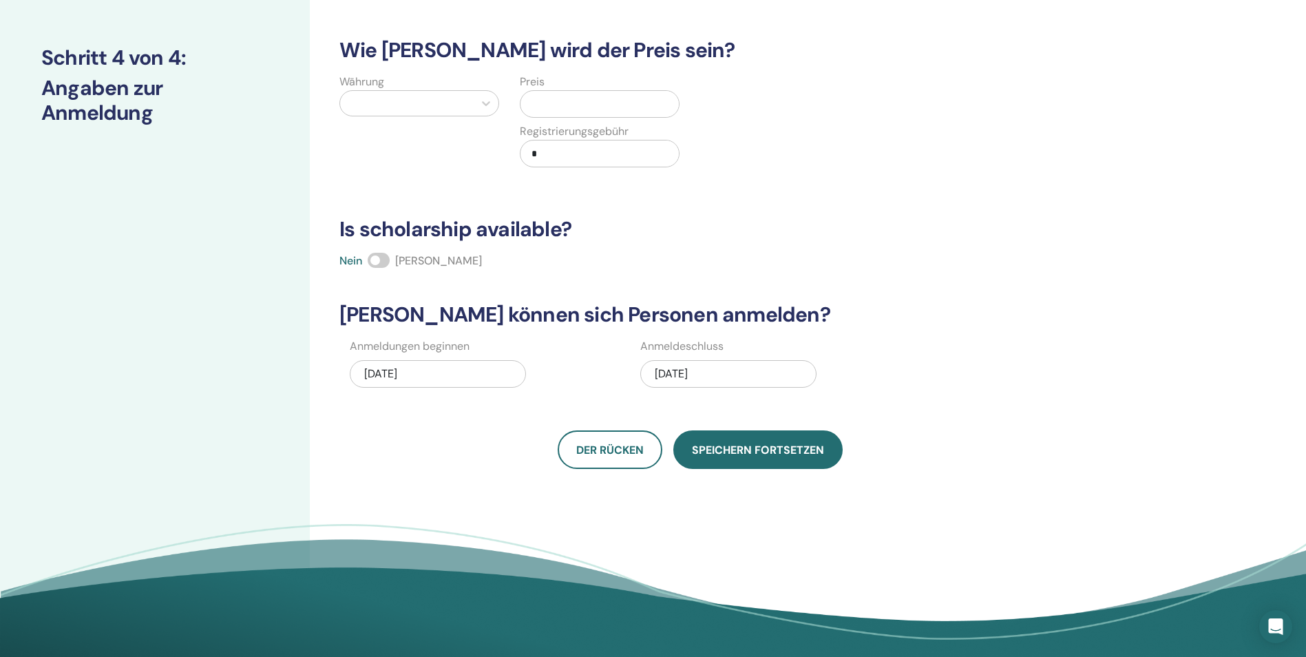
scroll to position [138, 0]
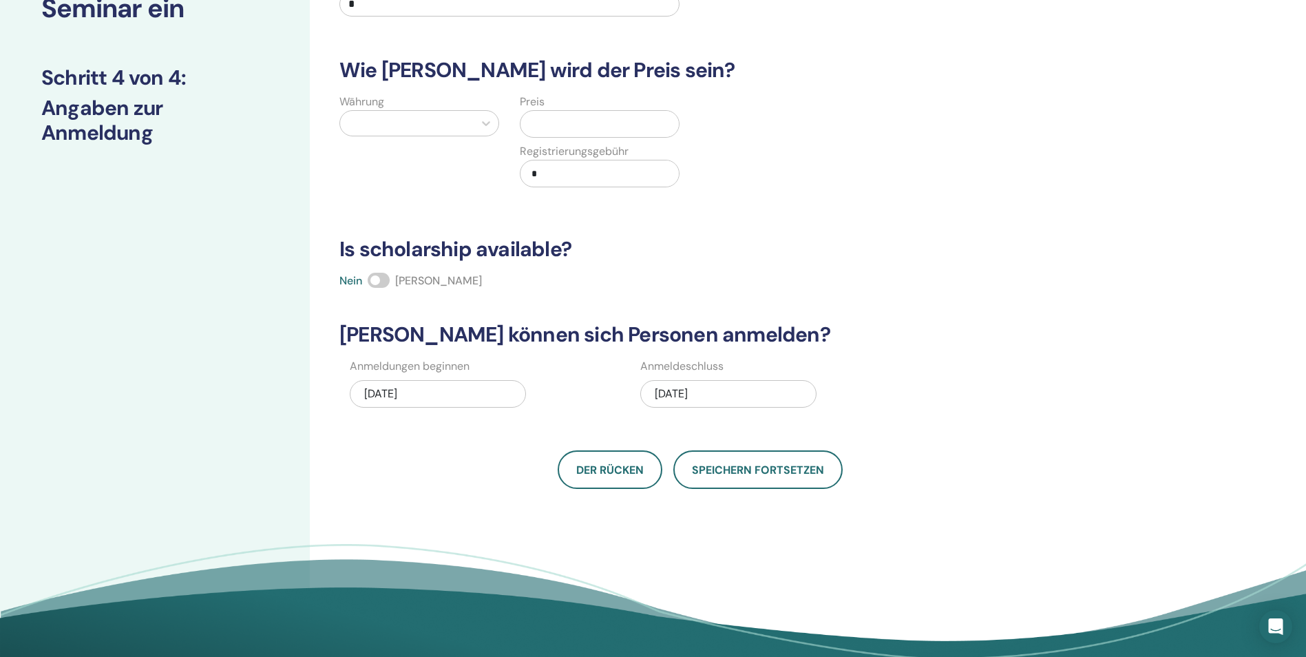
click at [429, 118] on div at bounding box center [407, 123] width 120 height 19
type input "****"
click at [441, 165] on div "Euro (€)" at bounding box center [419, 159] width 160 height 28
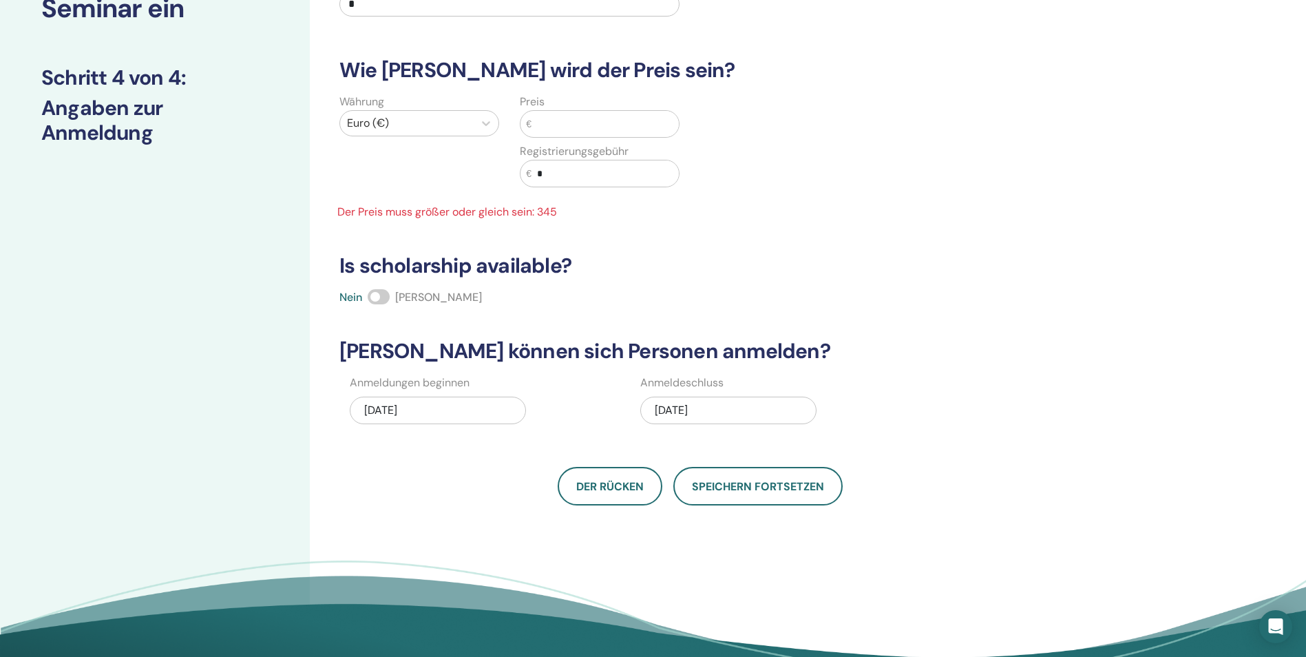
click at [578, 106] on div "Preis €" at bounding box center [600, 116] width 160 height 44
click at [573, 125] on input "text" at bounding box center [604, 124] width 147 height 26
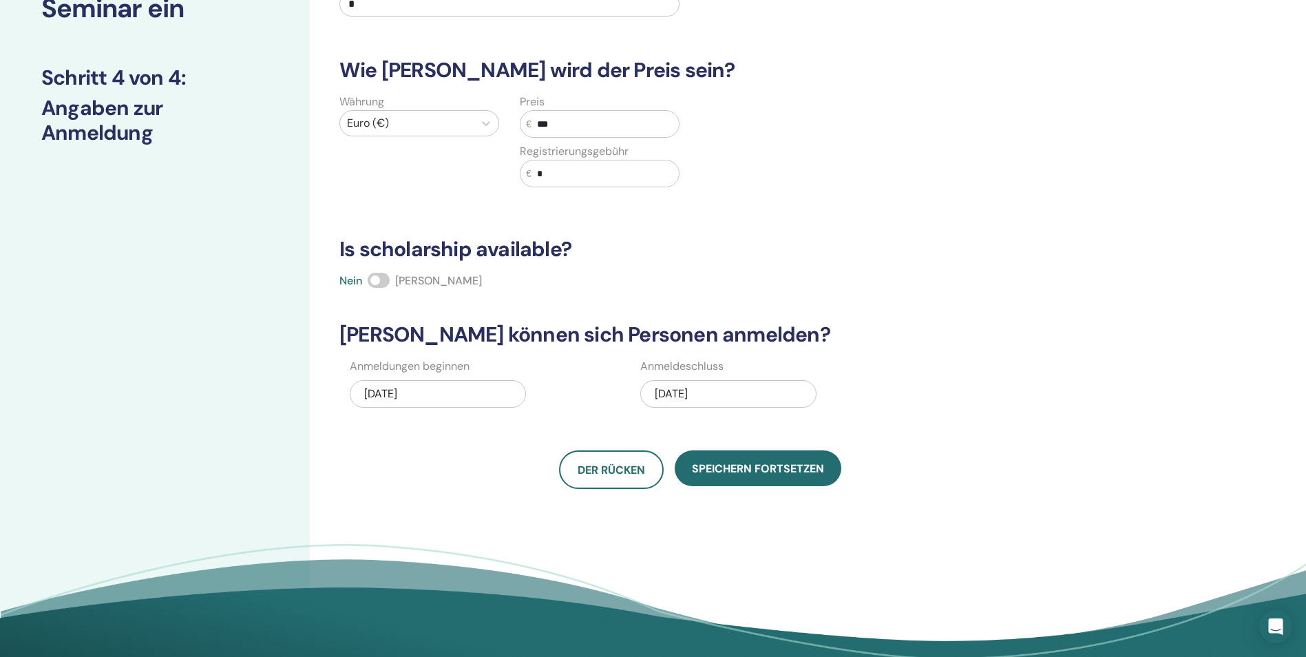
type input "***"
click at [733, 264] on div "Wie viele Personen können teilnehmen? Anzahl Sitzplätze * Wie hoch wird der Pre…" at bounding box center [700, 213] width 739 height 549
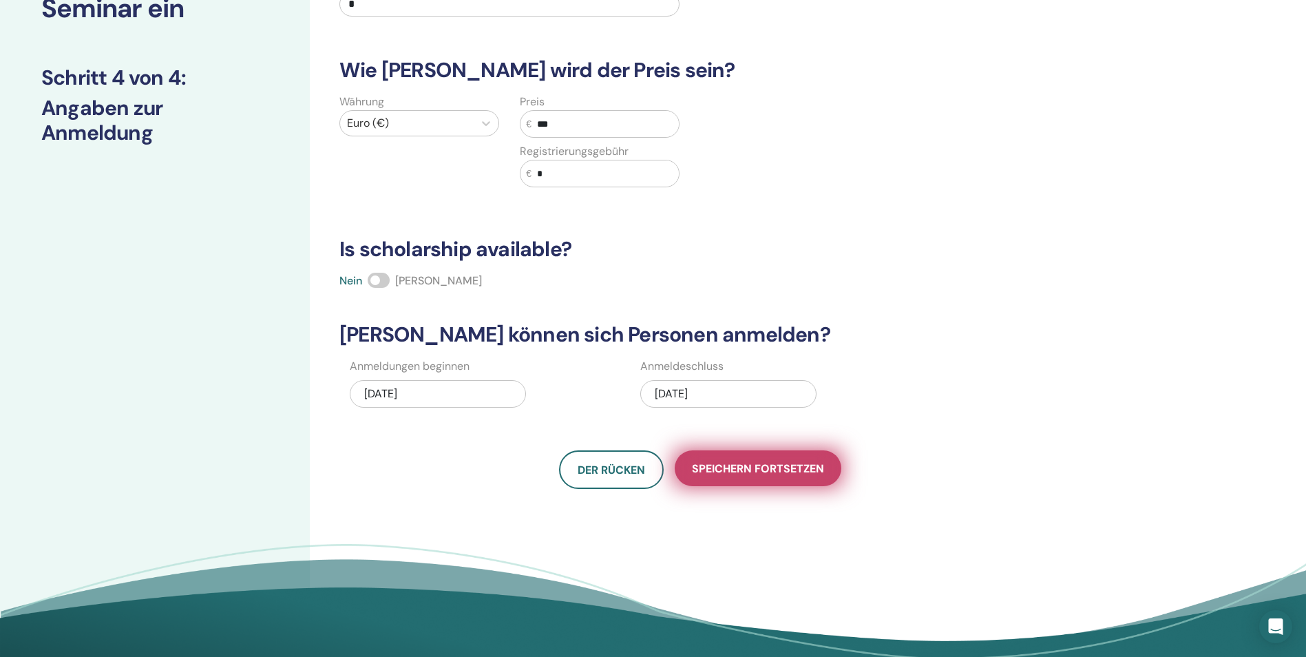
click at [800, 463] on span "Speichern fortsetzen" at bounding box center [758, 468] width 132 height 14
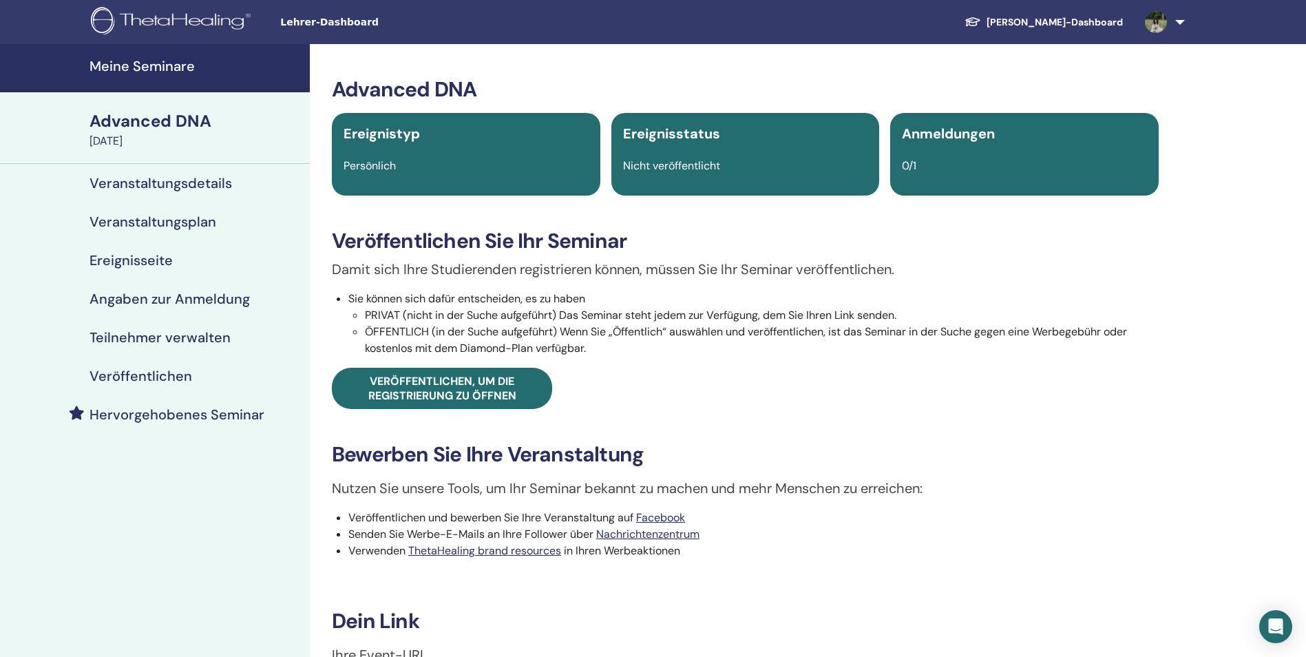
scroll to position [138, 0]
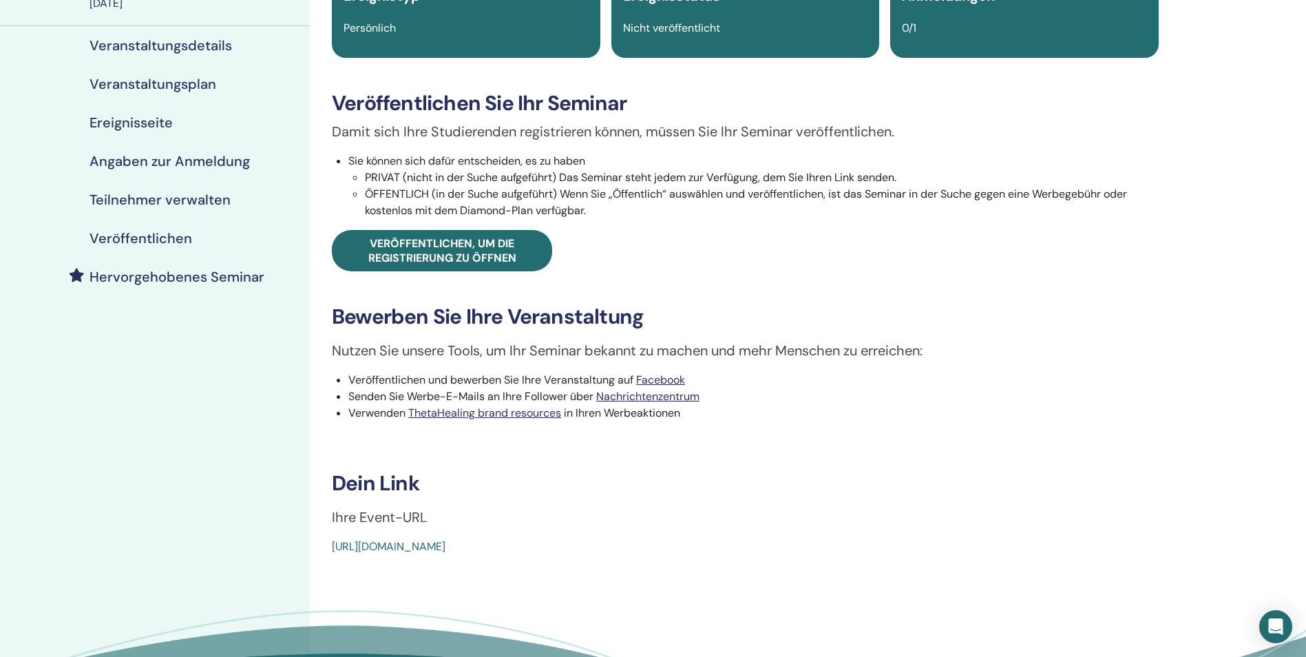
click at [485, 494] on h3 "Dein Link" at bounding box center [745, 483] width 827 height 25
click at [317, 535] on div "Advanced DNA Ereignistyp Persönlich Ereignisstatus Nicht veröffentlicht Anmeldu…" at bounding box center [745, 326] width 871 height 841
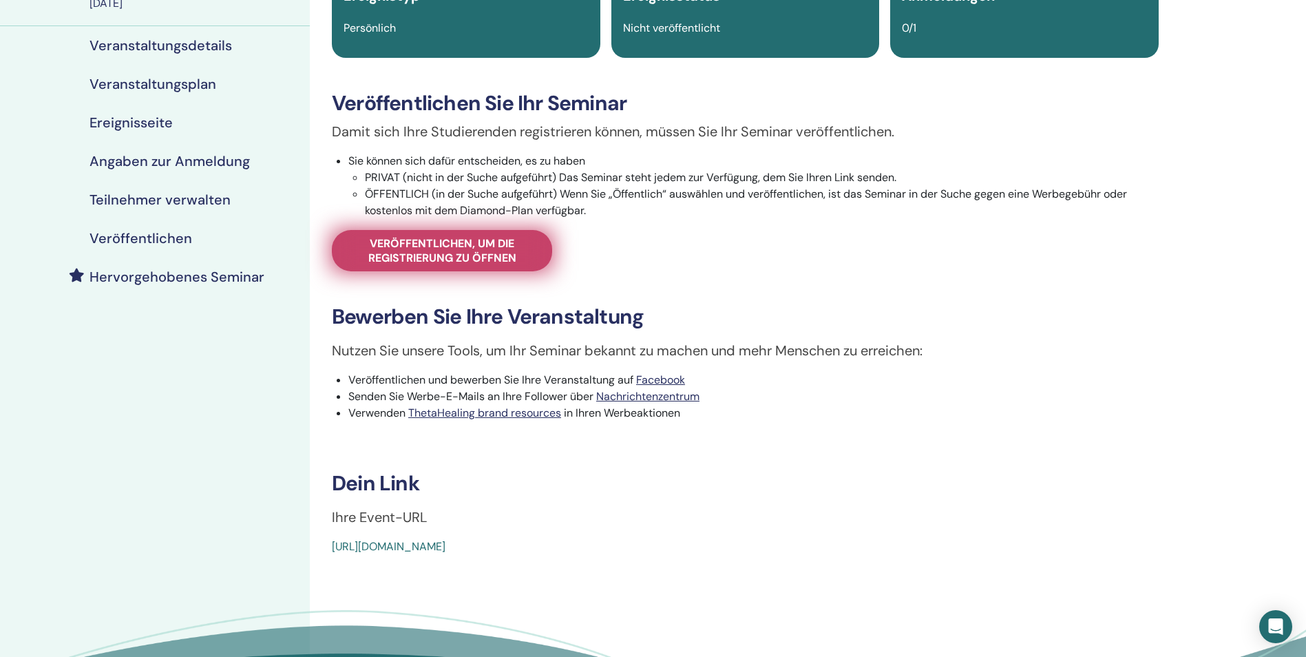
click at [494, 258] on span "Veröffentlichen, um die Registrierung zu öffnen" at bounding box center [442, 250] width 186 height 29
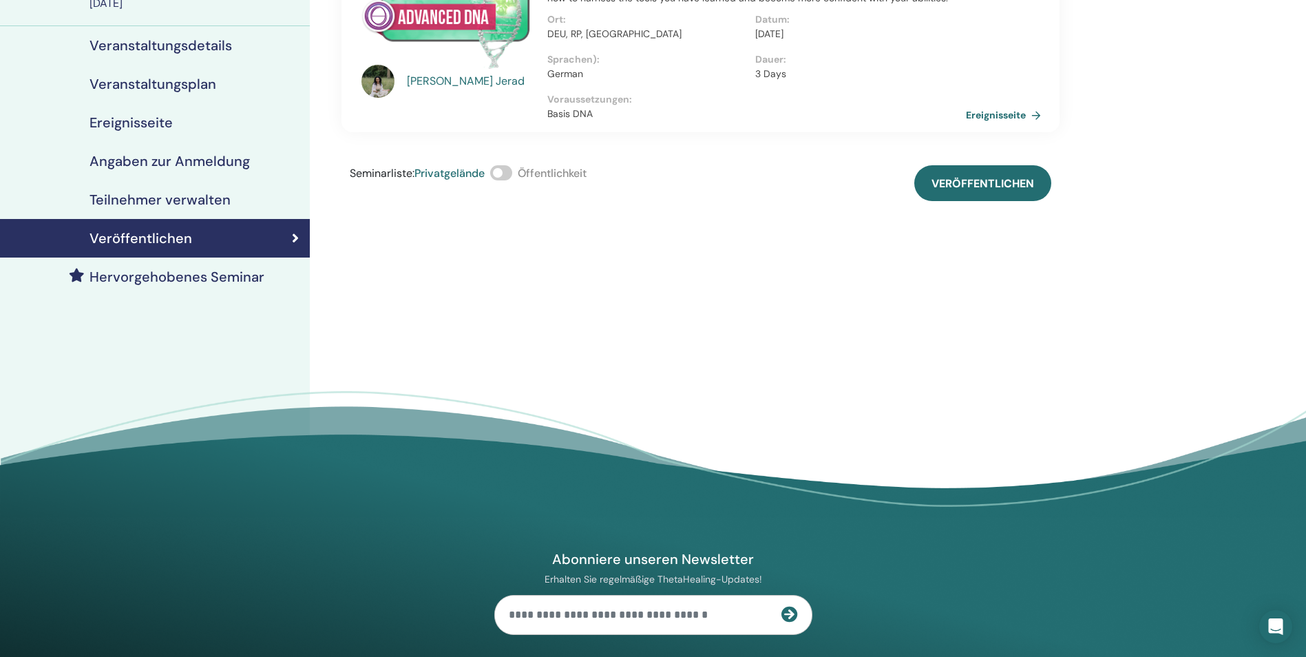
click at [1001, 117] on link "Ereignisseite" at bounding box center [1006, 115] width 81 height 21
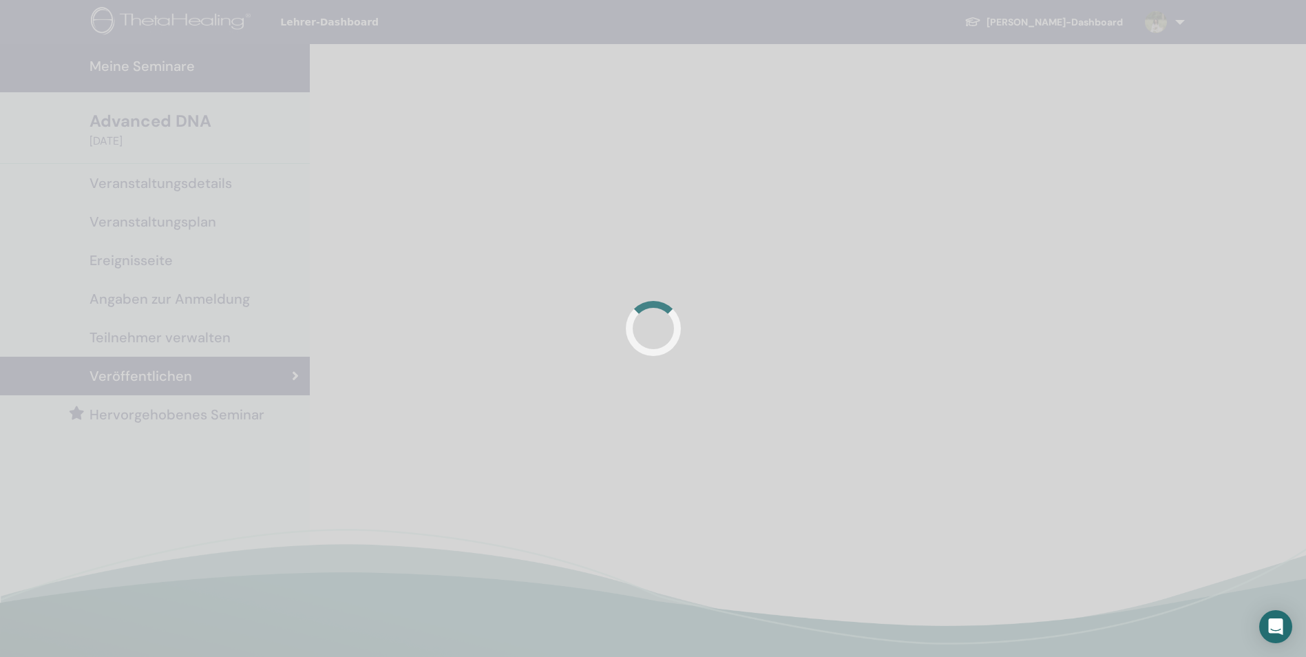
scroll to position [138, 0]
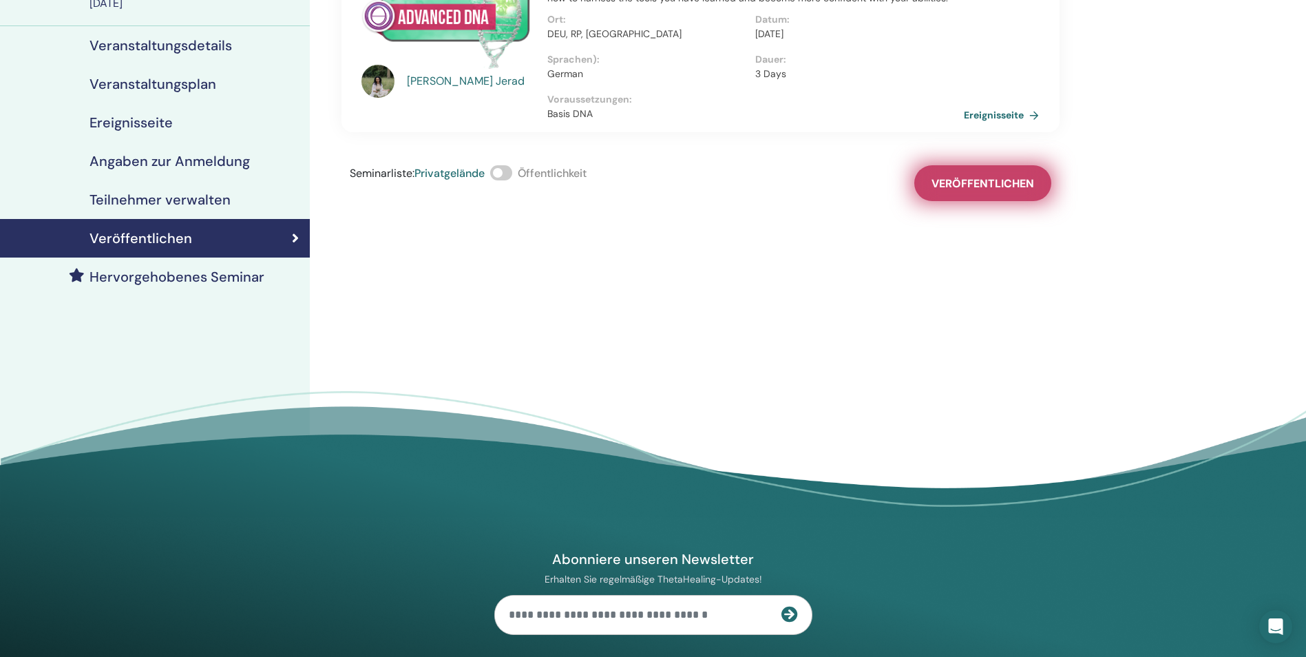
click at [971, 187] on span "Veröffentlichen" at bounding box center [982, 183] width 103 height 14
click at [509, 173] on span at bounding box center [501, 172] width 22 height 15
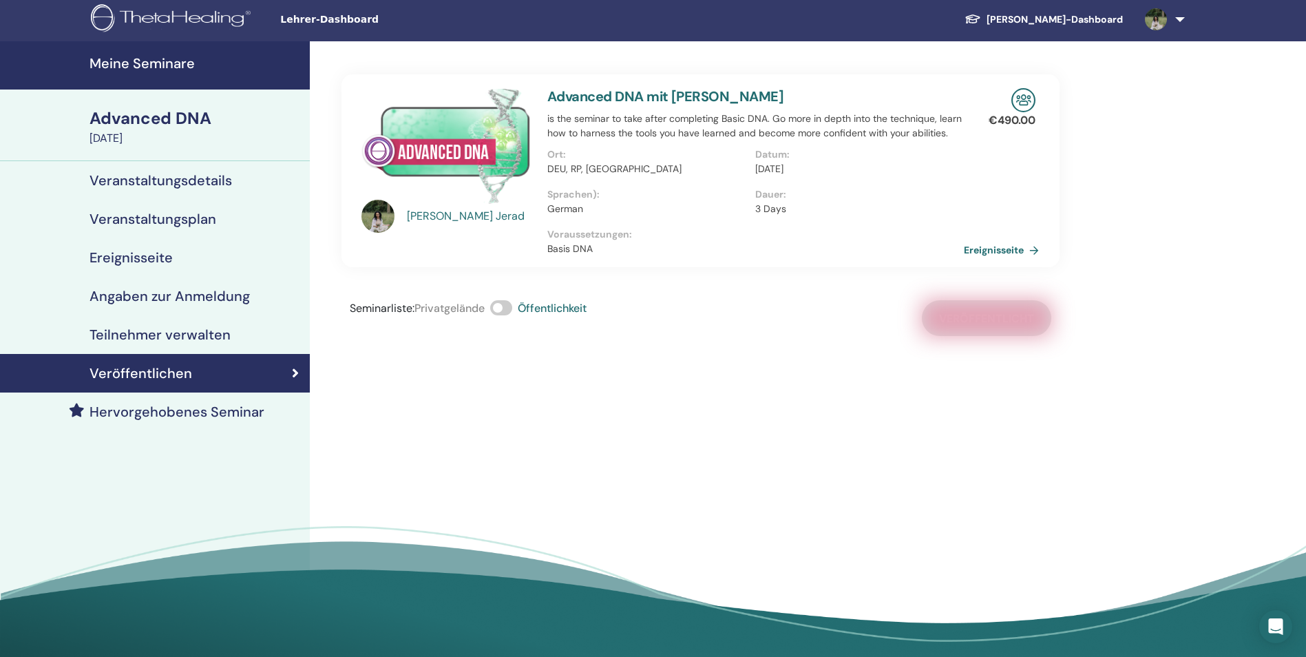
scroll to position [0, 0]
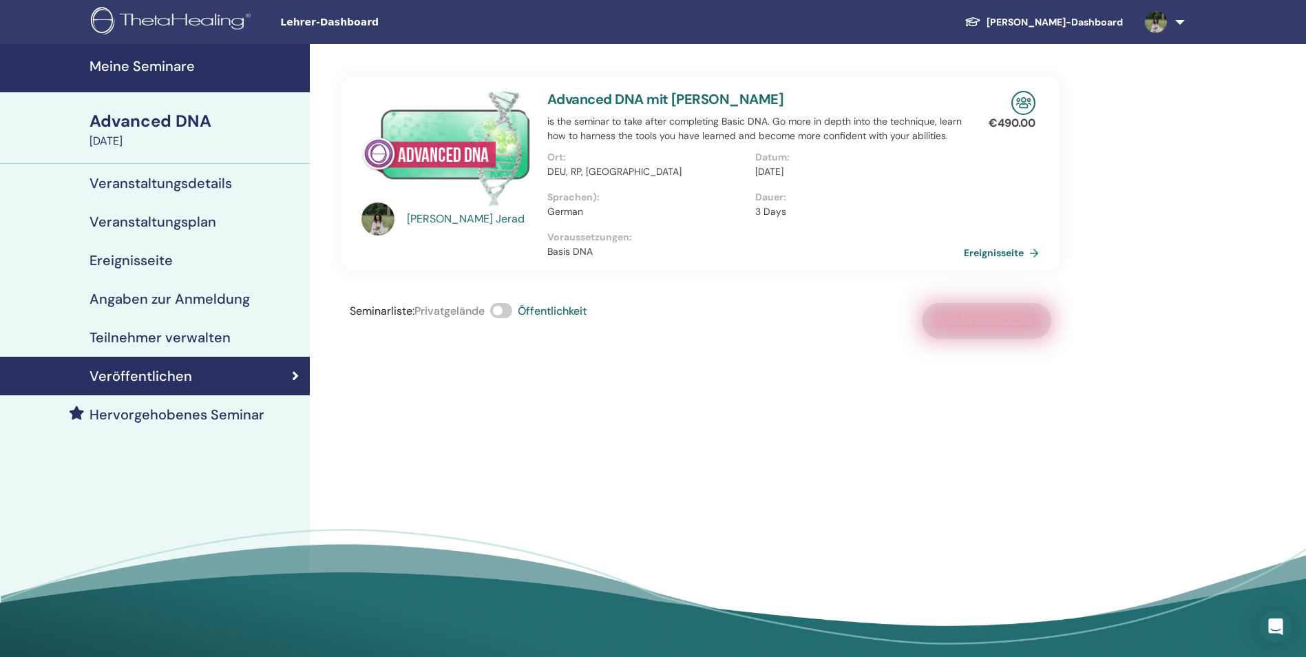
click at [178, 67] on h4 "Meine Seminare" at bounding box center [195, 66] width 212 height 17
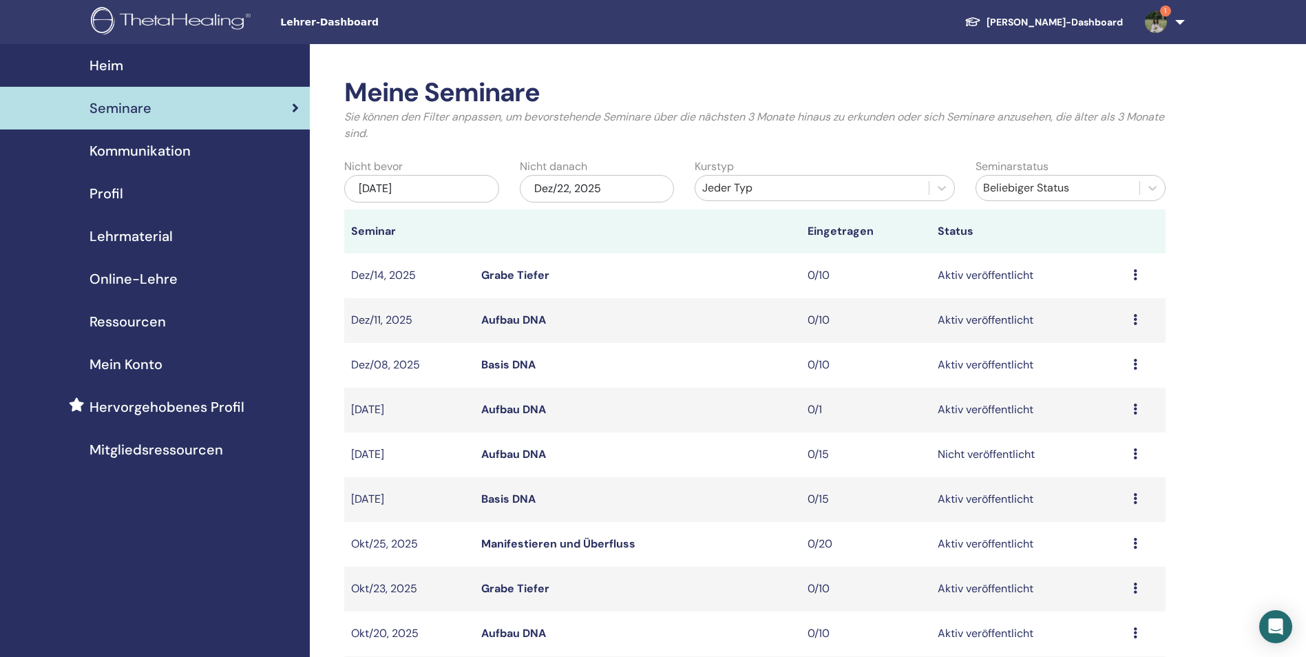
click at [1131, 408] on td "Vorschau Bearbeiten Teilnehmer Absagen" at bounding box center [1145, 409] width 39 height 45
click at [1133, 407] on icon at bounding box center [1135, 408] width 4 height 11
click at [1112, 443] on link "Bearbeiten" at bounding box center [1095, 439] width 56 height 14
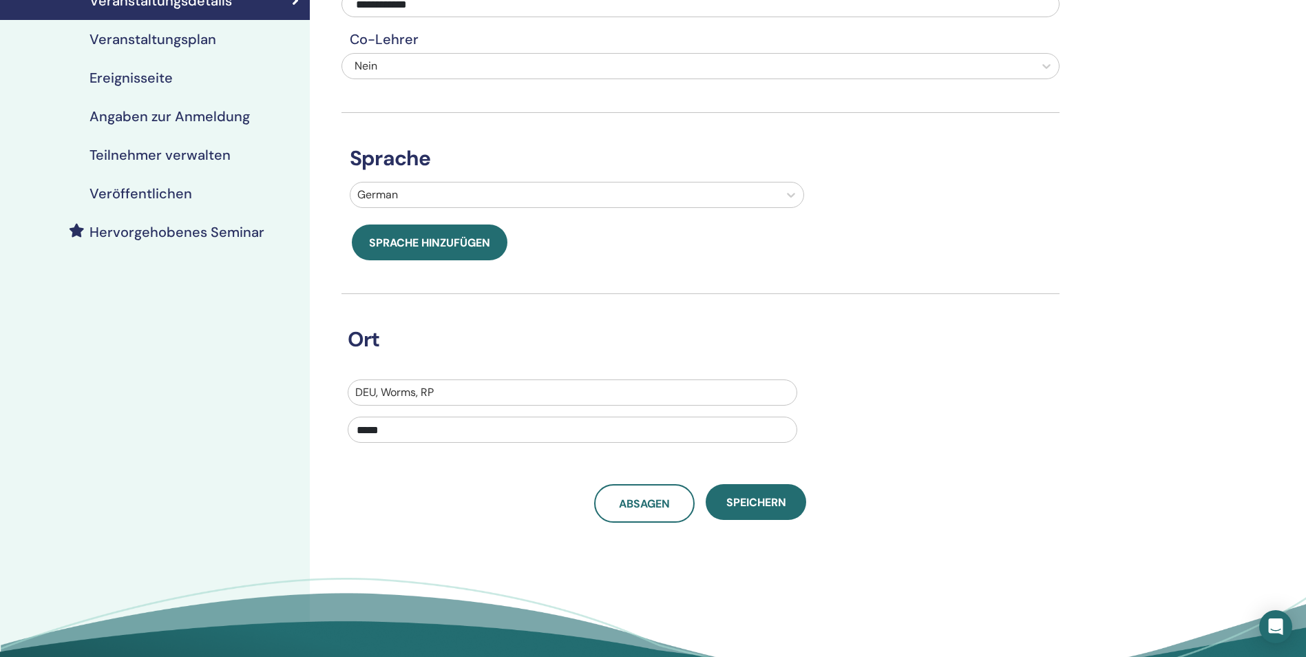
scroll to position [206, 0]
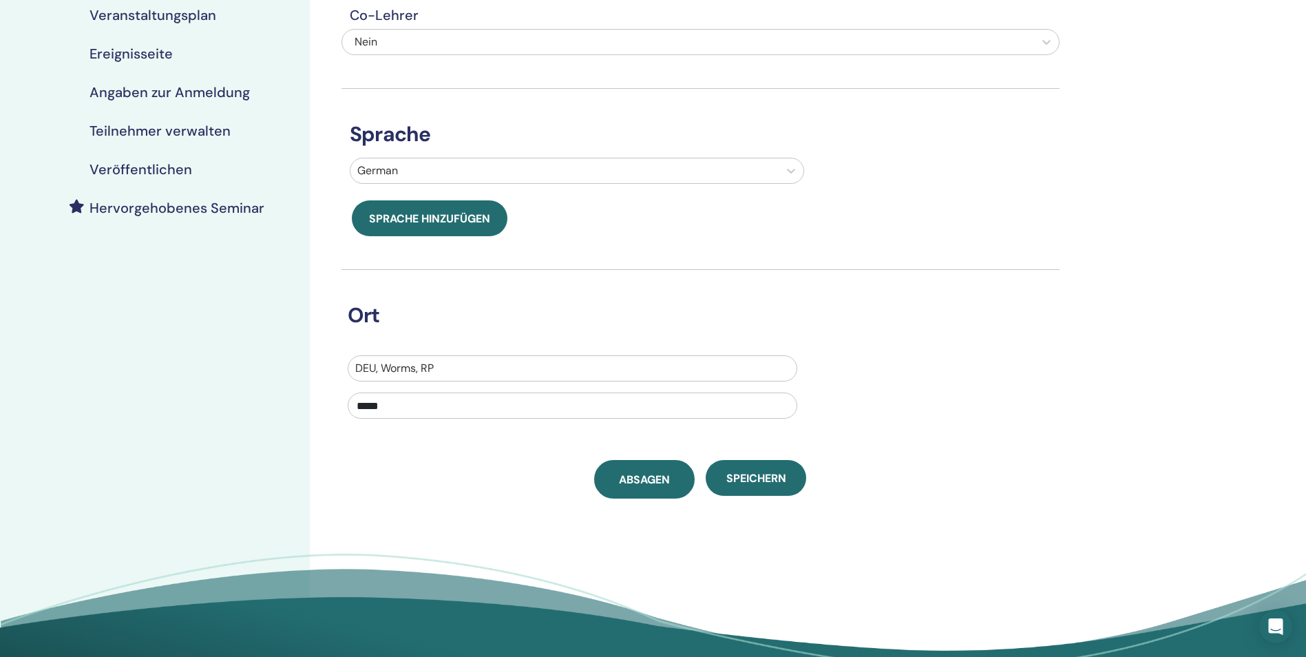
click at [671, 478] on link "Absagen" at bounding box center [644, 479] width 100 height 39
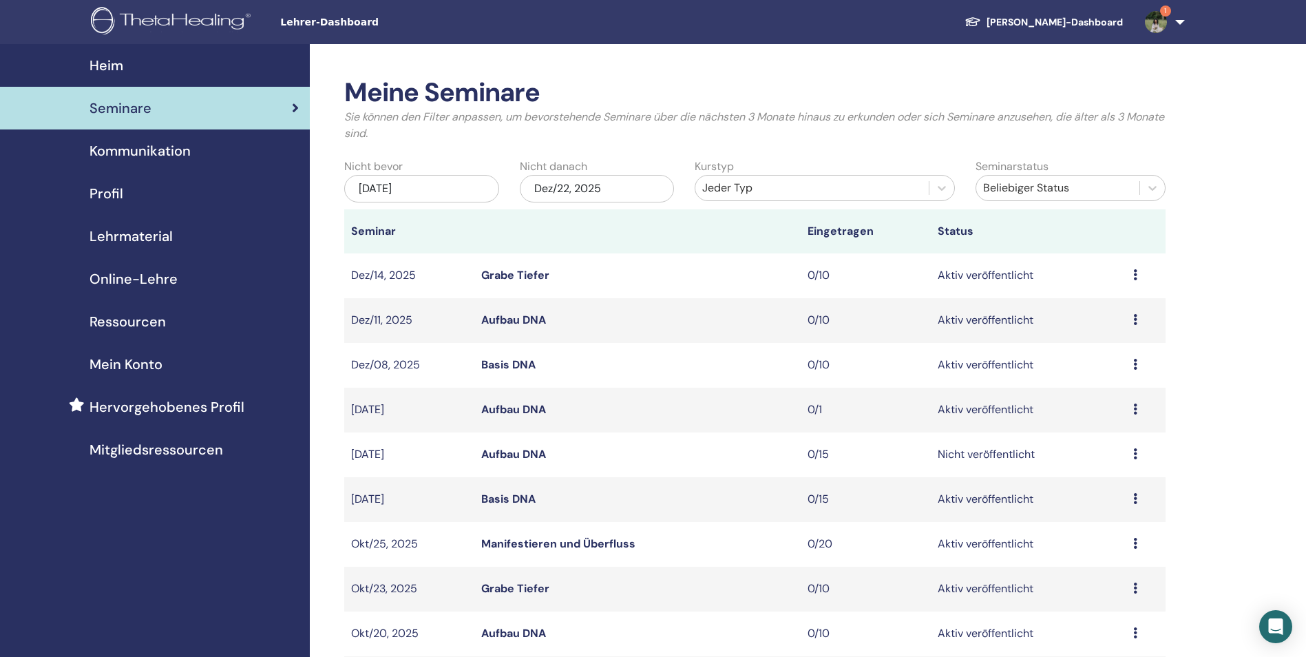
click at [1137, 452] on div "Vorschau Bearbeiten Teilnehmer Absagen" at bounding box center [1145, 454] width 25 height 17
click at [1118, 480] on link "Bearbeiten" at bounding box center [1100, 483] width 56 height 14
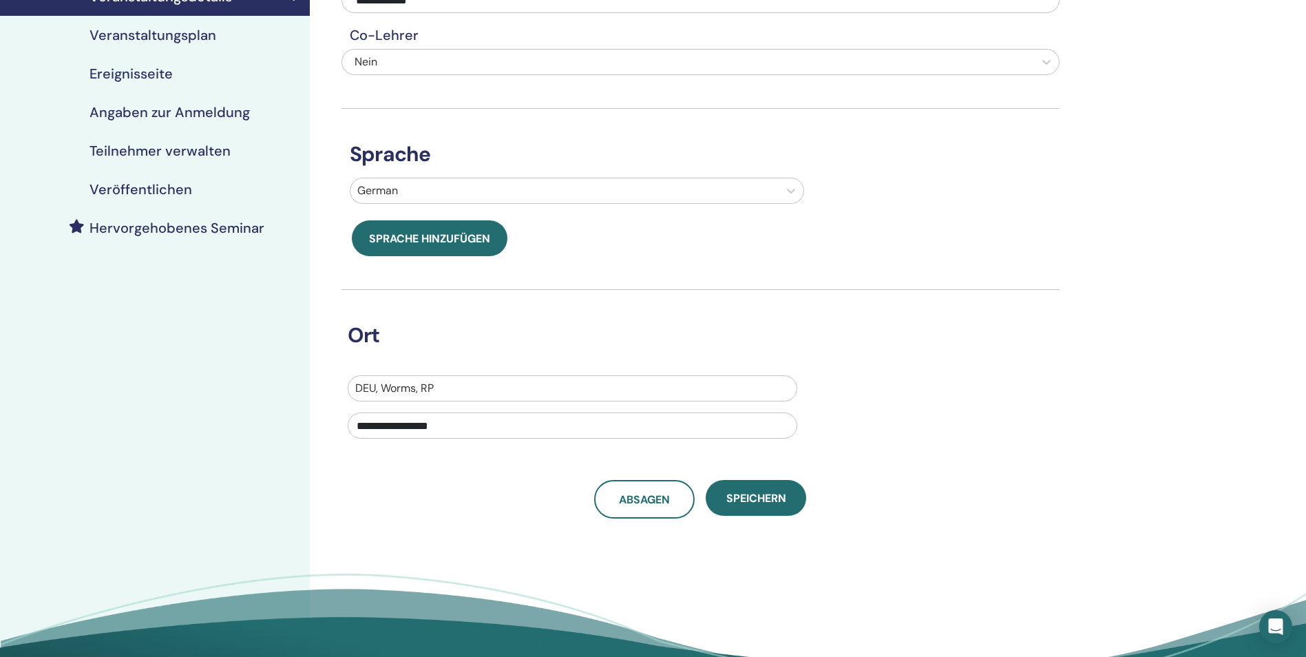
scroll to position [206, 0]
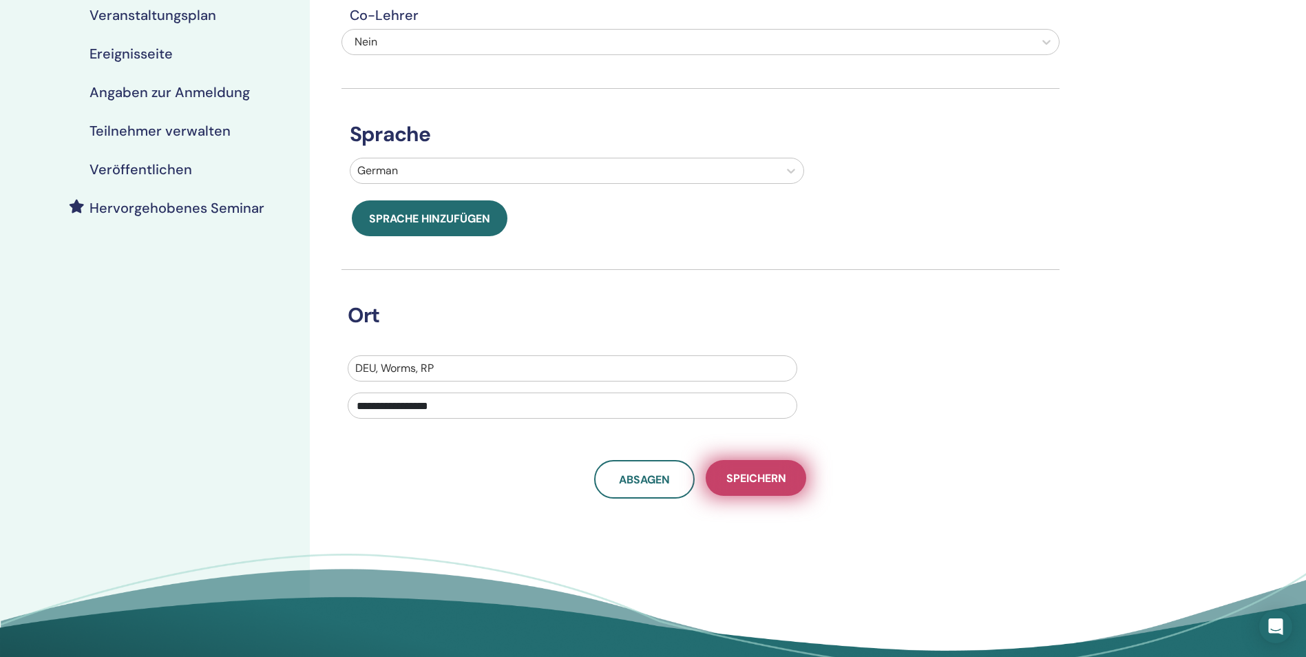
click at [778, 478] on span "Speichern" at bounding box center [756, 478] width 60 height 14
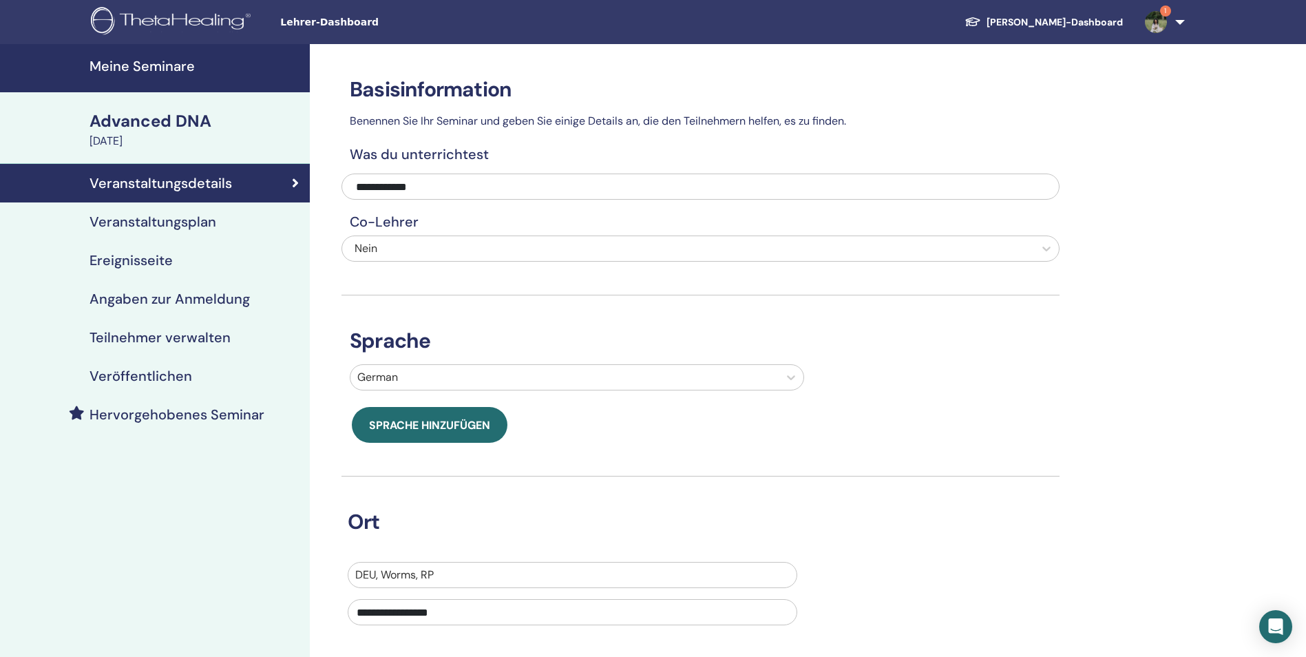
click at [181, 369] on h4 "Veröffentlichen" at bounding box center [140, 376] width 103 height 17
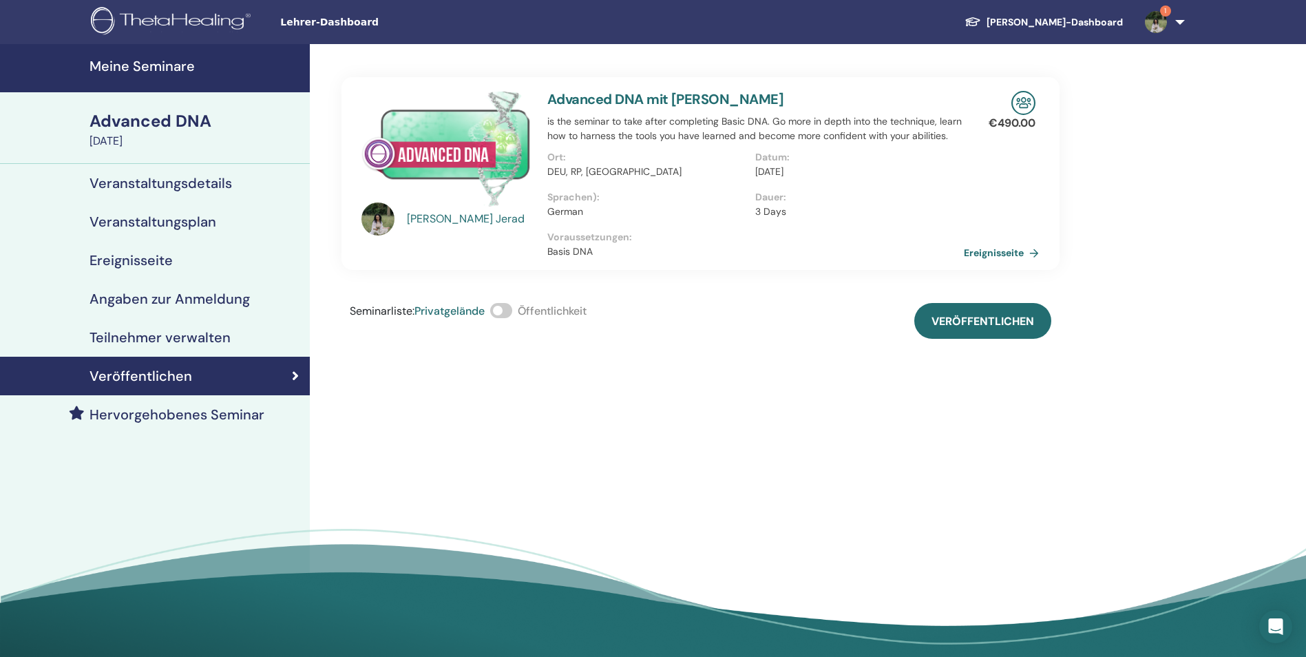
click at [507, 312] on span at bounding box center [501, 310] width 22 height 15
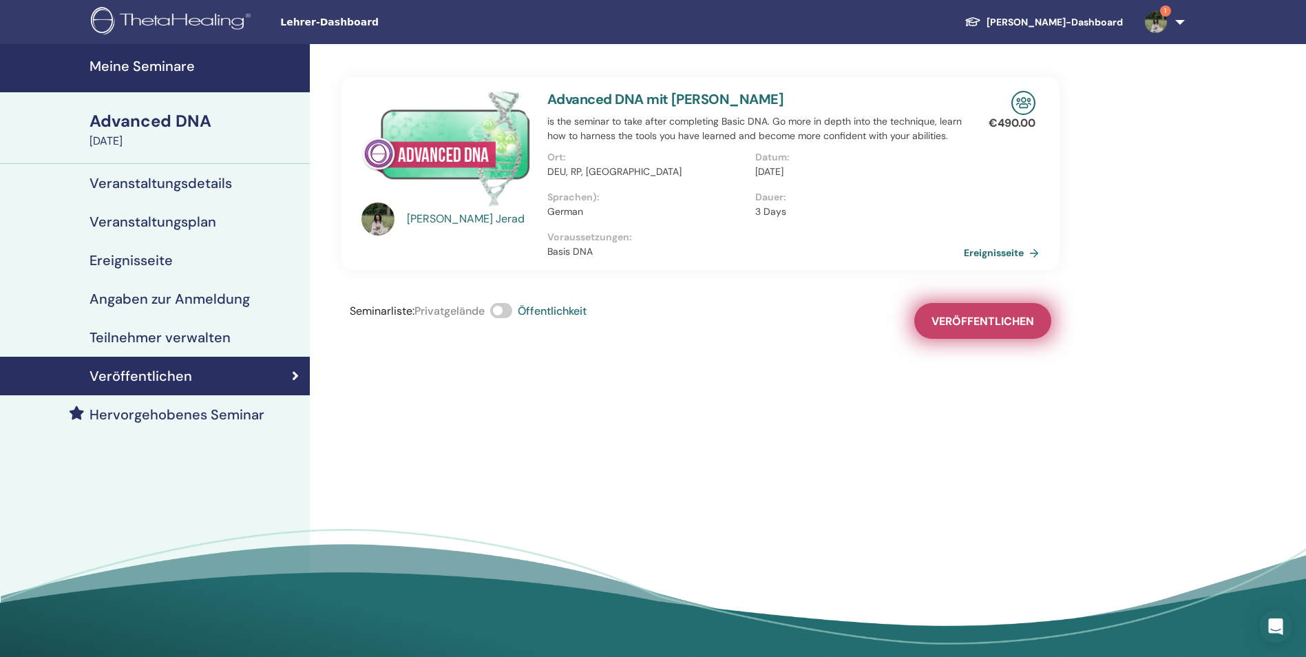
click at [977, 327] on span "Veröffentlichen" at bounding box center [982, 321] width 103 height 14
click at [187, 61] on h4 "Meine Seminare" at bounding box center [195, 66] width 212 height 17
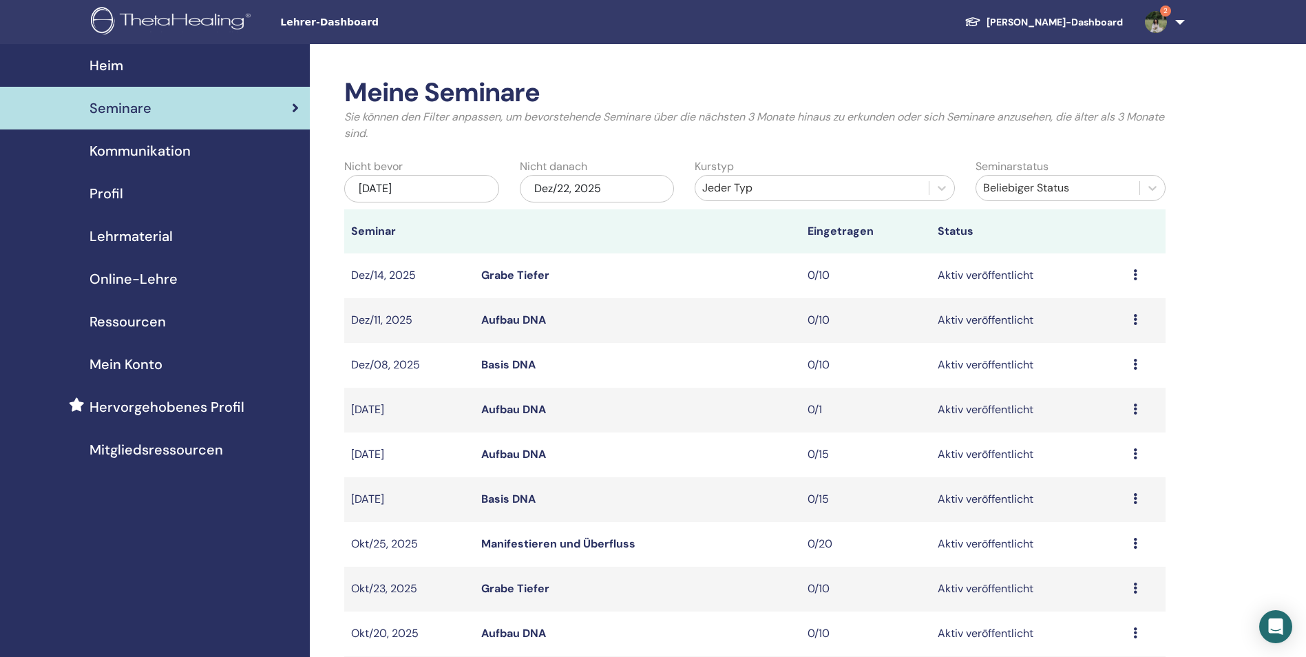
click at [1134, 498] on icon at bounding box center [1135, 498] width 4 height 11
click at [1114, 527] on link "Bearbeiten" at bounding box center [1098, 530] width 56 height 14
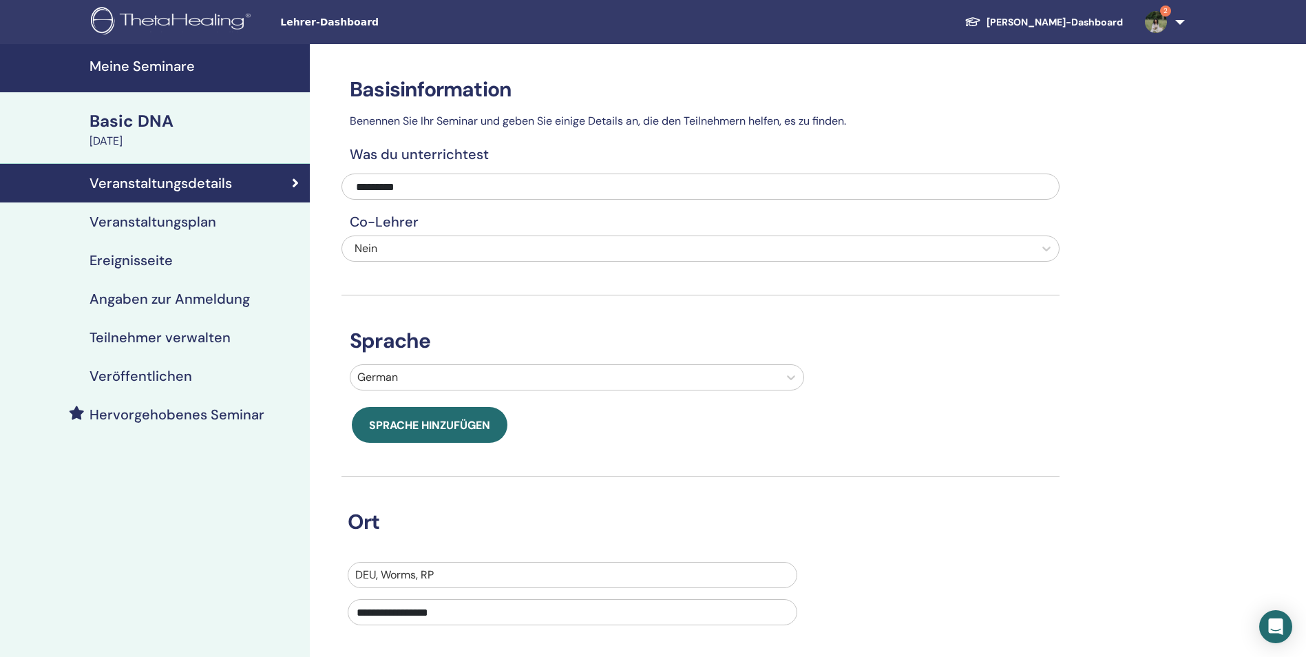
click at [172, 382] on h4 "Veröffentlichen" at bounding box center [140, 376] width 103 height 17
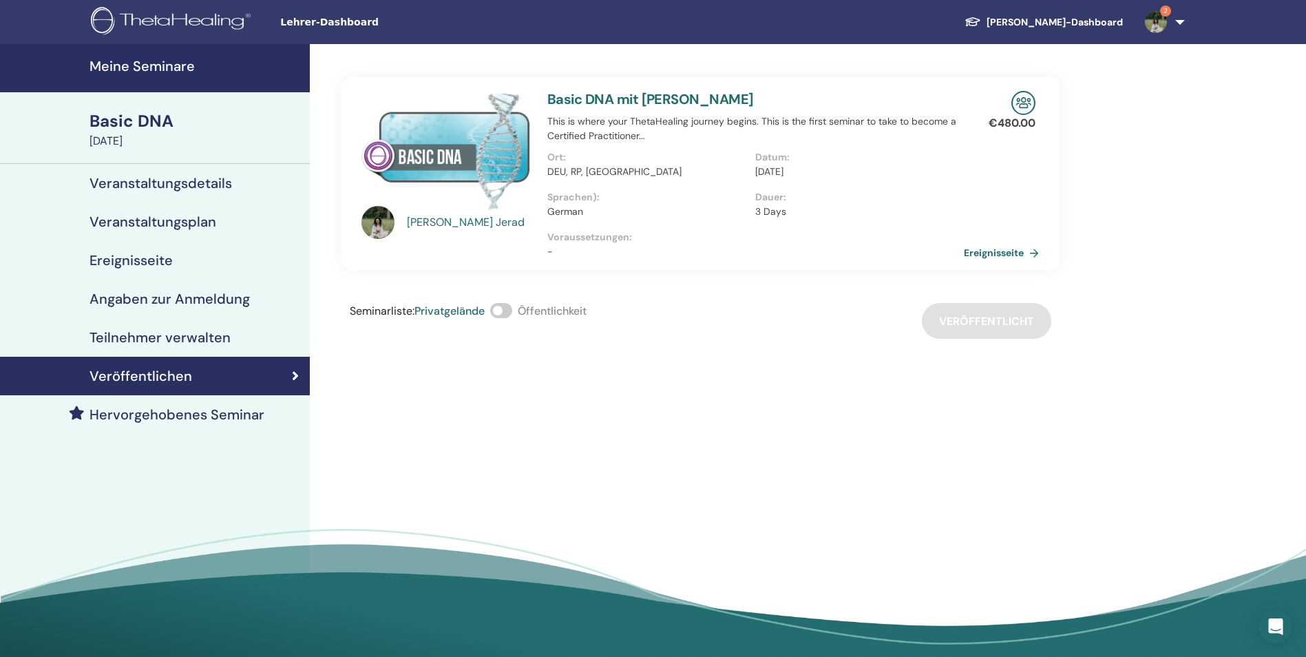
click at [512, 310] on span at bounding box center [501, 310] width 22 height 15
click at [180, 65] on h4 "Meine Seminare" at bounding box center [195, 66] width 212 height 17
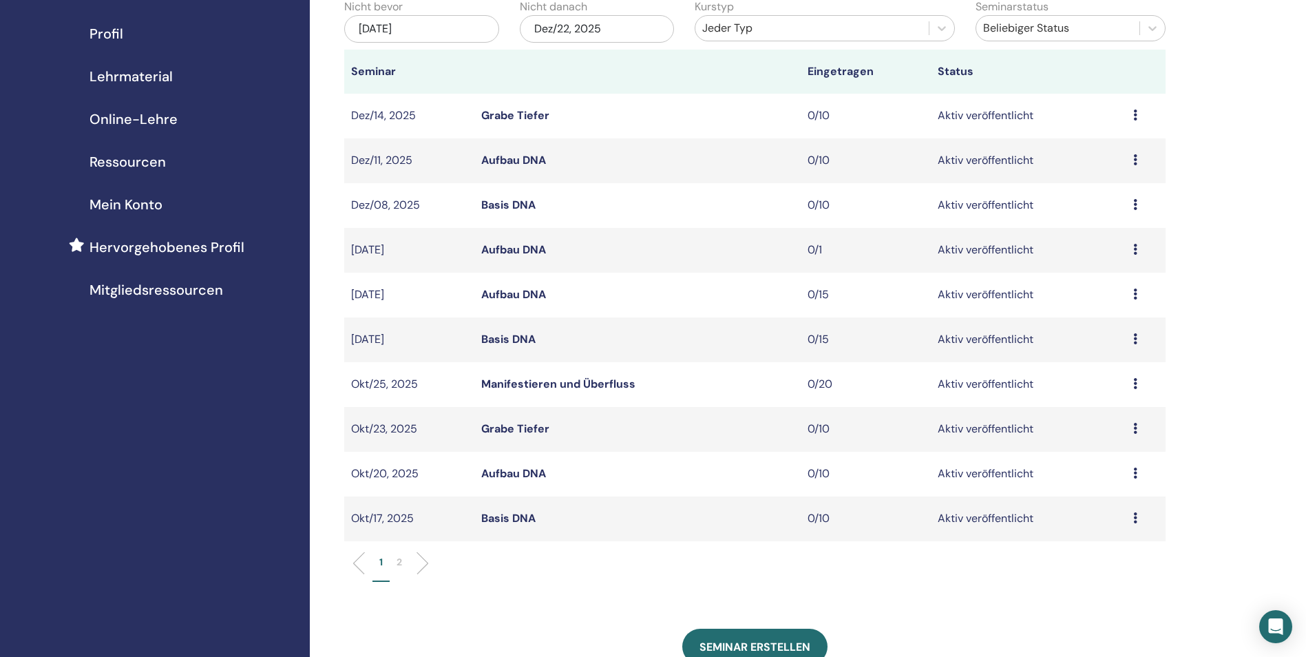
scroll to position [206, 0]
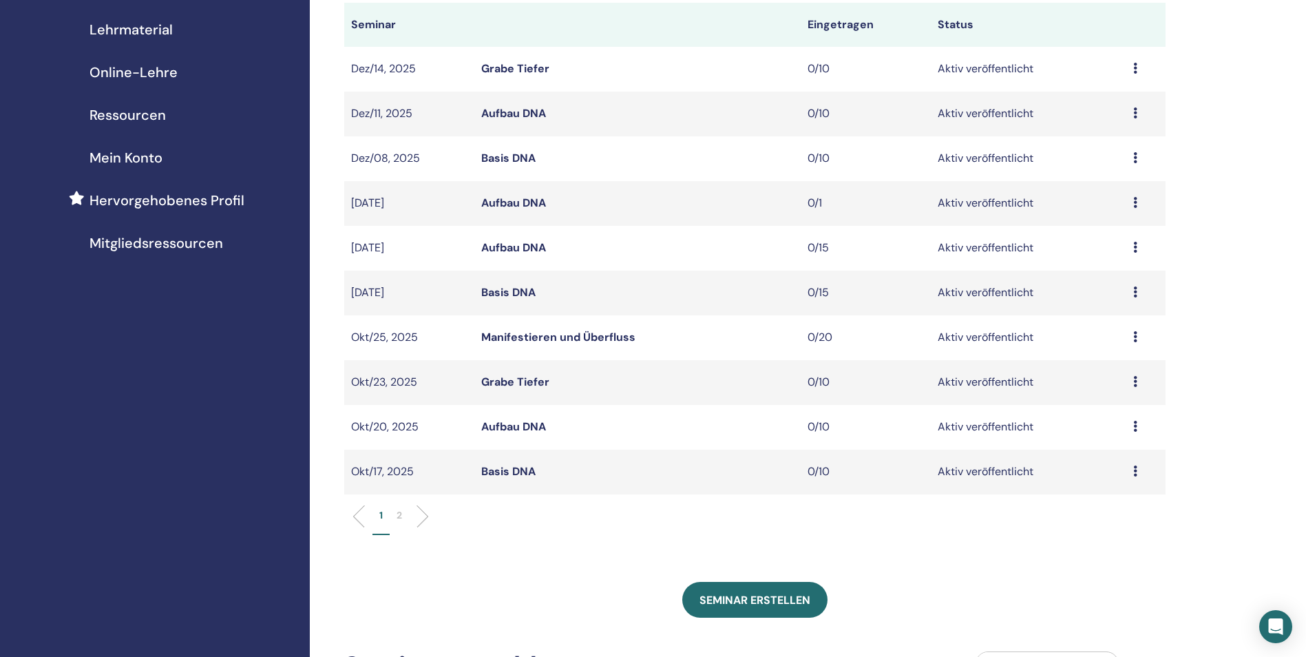
click at [1134, 202] on icon at bounding box center [1135, 202] width 4 height 11
click at [1208, 200] on div "Meine Seminare Sie können den Filter anpassen, um bevorstehende Seminare über d…" at bounding box center [799, 381] width 979 height 1086
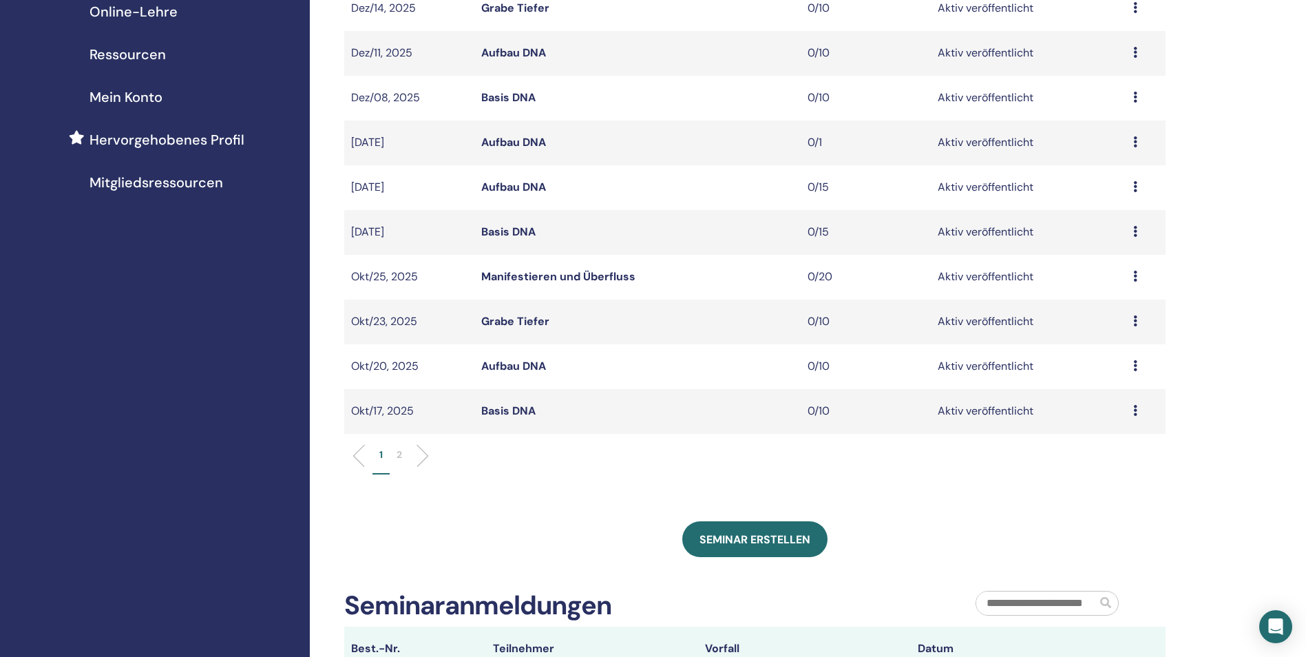
scroll to position [275, 0]
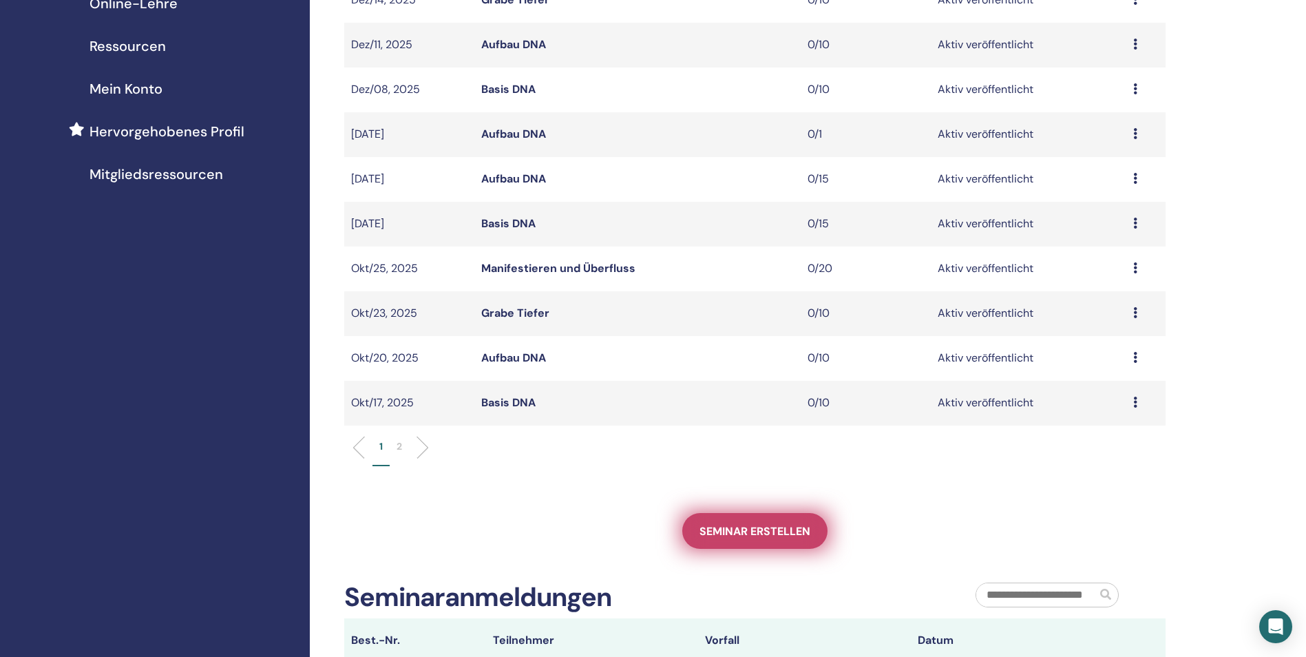
click at [753, 536] on span "Seminar erstellen" at bounding box center [754, 531] width 111 height 14
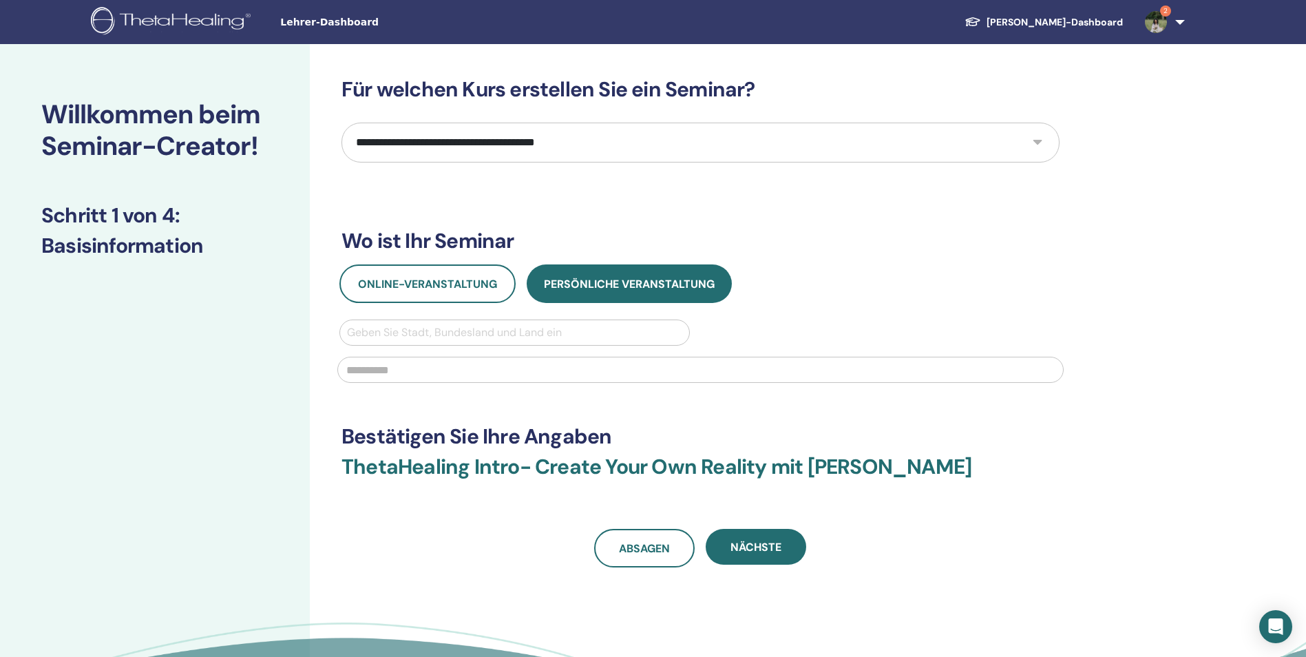
click at [891, 147] on select "**********" at bounding box center [700, 143] width 718 height 40
select select "**"
click at [341, 123] on select "**********" at bounding box center [700, 143] width 718 height 40
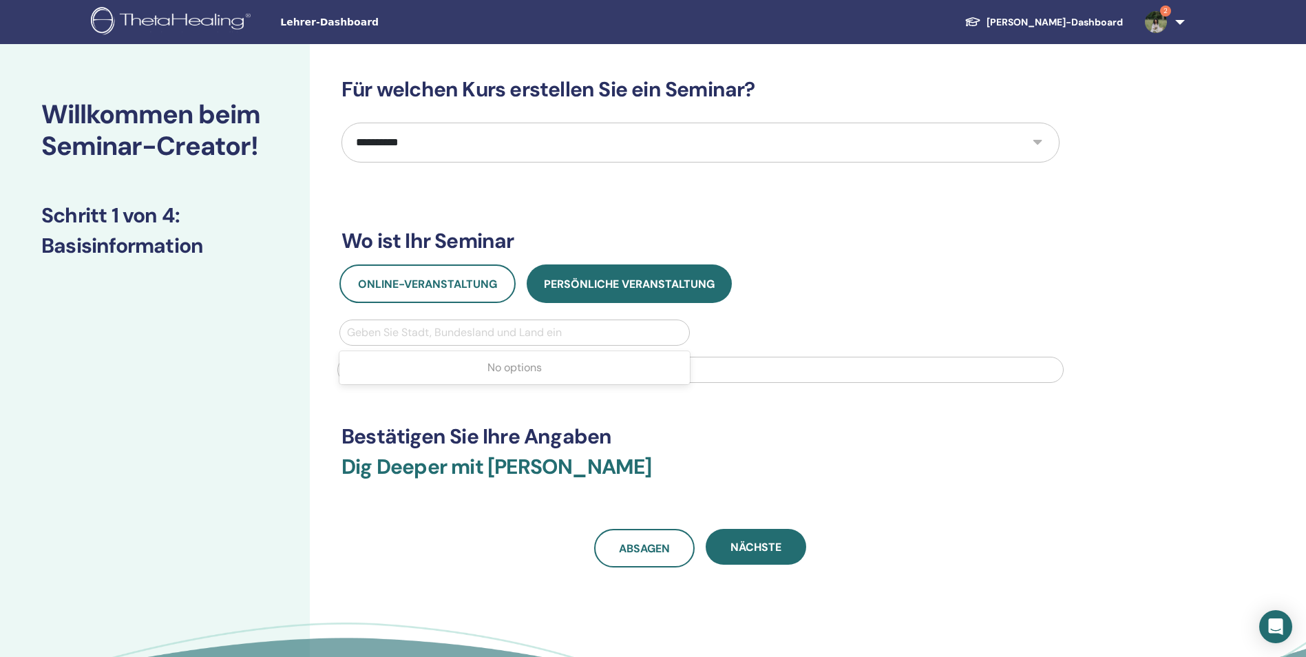
click at [532, 329] on div at bounding box center [514, 332] width 335 height 19
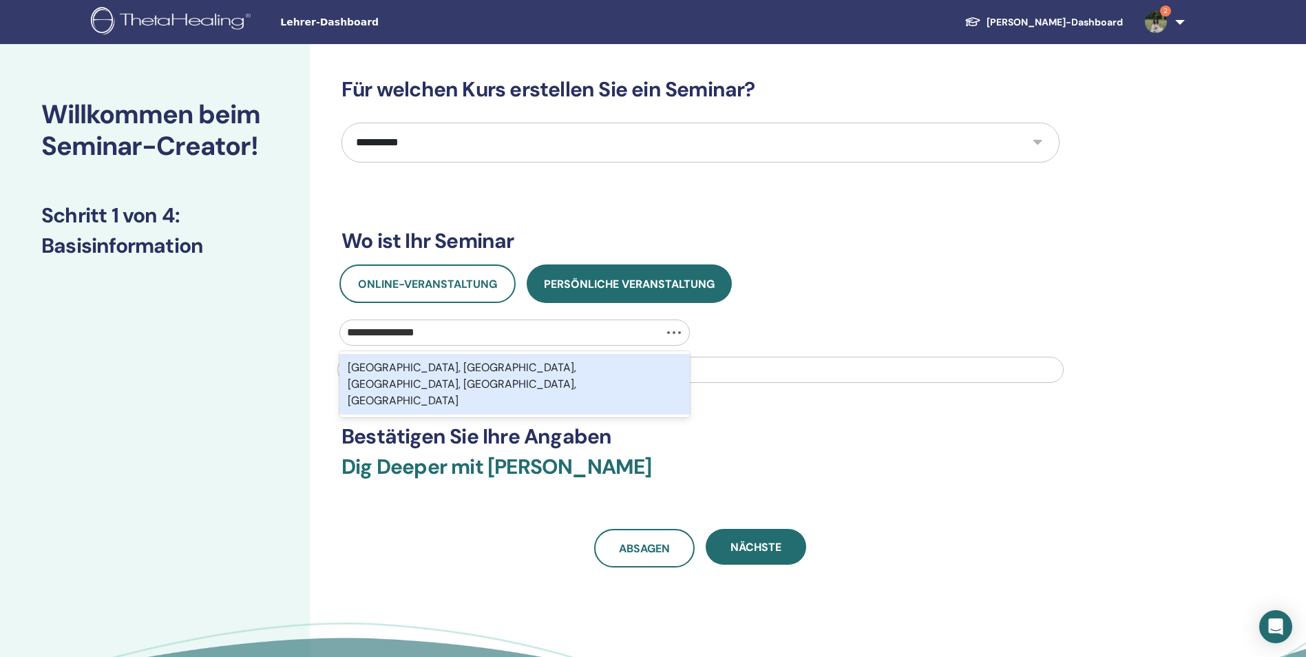
type input "**********"
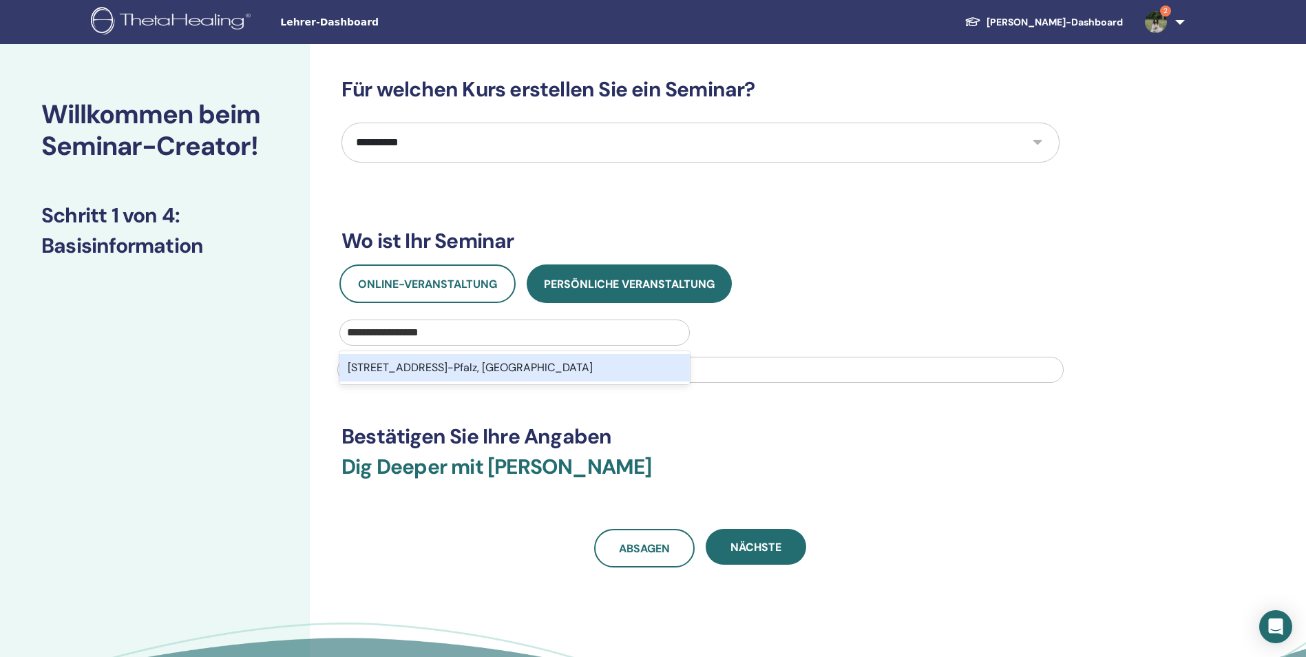
click at [494, 363] on div "Paternusstraße 18, 67551, Worms, Pfeddersheim, Rheinland-Pfalz, DEU" at bounding box center [514, 368] width 350 height 28
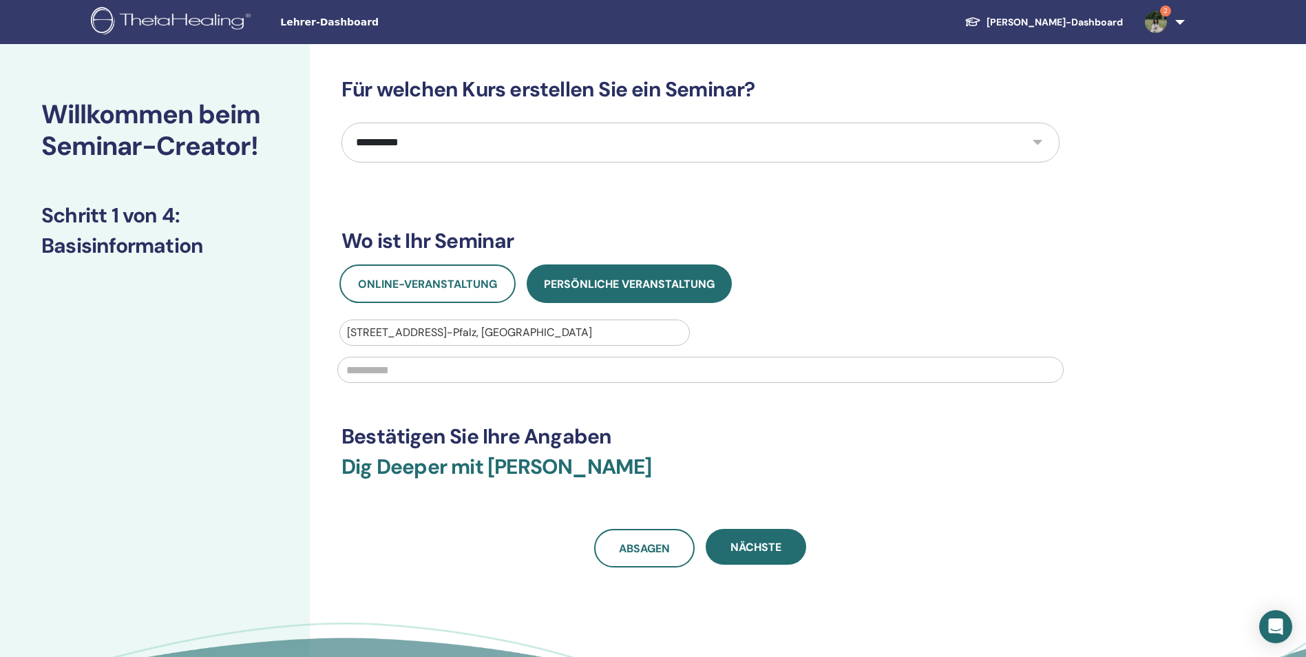
click at [492, 366] on input "text" at bounding box center [700, 370] width 726 height 26
type input "*****"
click at [753, 540] on span "Nächste" at bounding box center [755, 547] width 51 height 14
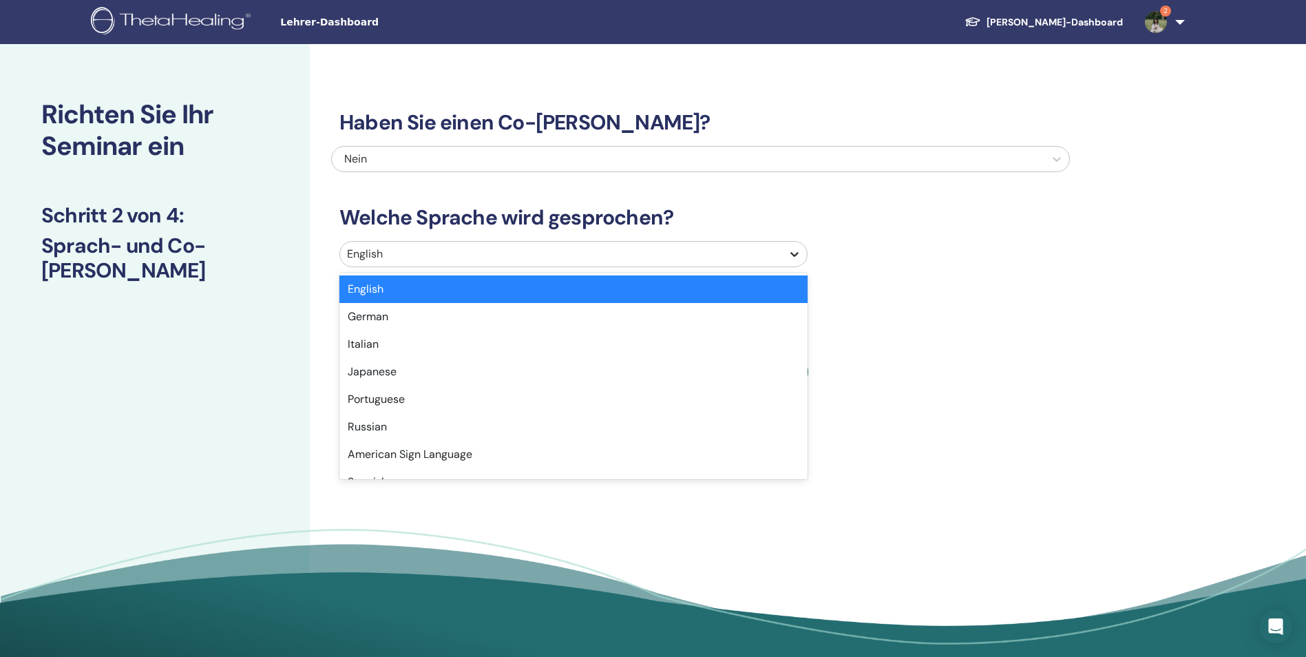
click at [788, 246] on div at bounding box center [794, 254] width 25 height 25
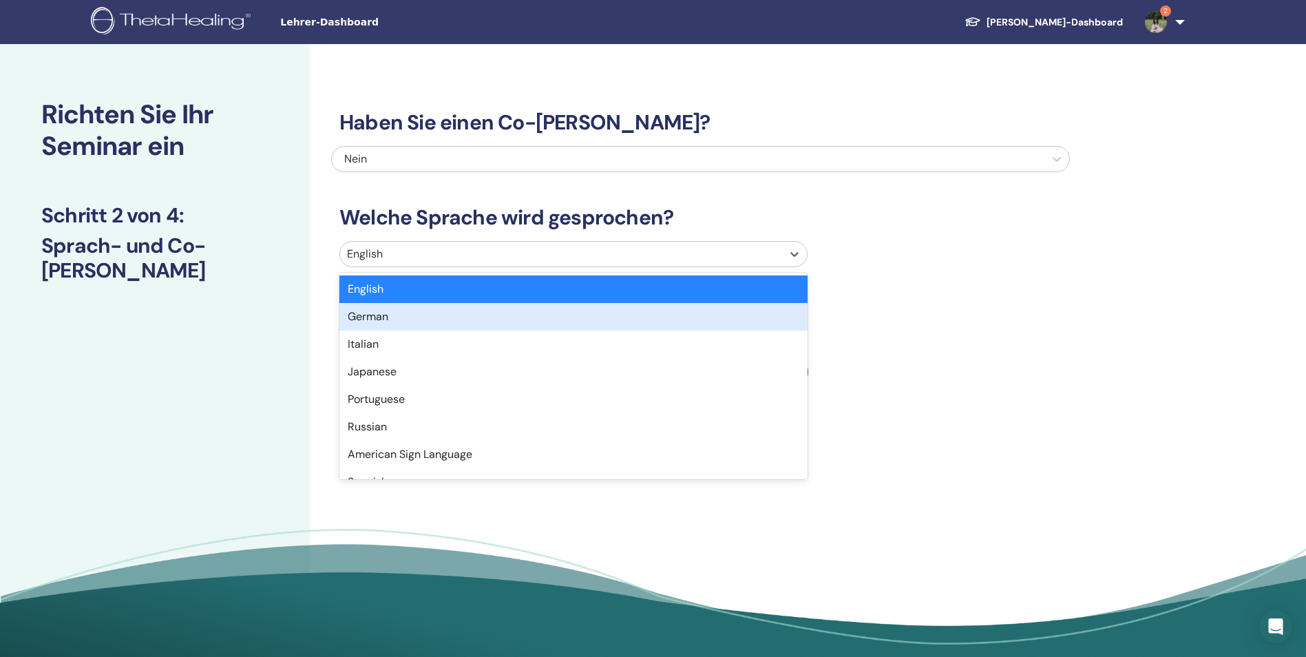
click at [756, 318] on div "German" at bounding box center [573, 317] width 468 height 28
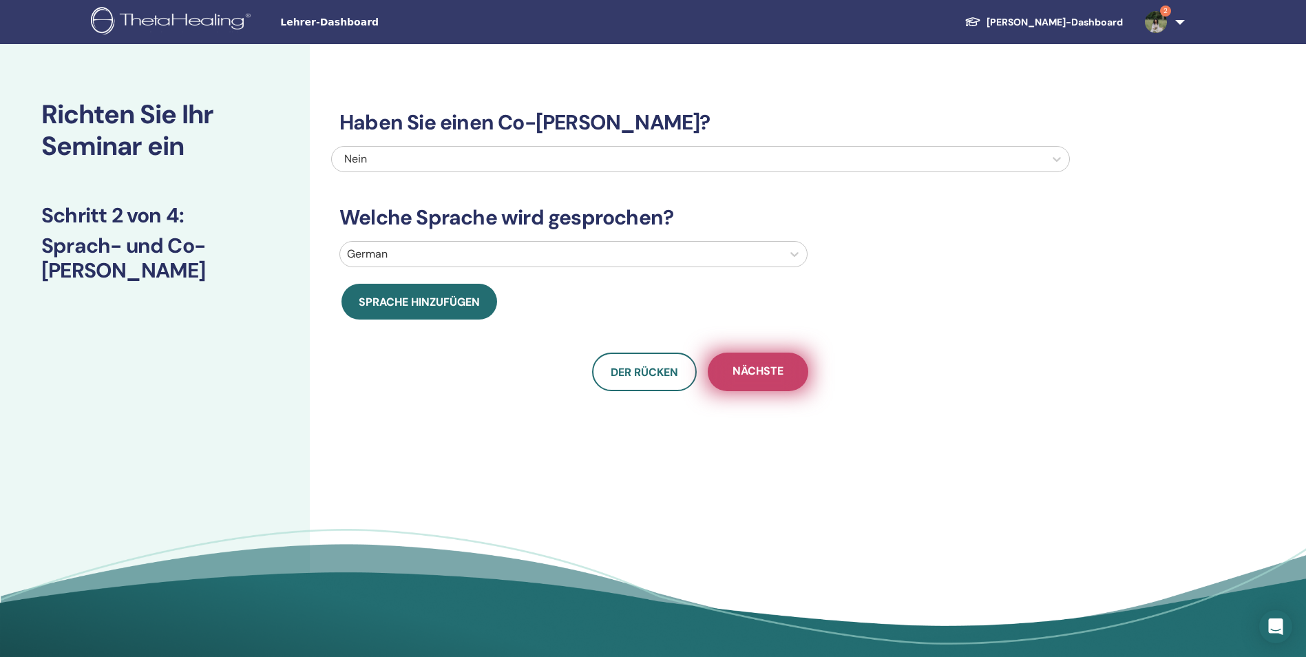
click at [763, 372] on span "Nächste" at bounding box center [757, 371] width 51 height 17
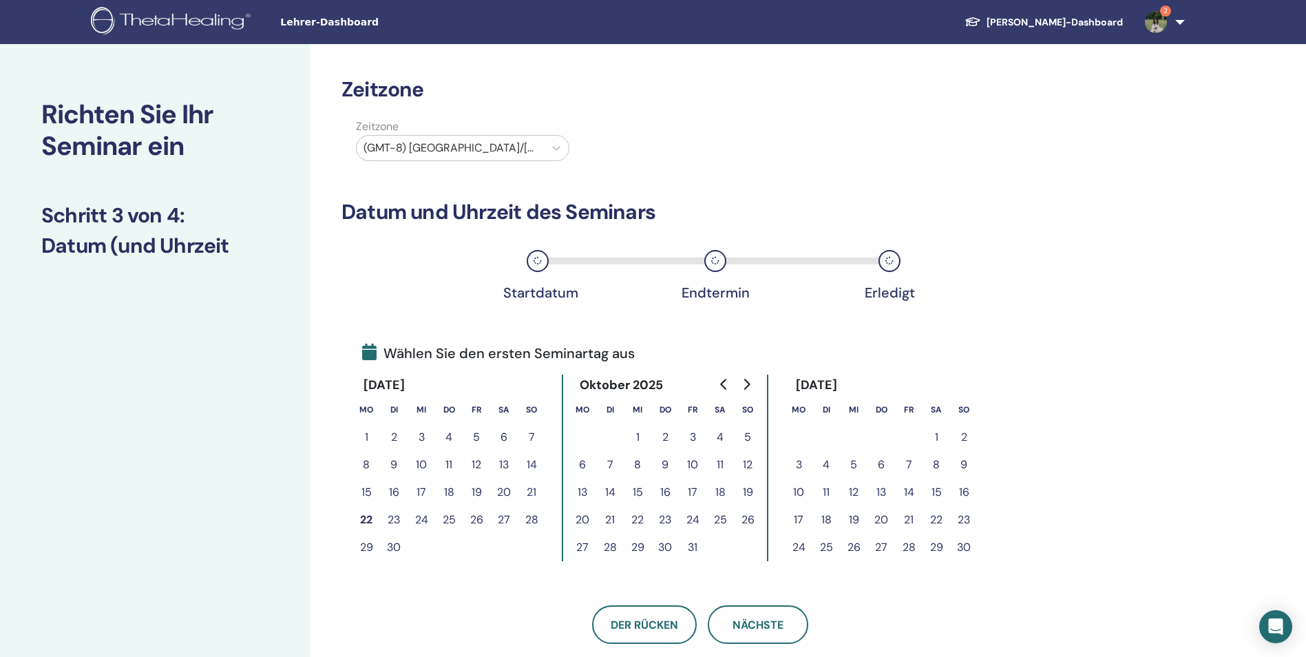
click at [962, 518] on button "23" at bounding box center [964, 520] width 28 height 28
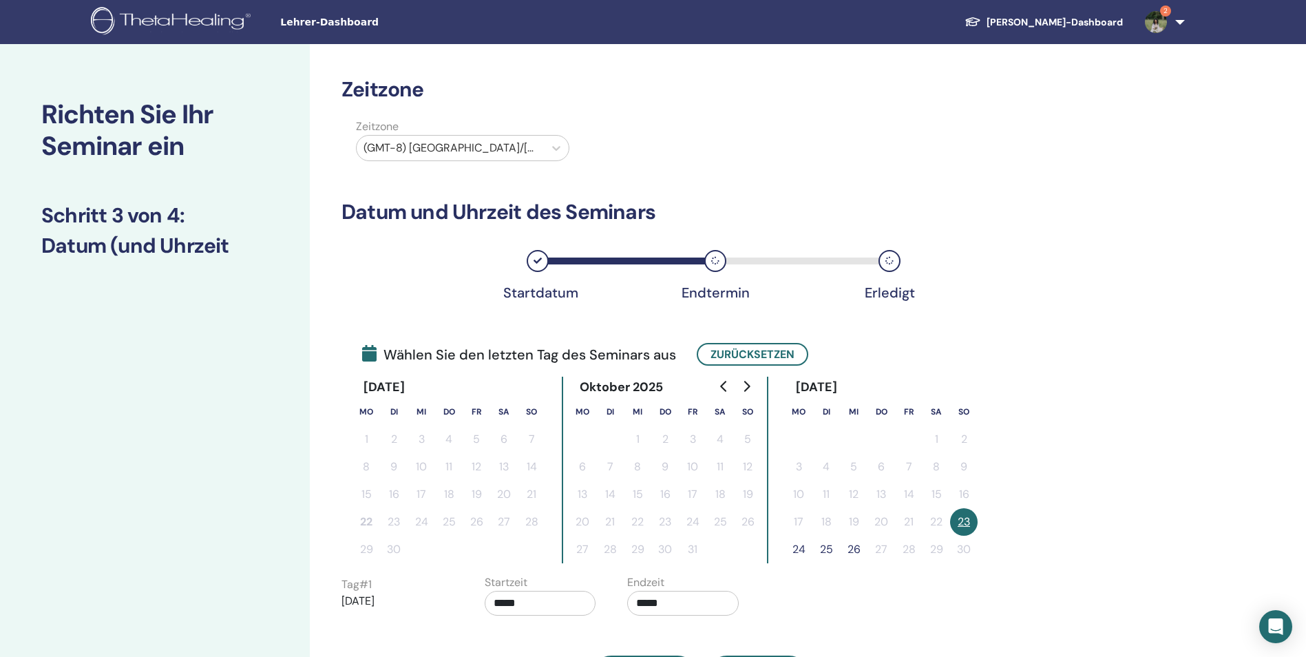
click at [797, 549] on button "24" at bounding box center [799, 549] width 28 height 28
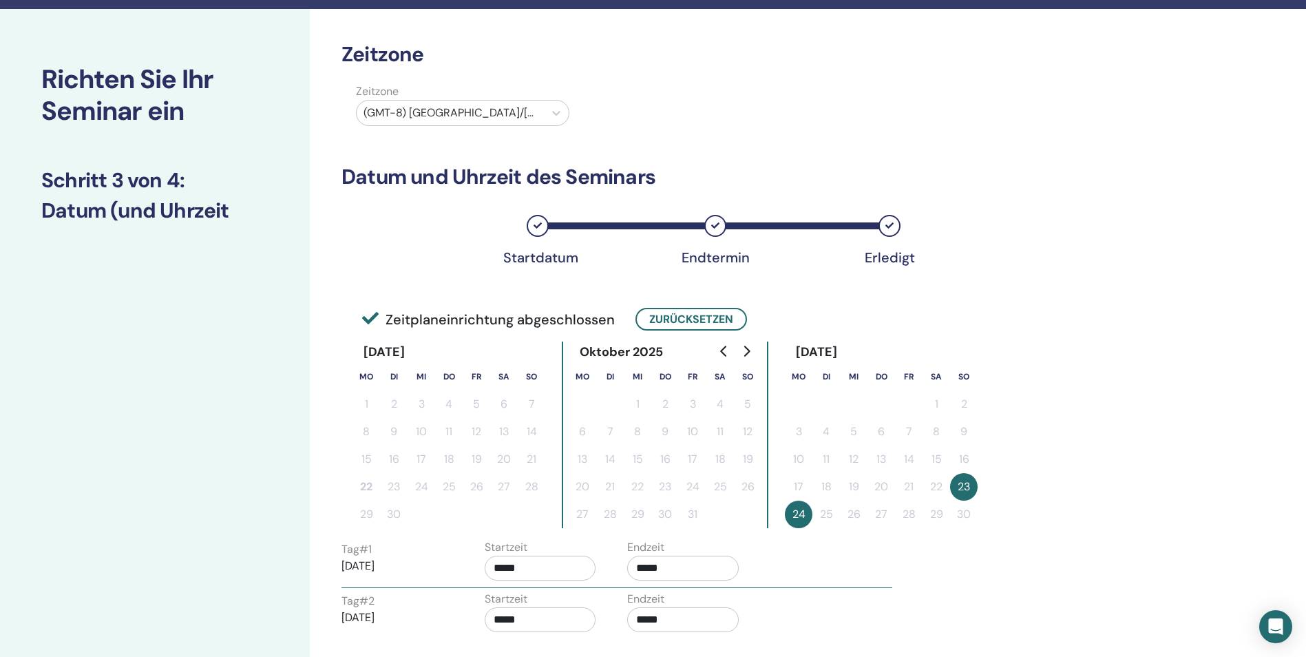
scroll to position [138, 0]
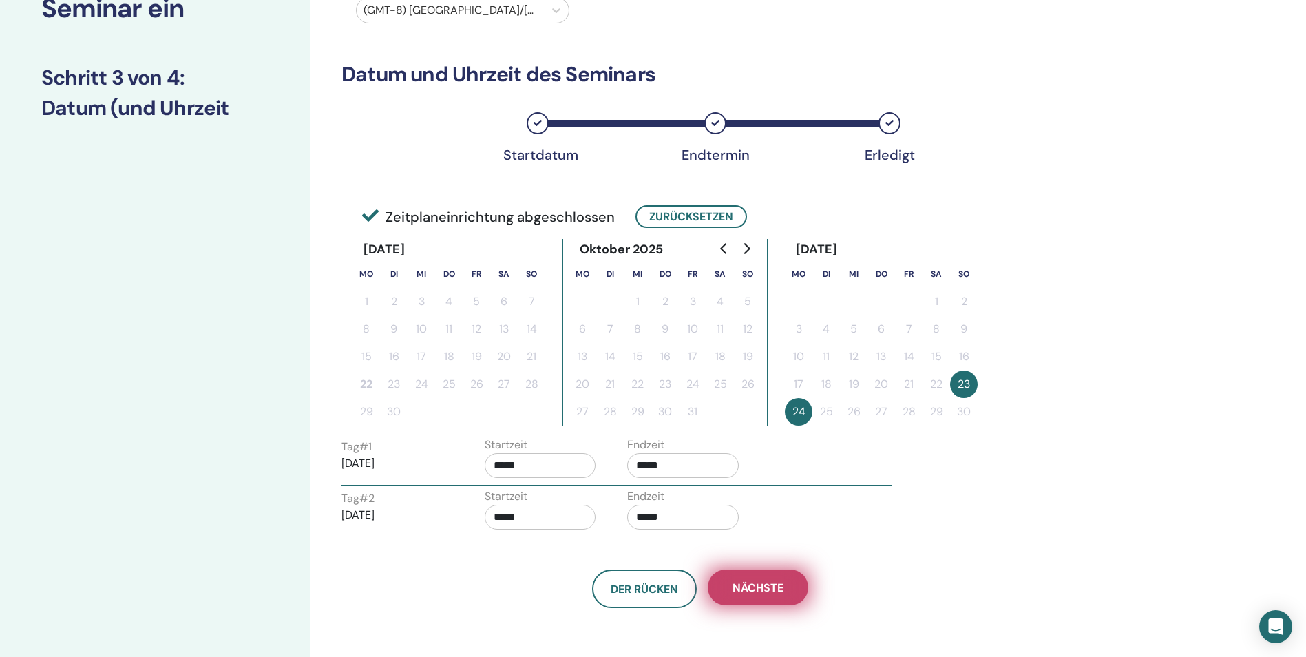
click at [780, 585] on span "Nächste" at bounding box center [757, 587] width 51 height 14
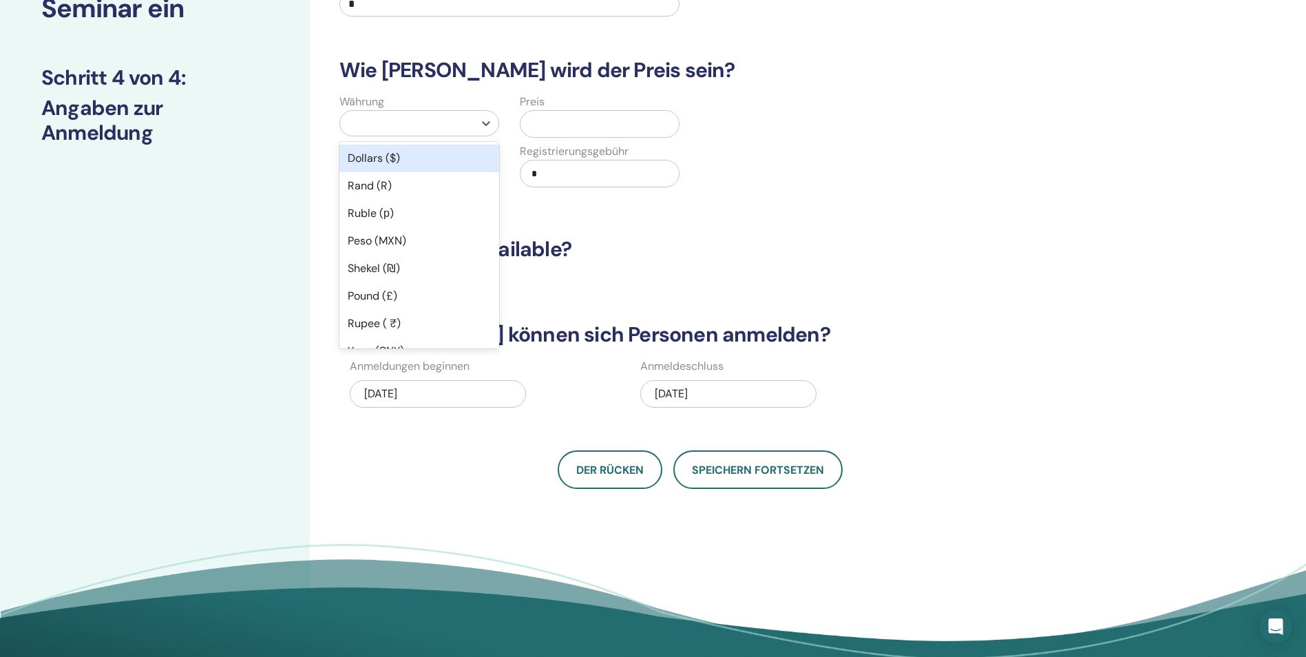
click at [407, 125] on div at bounding box center [407, 123] width 120 height 19
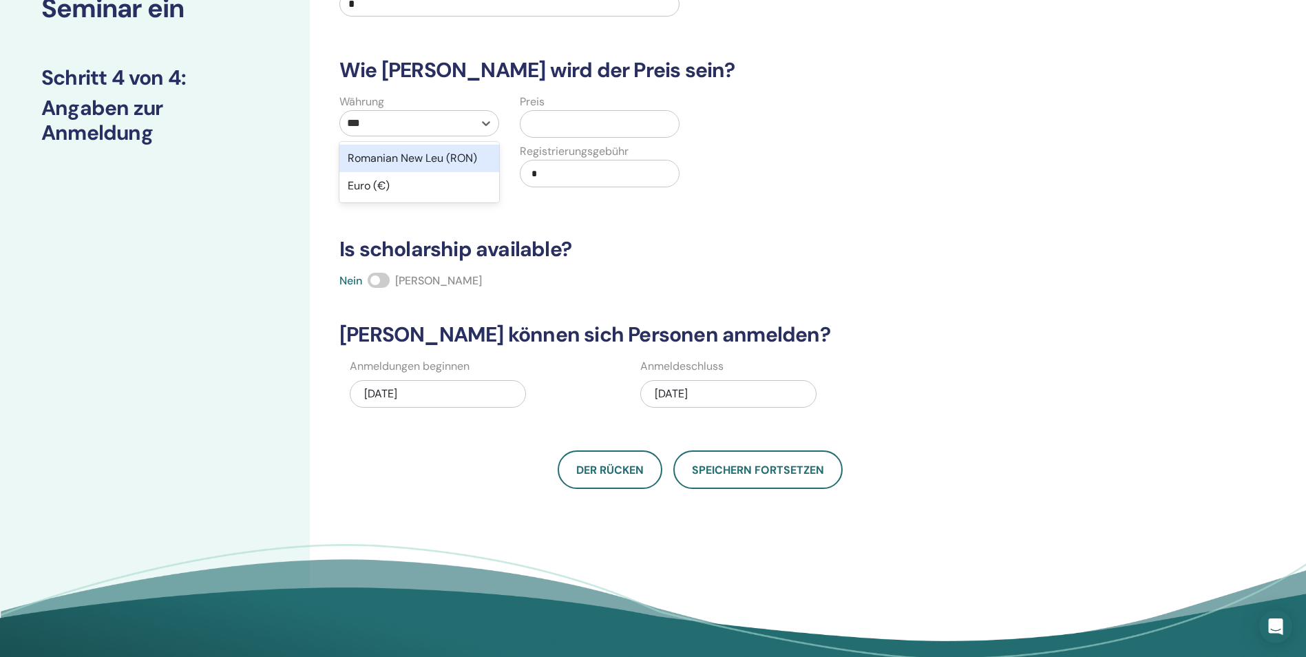
type input "****"
click at [412, 153] on div "Euro (€)" at bounding box center [419, 159] width 160 height 28
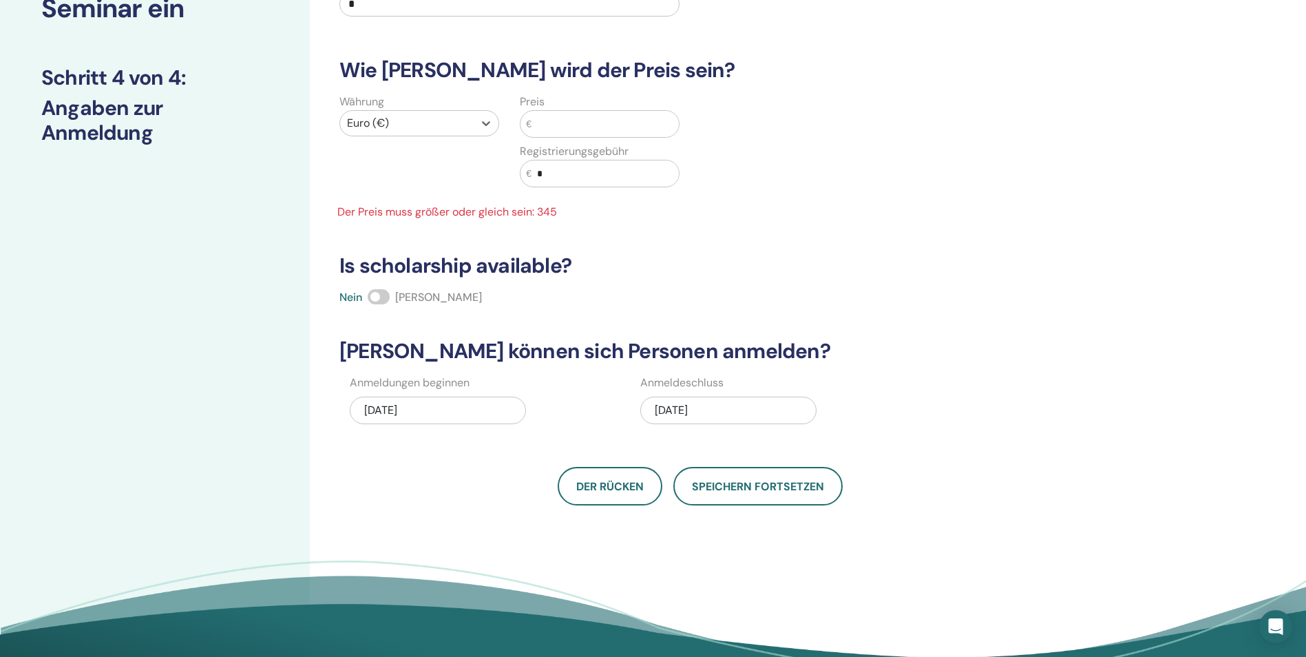
click at [569, 127] on input "text" at bounding box center [604, 124] width 147 height 26
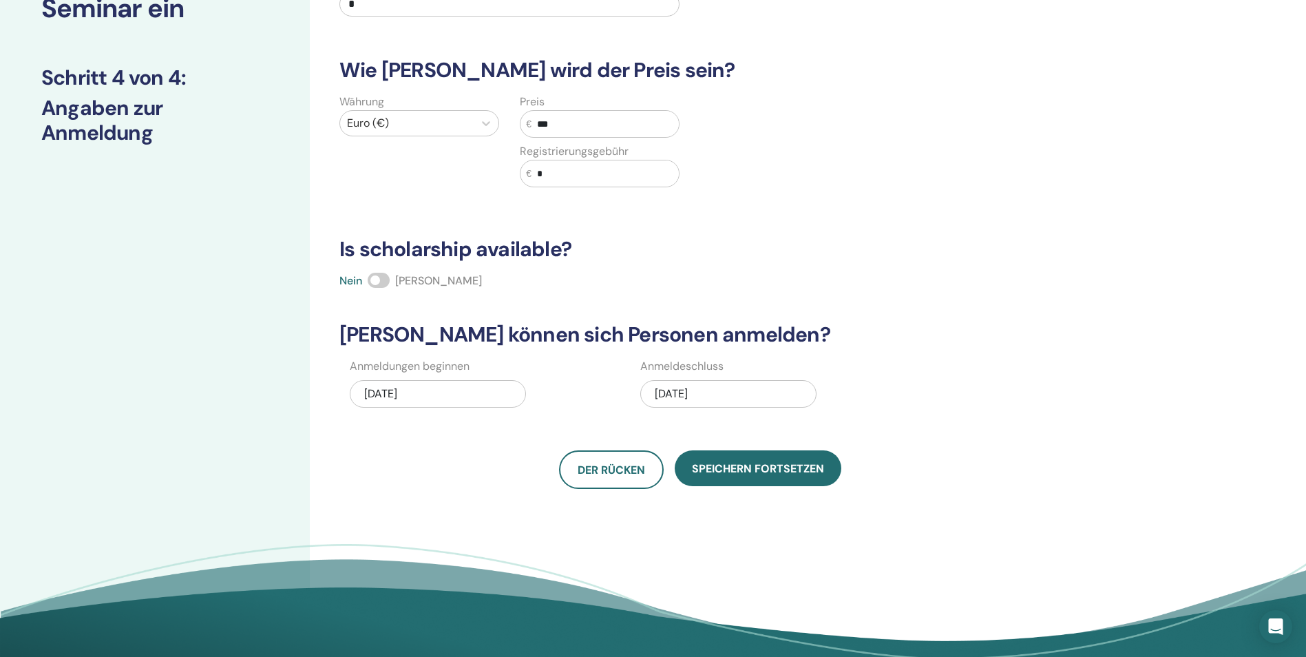
type input "***"
click at [674, 384] on div "11/24/2025" at bounding box center [728, 394] width 176 height 28
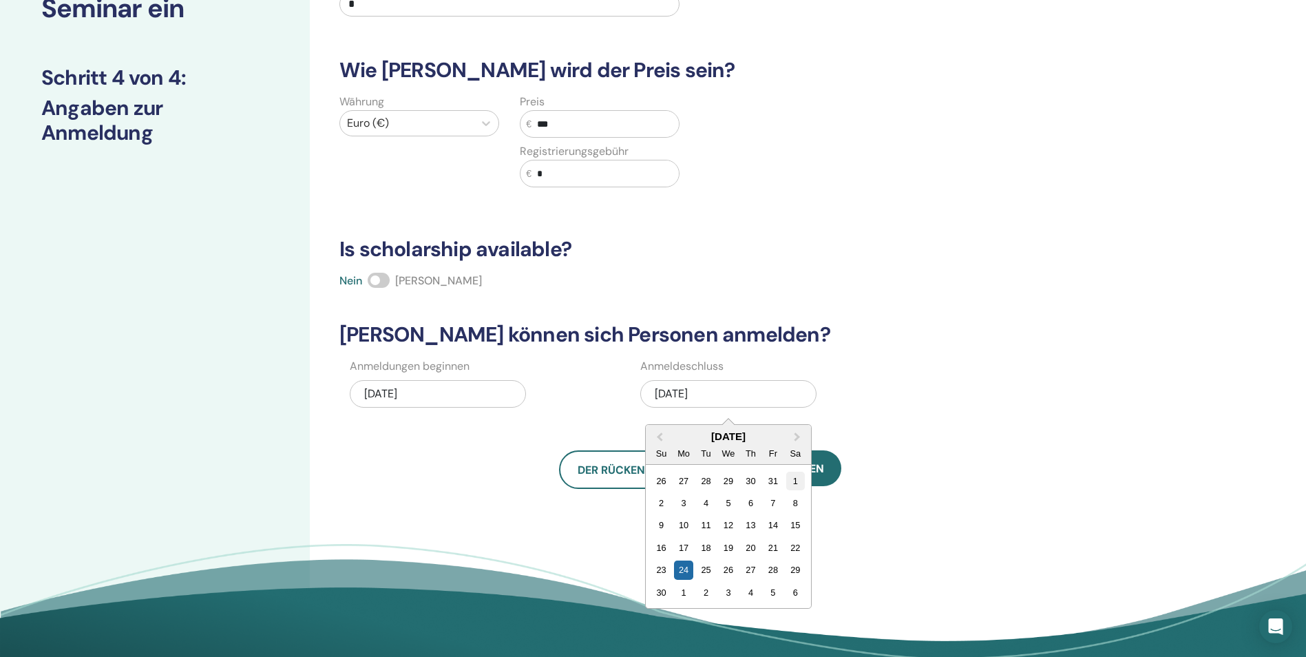
click at [800, 478] on div "1" at bounding box center [795, 480] width 19 height 19
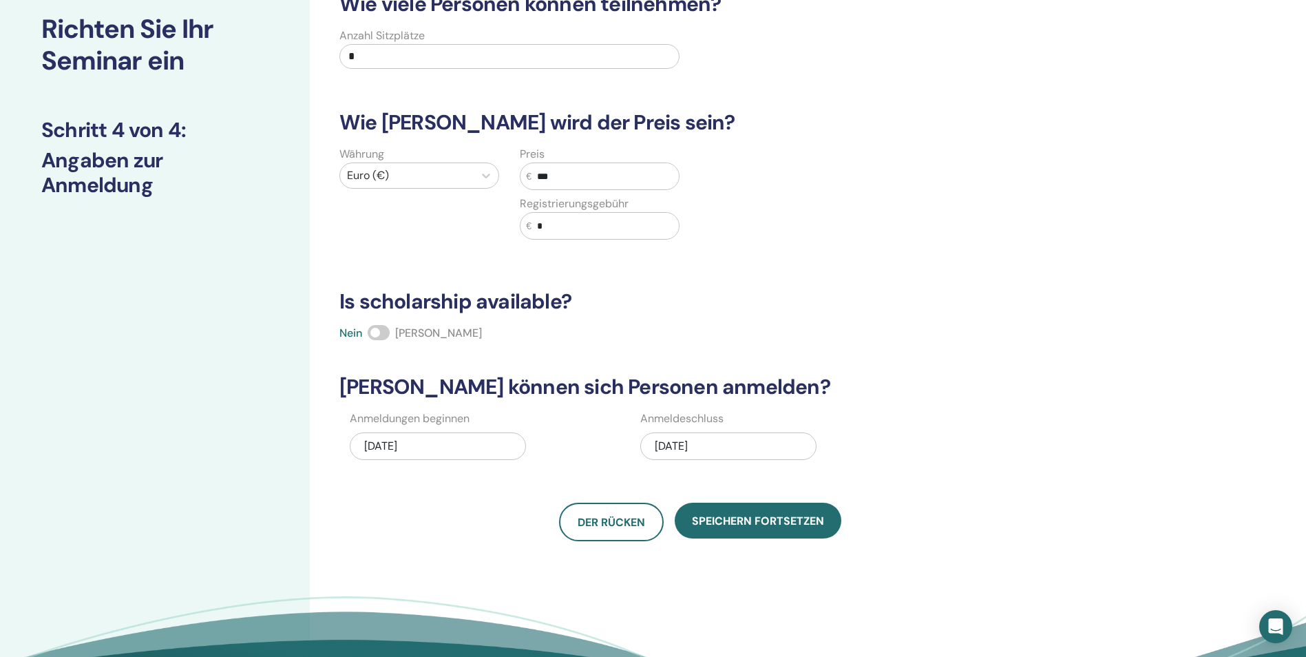
scroll to position [0, 0]
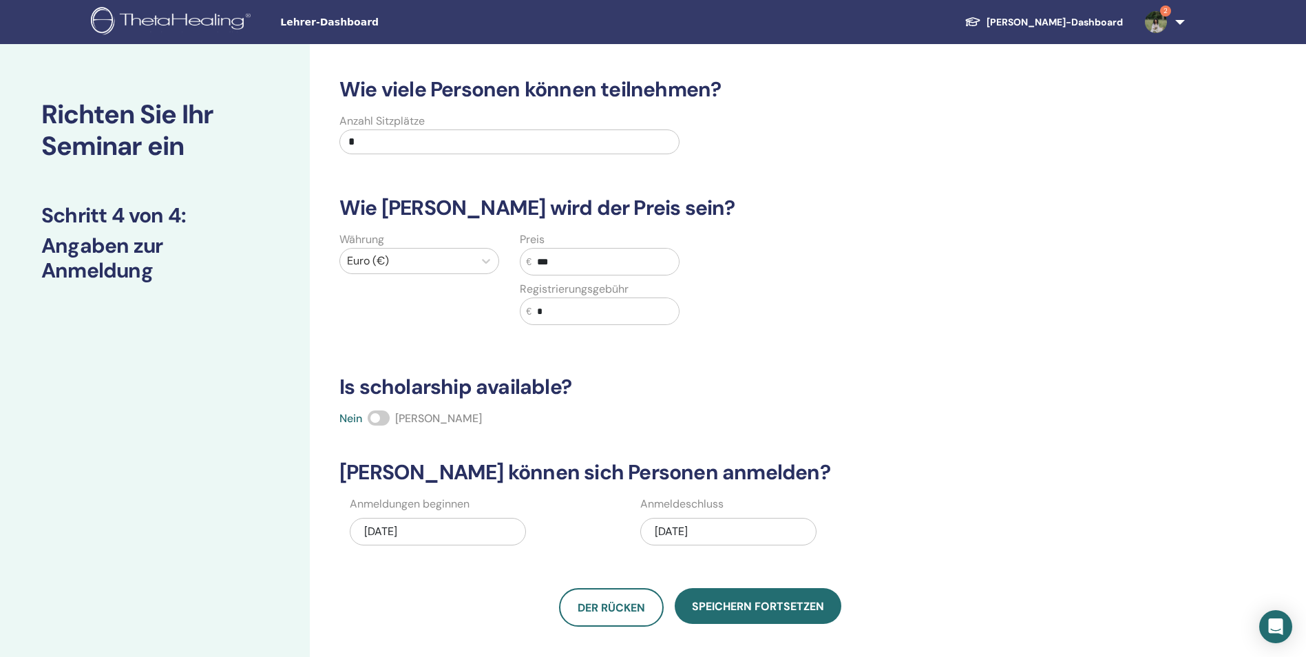
click at [459, 138] on input "*" at bounding box center [509, 141] width 340 height 25
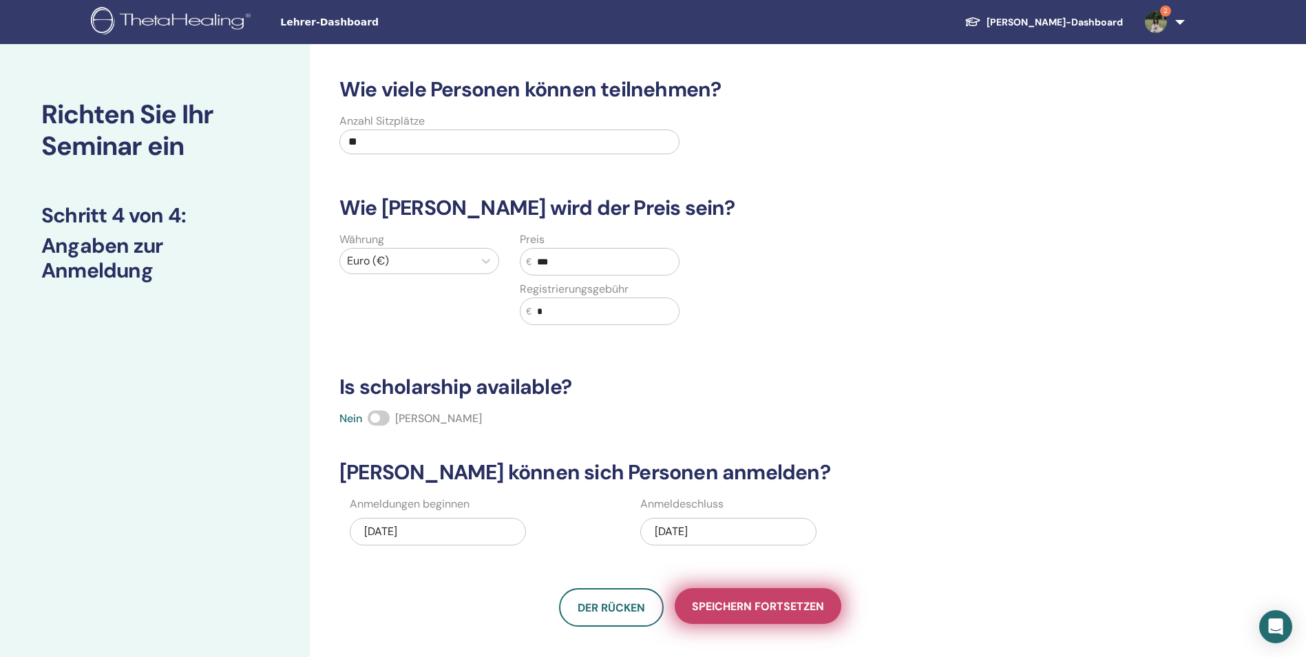
type input "**"
click at [768, 594] on button "Speichern fortsetzen" at bounding box center [757, 606] width 167 height 36
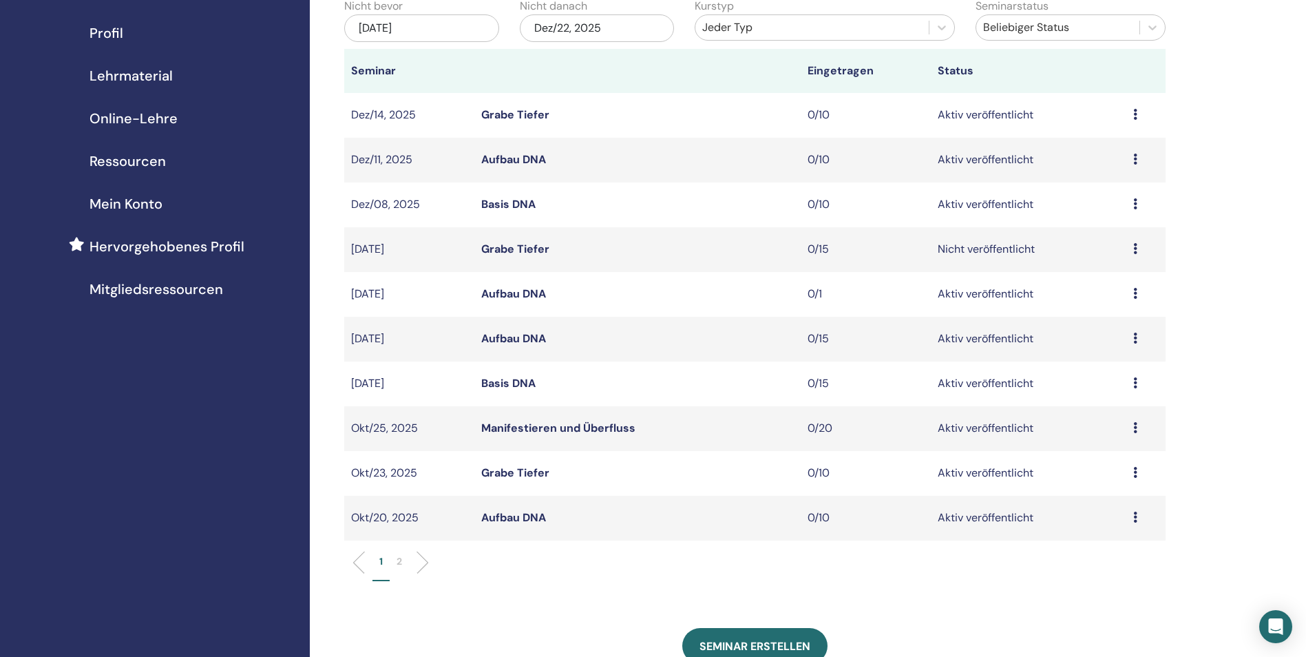
scroll to position [136, 0]
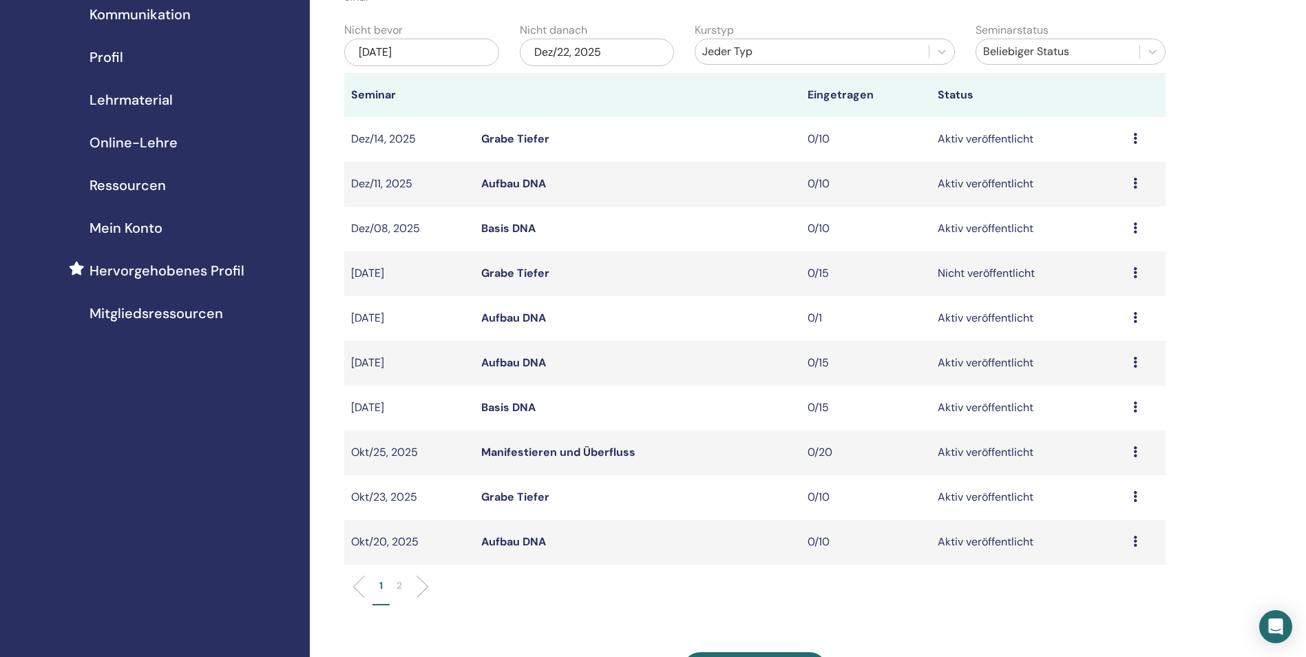
click at [1132, 270] on td "Vorschau Bearbeiten Teilnehmer Absagen" at bounding box center [1145, 273] width 39 height 45
click at [1135, 271] on icon at bounding box center [1135, 272] width 4 height 11
click at [1105, 298] on link "Bearbeiten" at bounding box center [1098, 303] width 56 height 14
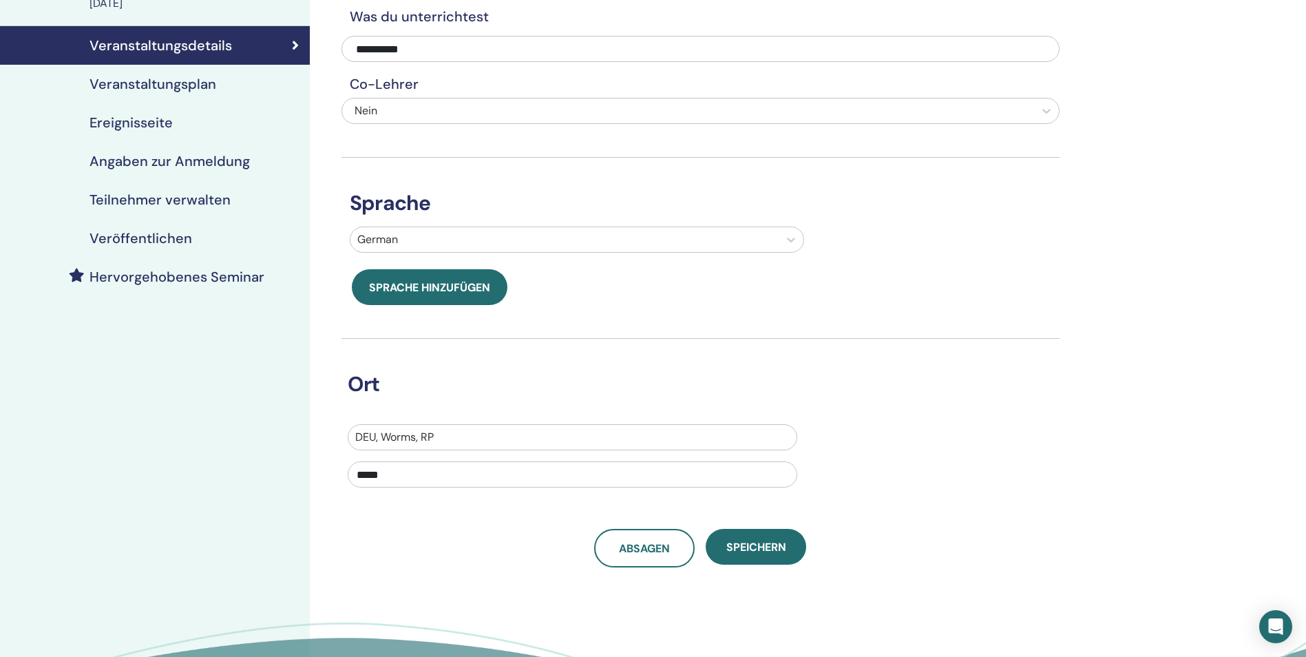
scroll to position [69, 0]
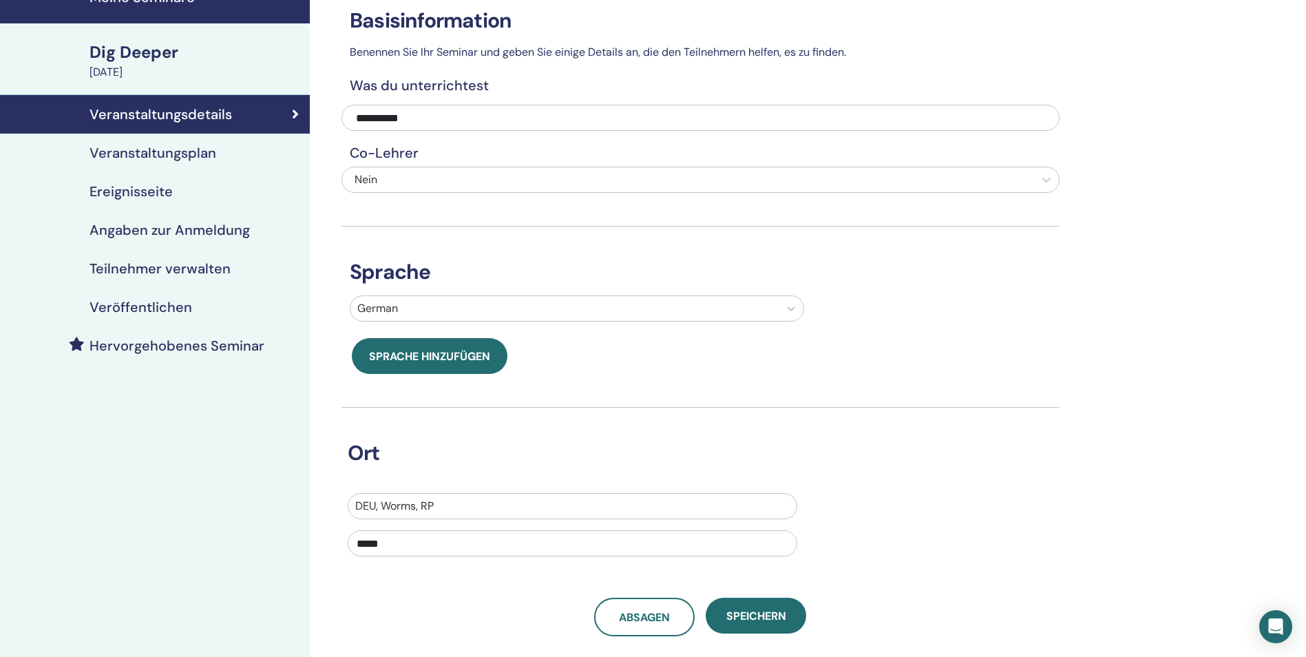
click at [204, 156] on h4 "Veranstaltungsplan" at bounding box center [152, 153] width 127 height 17
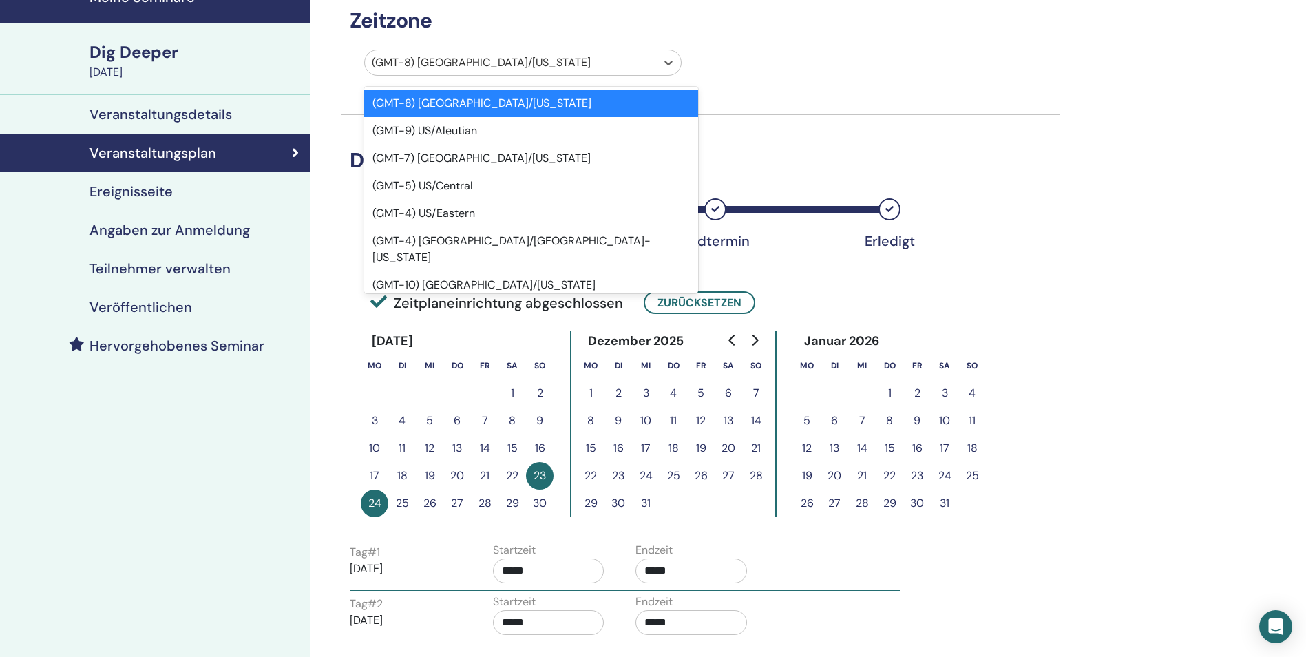
click at [618, 64] on div at bounding box center [510, 62] width 277 height 19
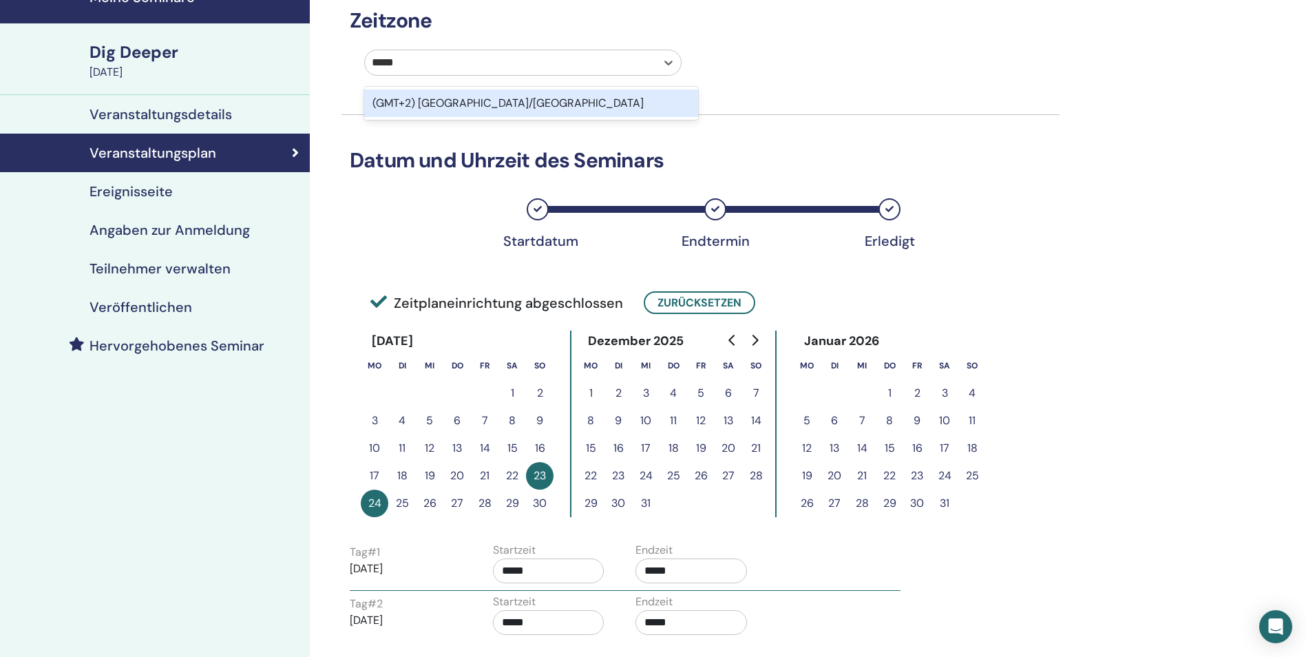
type input "******"
click at [597, 103] on div "(GMT+2) [GEOGRAPHIC_DATA]/[GEOGRAPHIC_DATA]" at bounding box center [531, 103] width 334 height 28
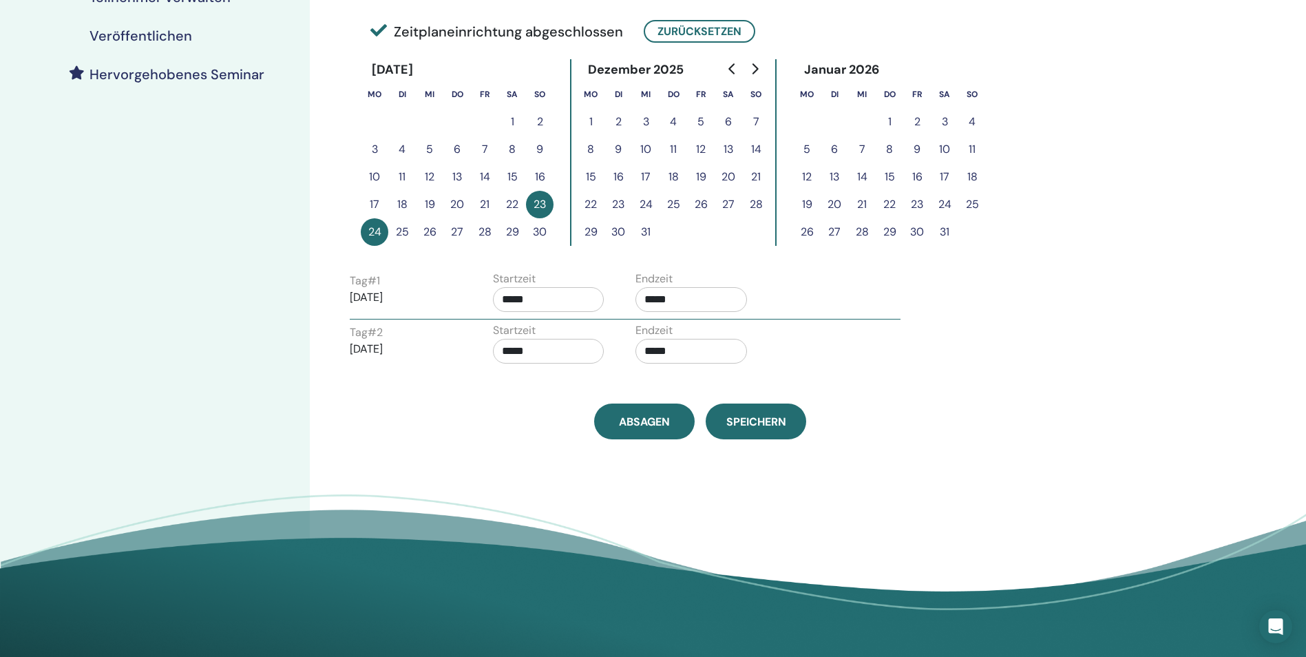
scroll to position [344, 0]
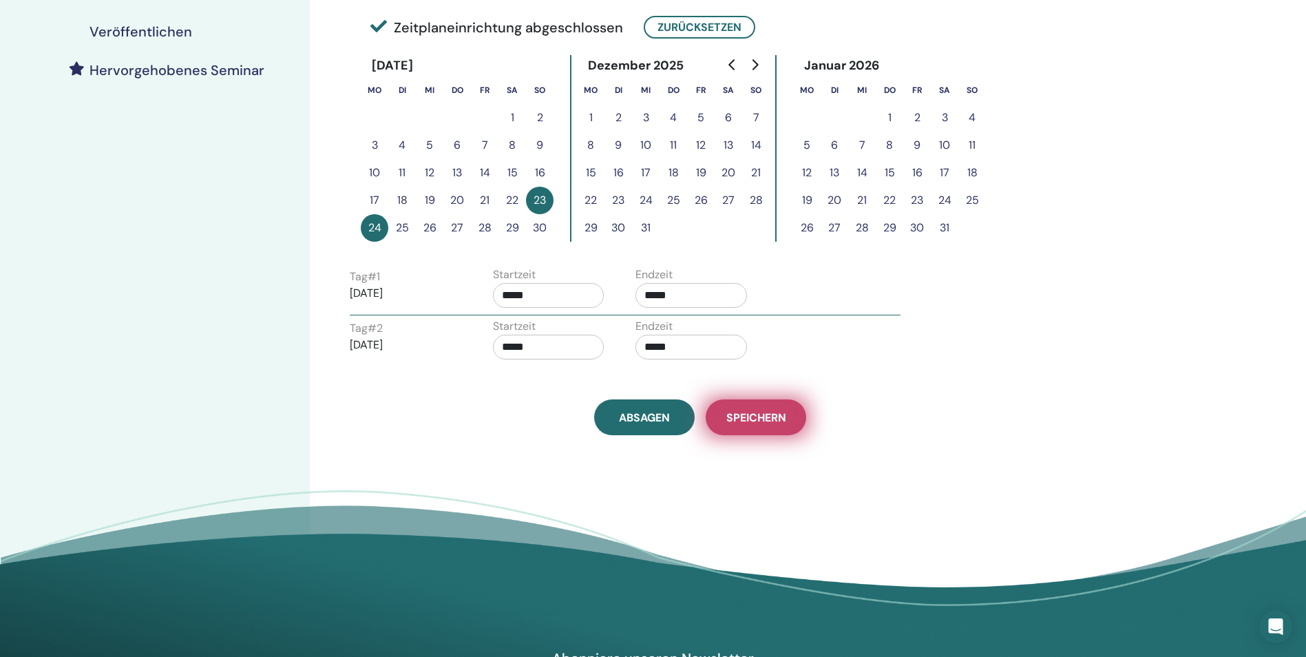
click at [763, 421] on span "Speichern" at bounding box center [756, 417] width 60 height 14
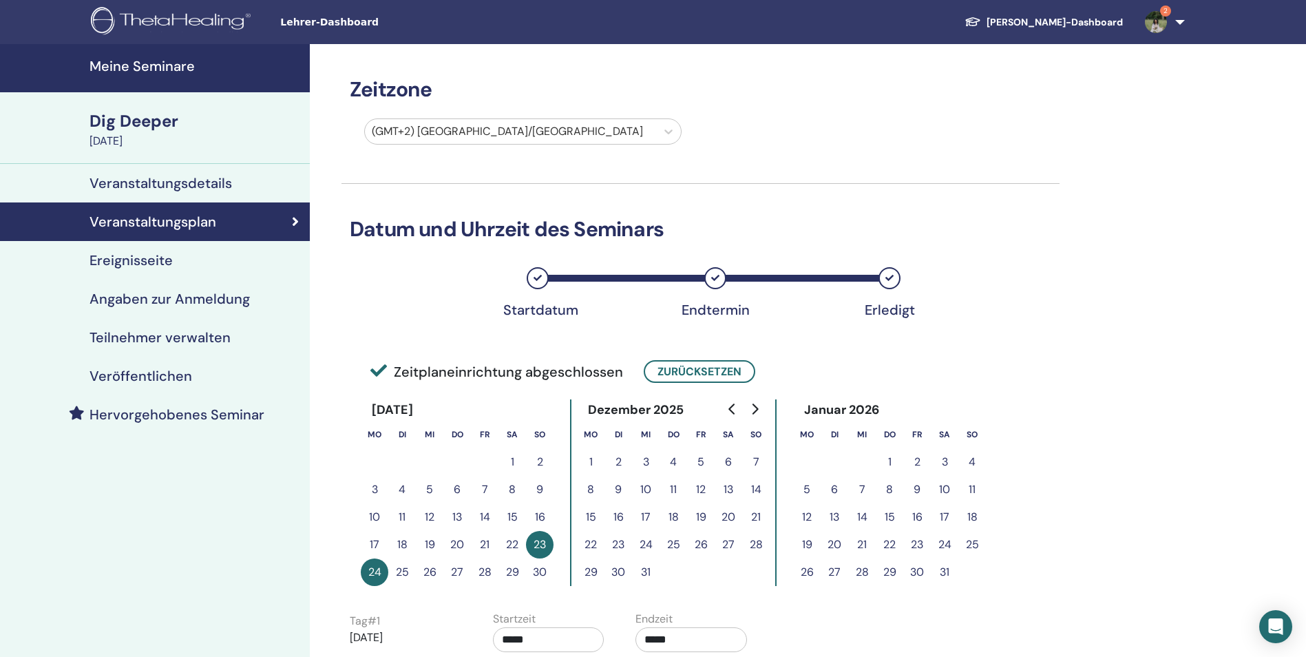
click at [148, 259] on h4 "Ereignisseite" at bounding box center [130, 260] width 83 height 17
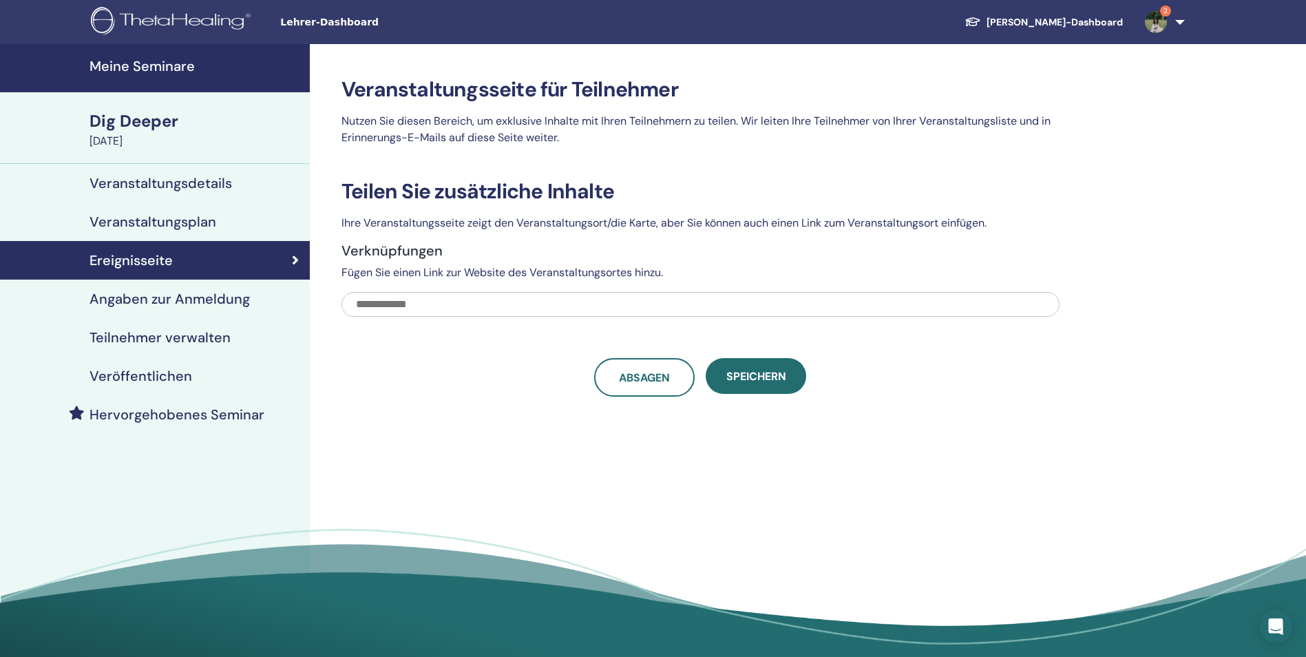
click at [242, 300] on h4 "Angaben zur Anmeldung" at bounding box center [169, 298] width 160 height 17
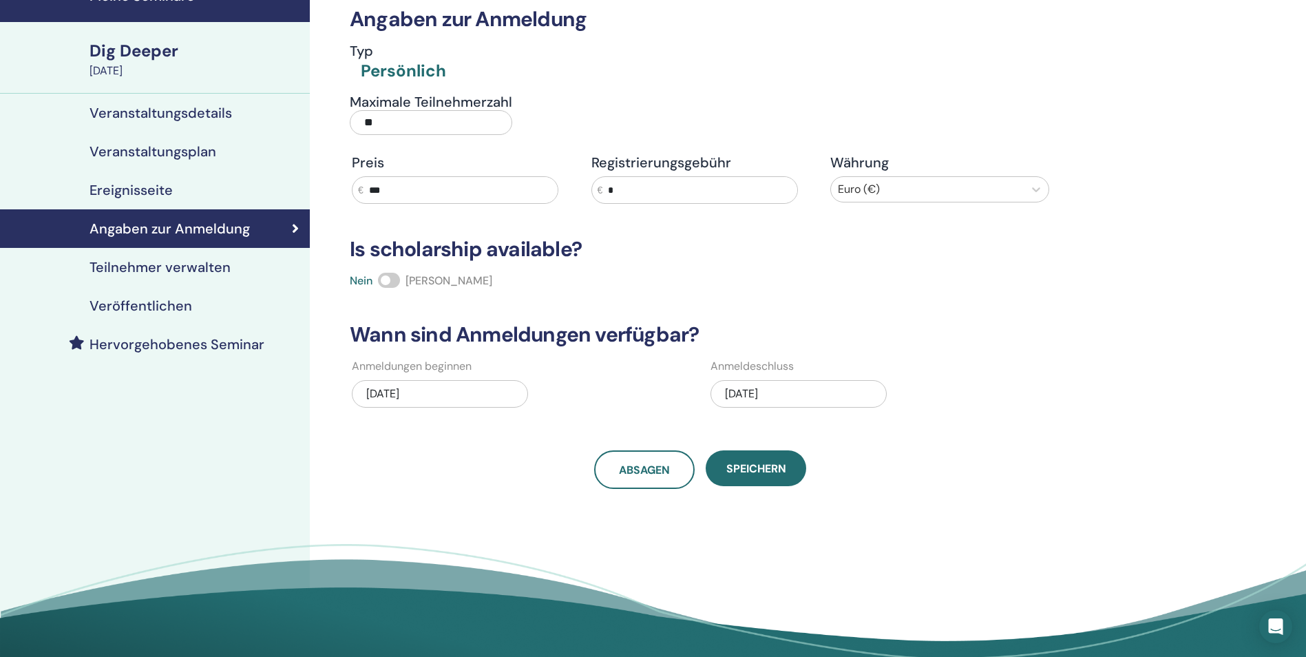
scroll to position [69, 0]
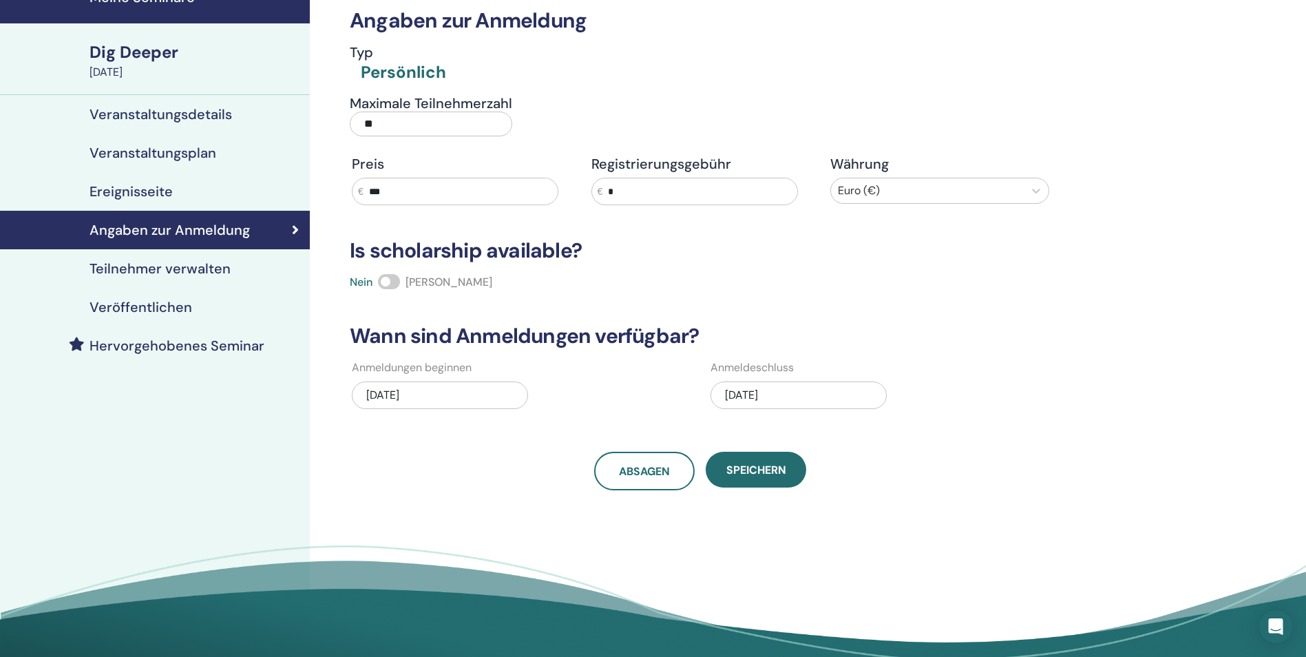
click at [225, 263] on h4 "Teilnehmer verwalten" at bounding box center [159, 268] width 141 height 17
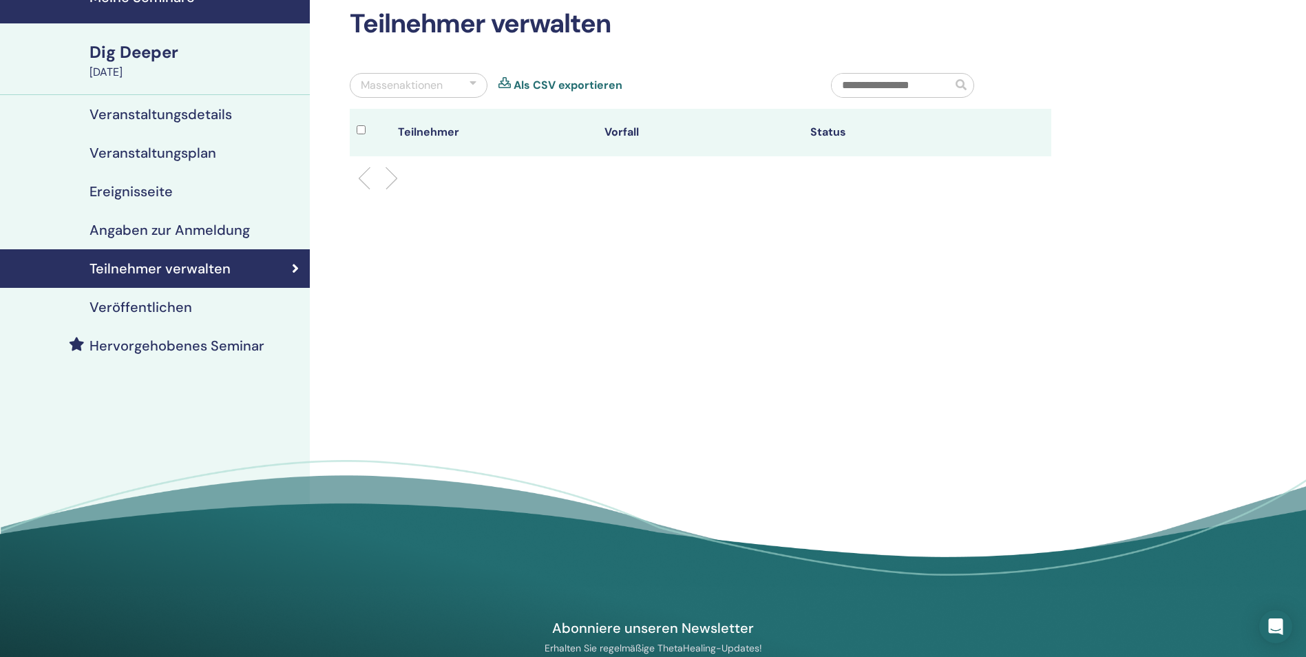
click at [205, 312] on div "Veröffentlichen" at bounding box center [155, 307] width 288 height 17
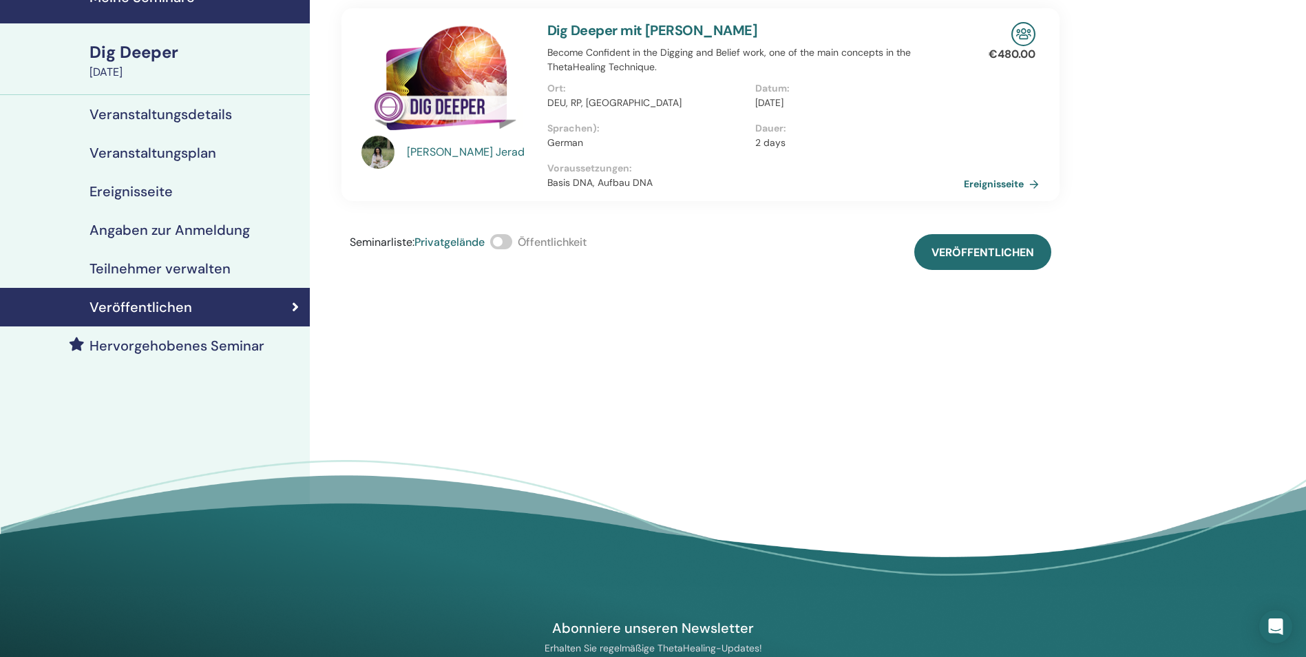
click at [511, 246] on span at bounding box center [501, 241] width 22 height 15
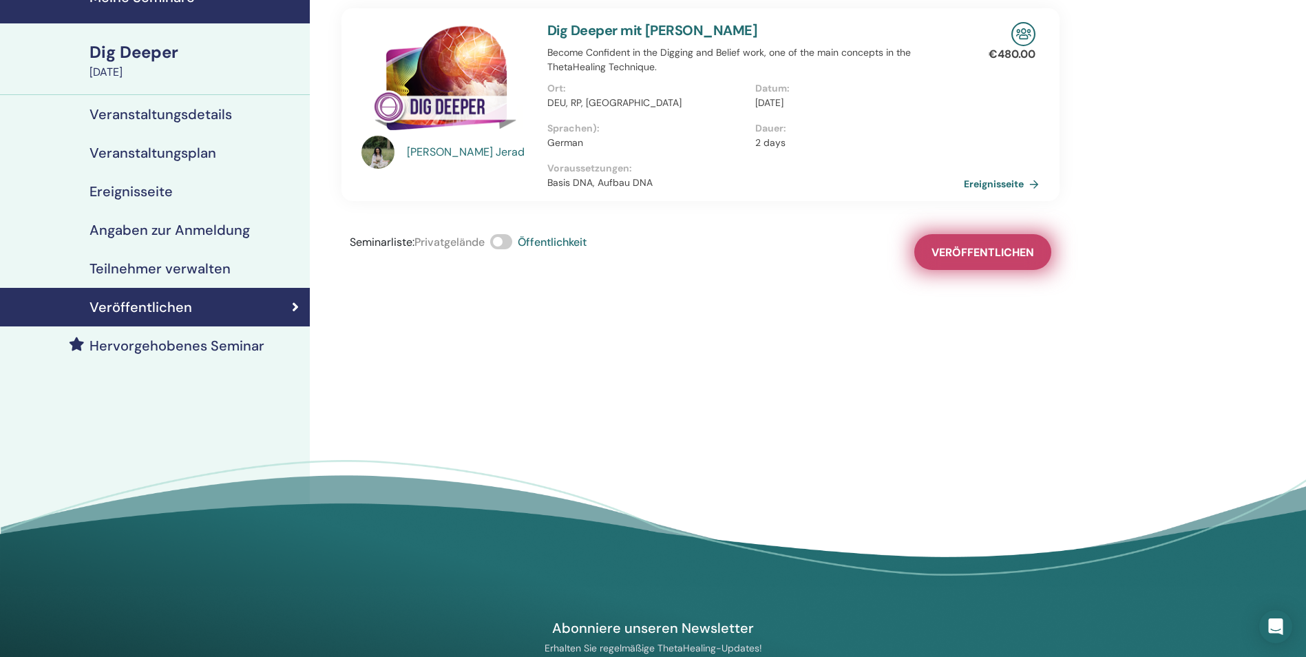
click at [975, 259] on span "Veröffentlichen" at bounding box center [982, 252] width 103 height 14
click at [206, 198] on div "Ereignisseite" at bounding box center [155, 191] width 288 height 17
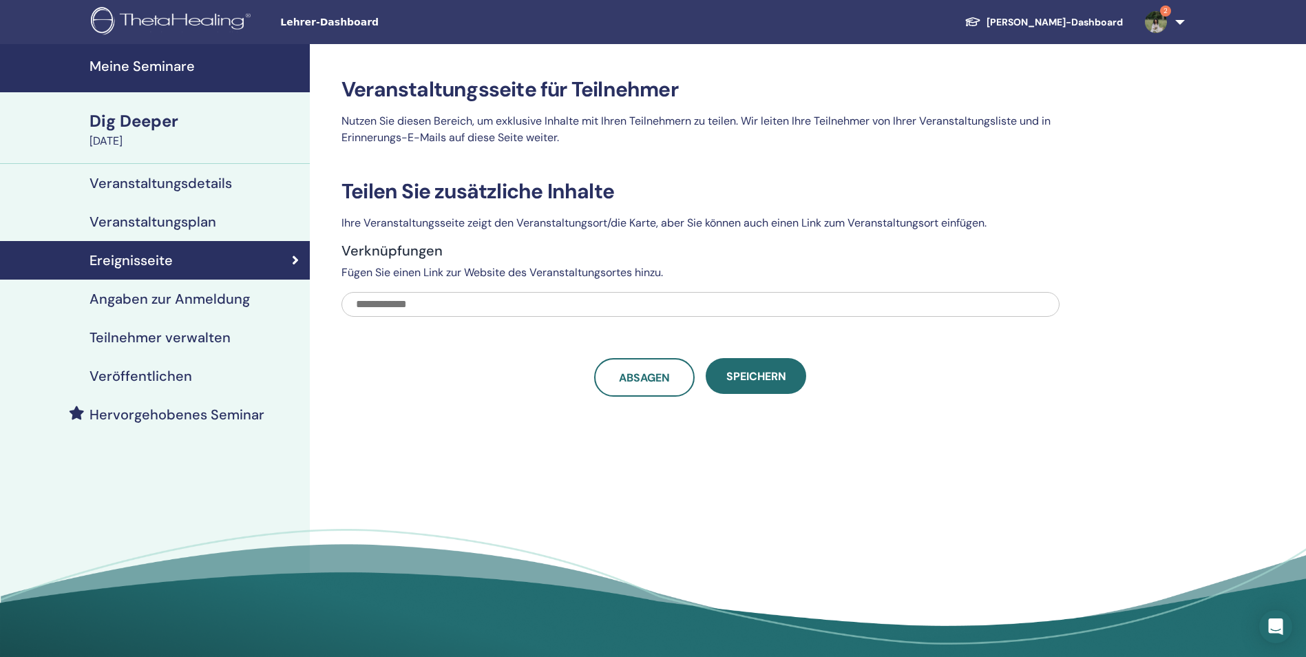
click at [187, 370] on h4 "Veröffentlichen" at bounding box center [140, 376] width 103 height 17
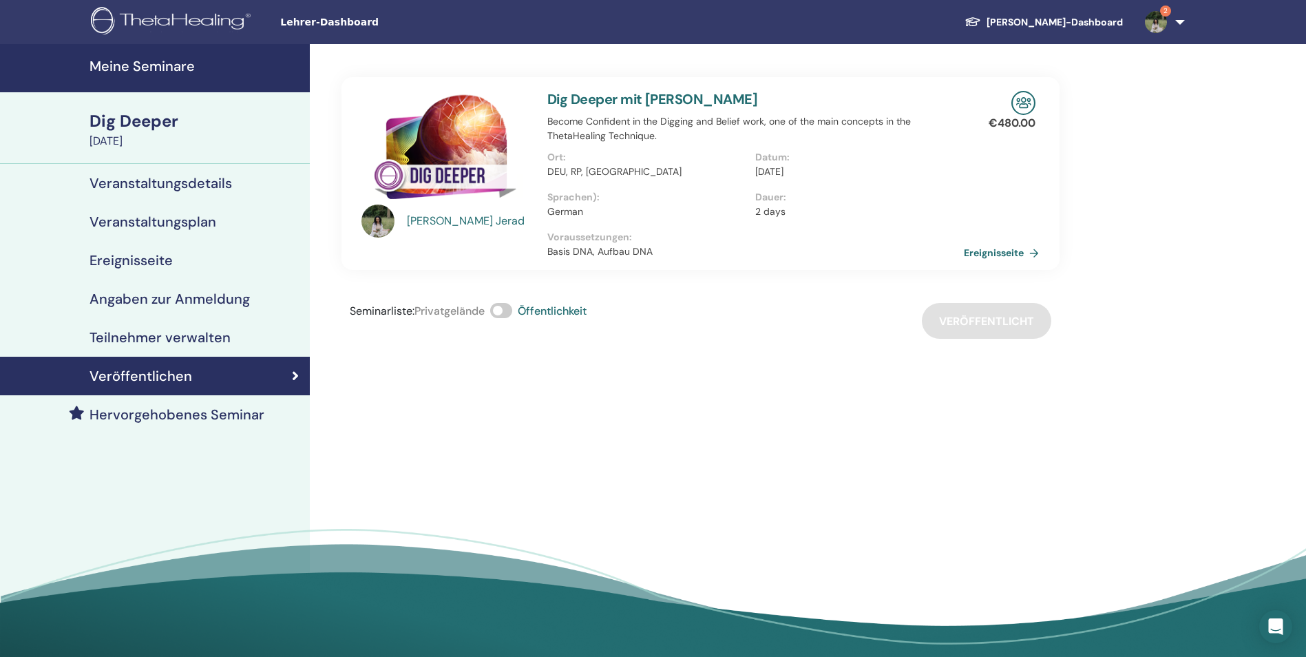
click at [211, 303] on h4 "Angaben zur Anmeldung" at bounding box center [169, 298] width 160 height 17
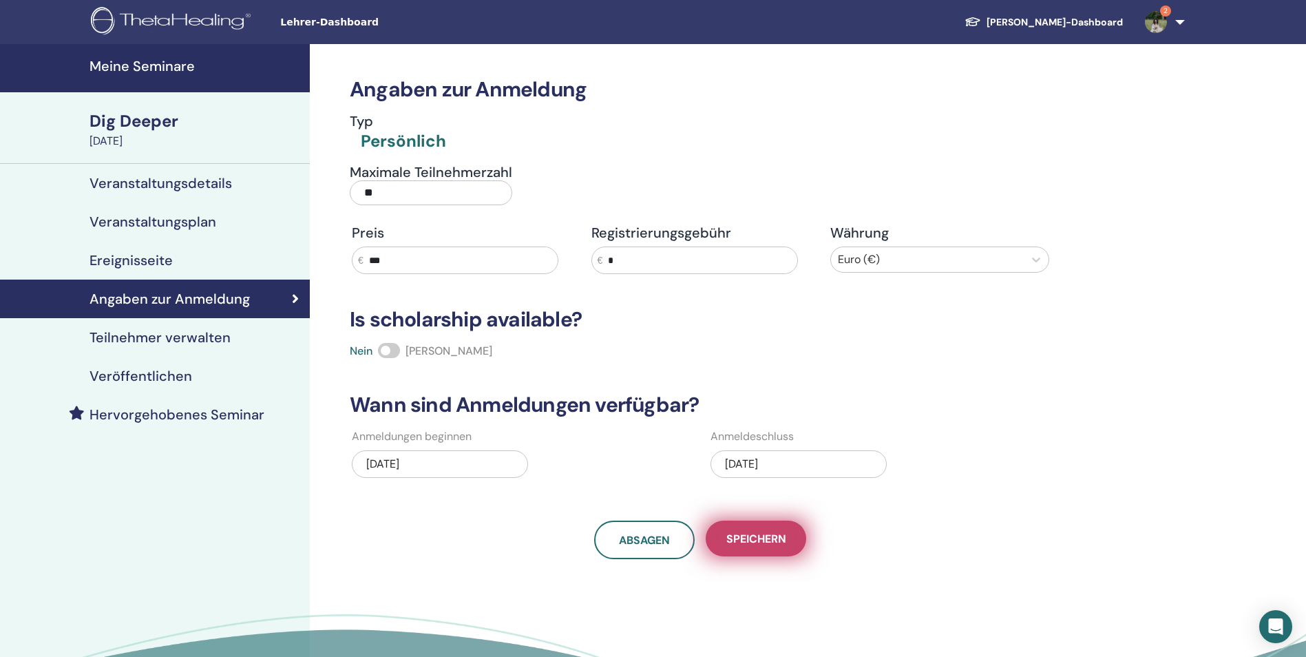
click at [778, 541] on span "Speichern" at bounding box center [756, 538] width 60 height 14
click at [172, 67] on h4 "Meine Seminare" at bounding box center [195, 66] width 212 height 17
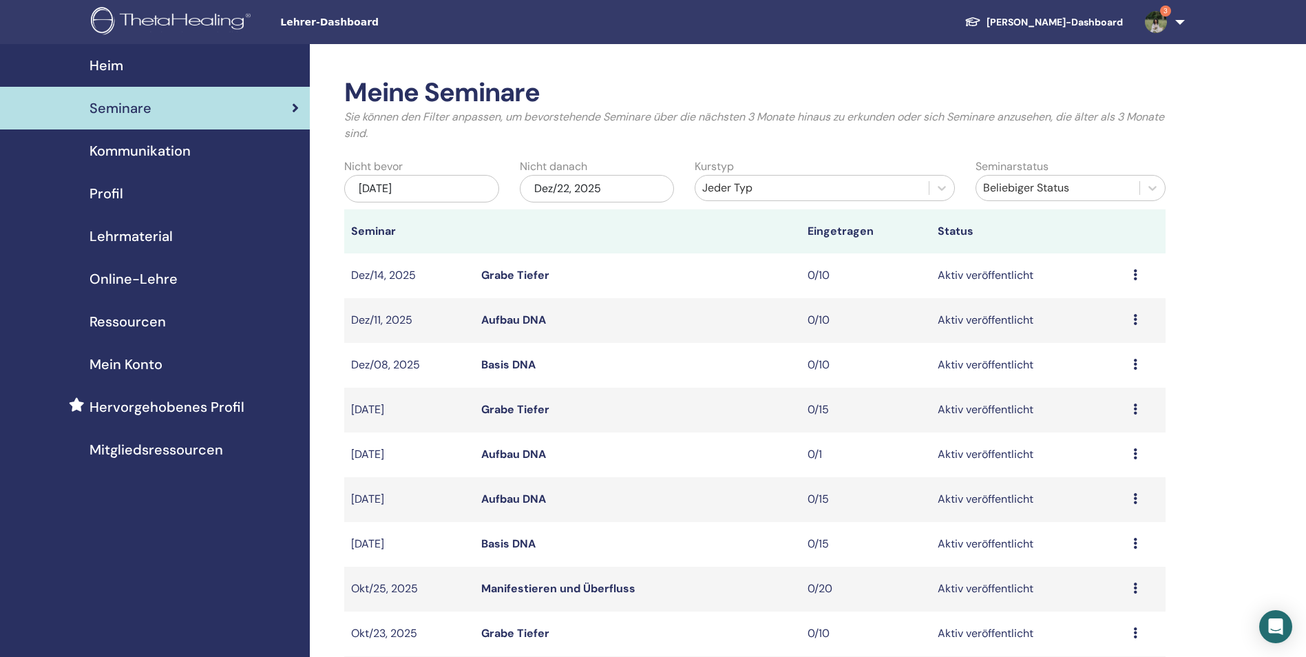
click at [1134, 410] on icon at bounding box center [1135, 408] width 4 height 11
click at [1120, 419] on li "Vorschau" at bounding box center [1098, 421] width 78 height 21
click at [1136, 410] on icon at bounding box center [1135, 408] width 4 height 11
click at [1116, 423] on link "Vorschau" at bounding box center [1095, 421] width 47 height 14
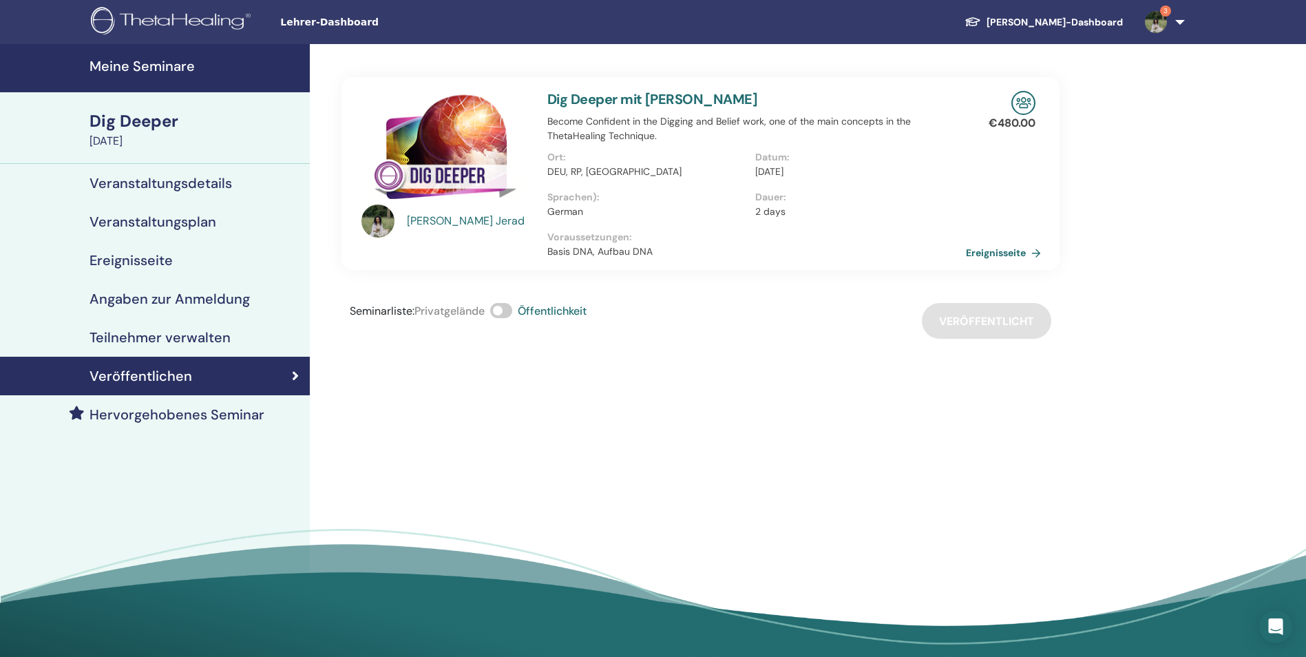
click at [992, 253] on link "Ereignisseite" at bounding box center [1006, 252] width 81 height 21
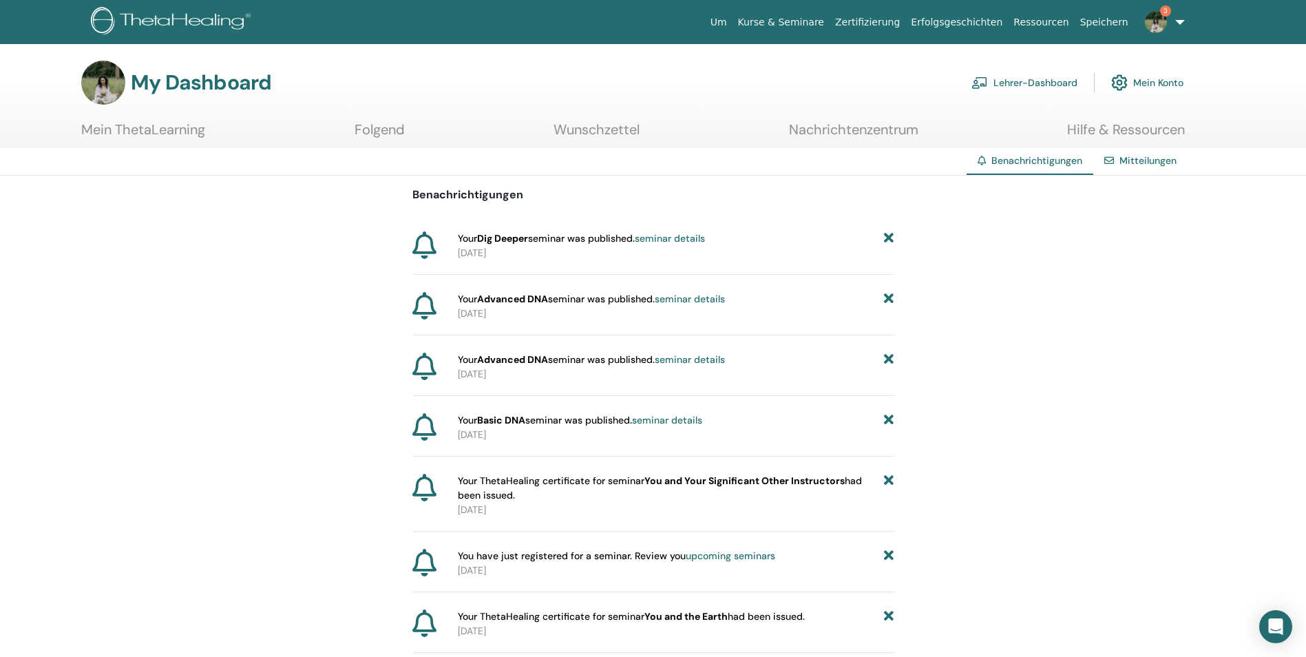
click at [174, 123] on link "Mein ThetaLearning" at bounding box center [143, 134] width 124 height 27
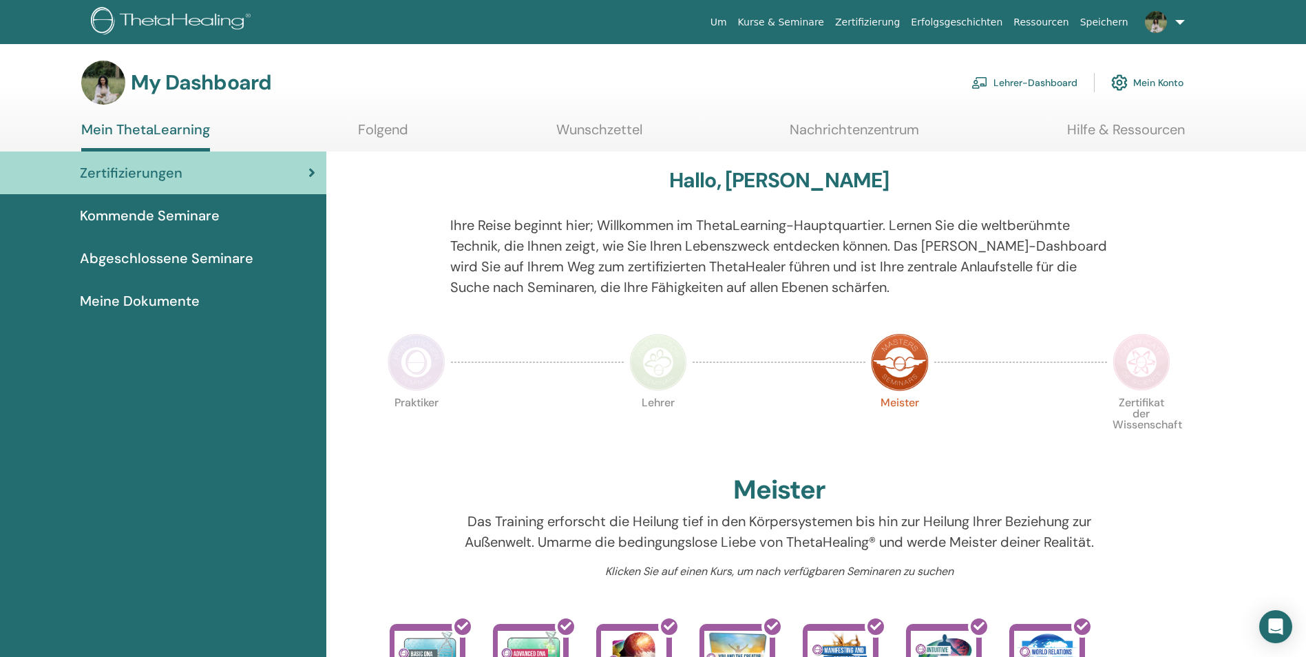
click at [1066, 84] on link "Lehrer-Dashboard" at bounding box center [1024, 82] width 106 height 30
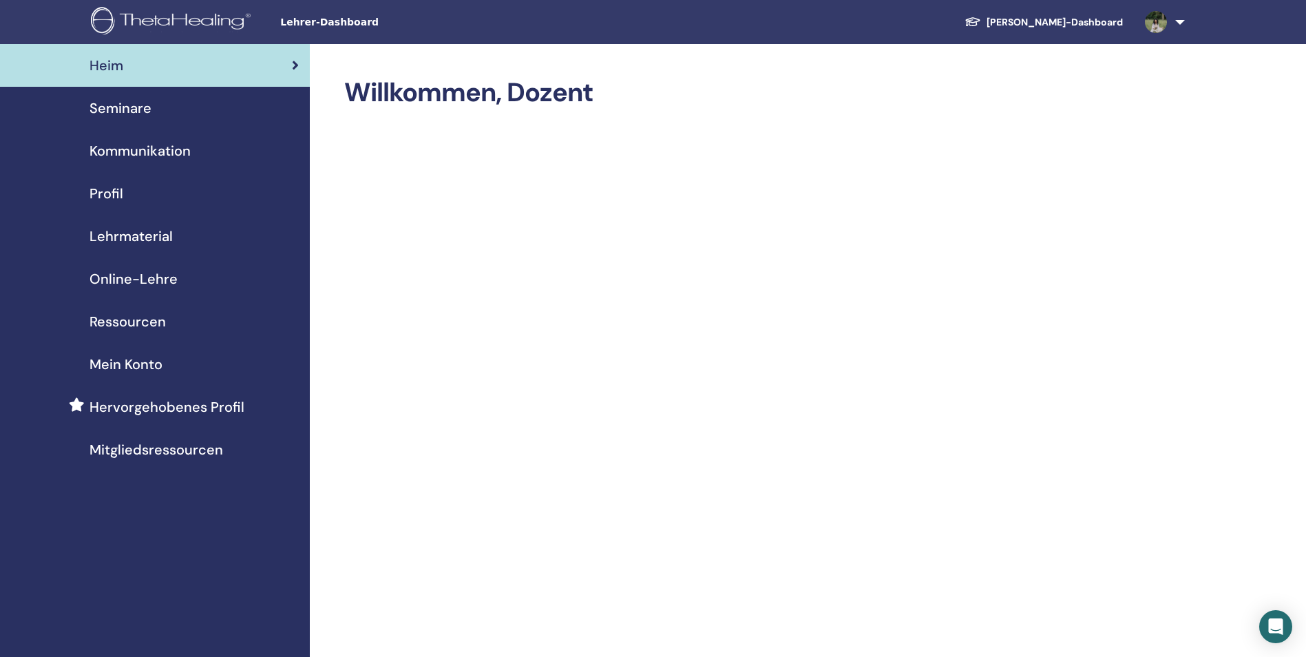
click at [173, 109] on div "Seminare" at bounding box center [155, 108] width 288 height 21
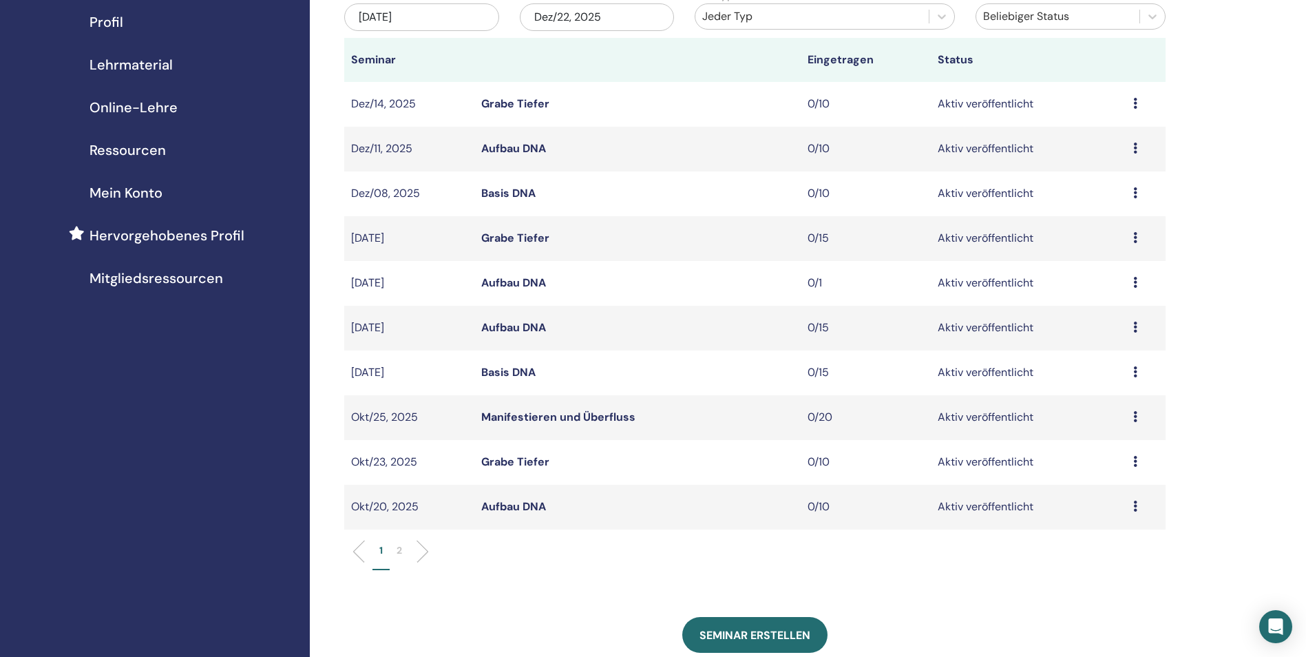
scroll to position [206, 0]
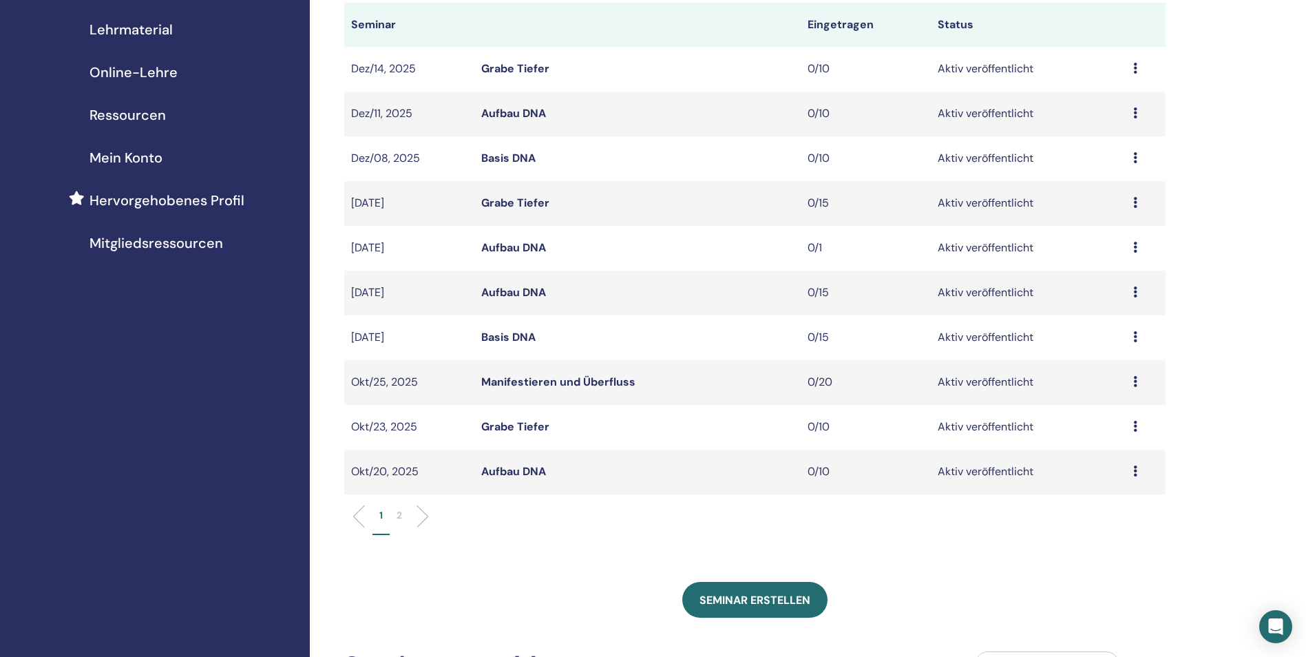
click at [1133, 339] on icon at bounding box center [1135, 336] width 4 height 11
click at [1107, 374] on link "Bearbeiten" at bounding box center [1096, 370] width 56 height 14
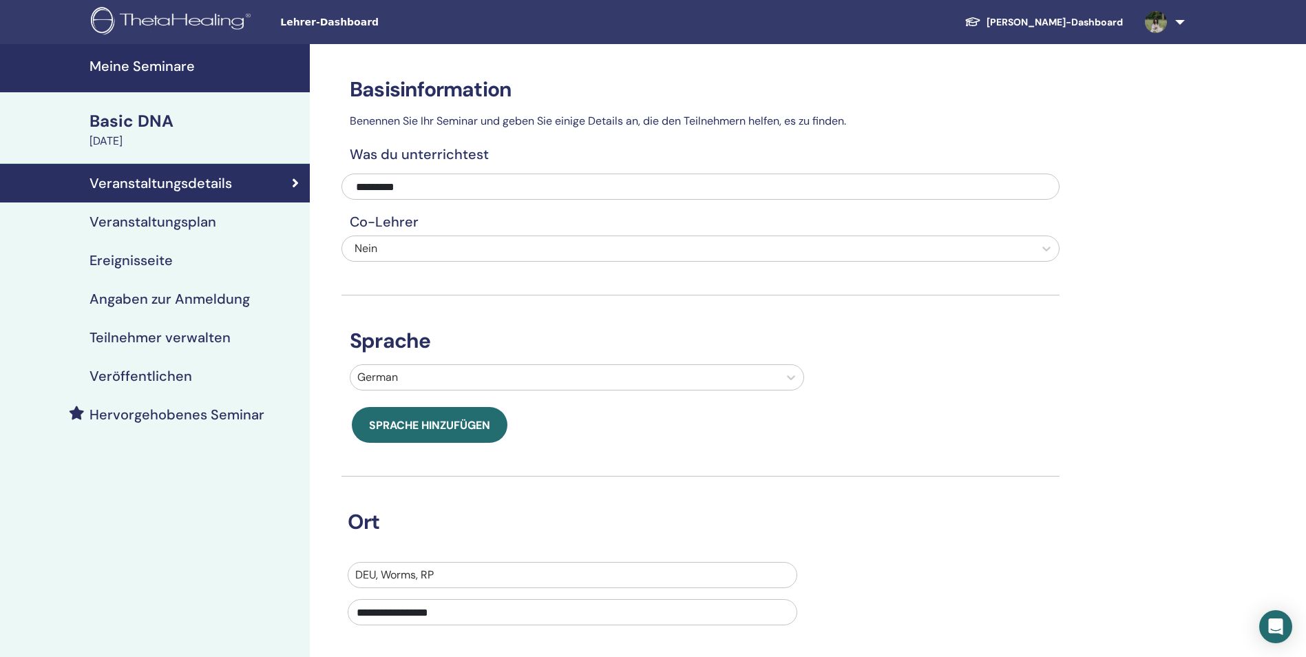
click at [189, 375] on h4 "Veröffentlichen" at bounding box center [140, 376] width 103 height 17
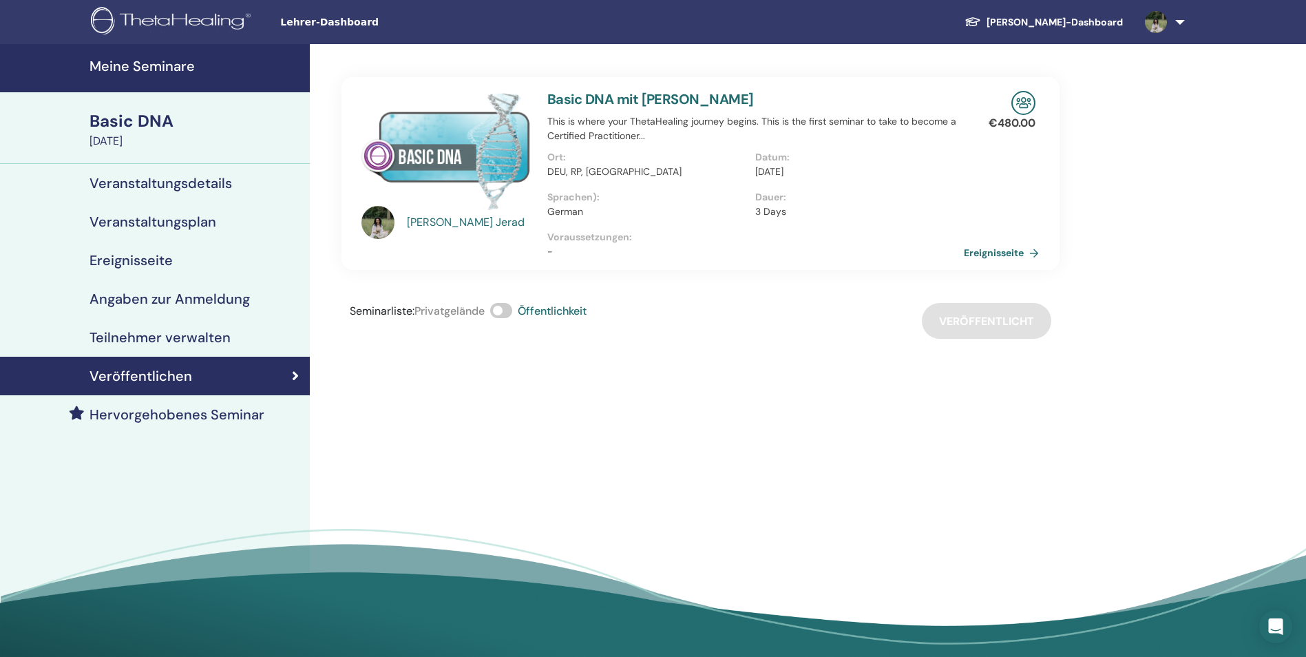
click at [160, 70] on h4 "Meine Seminare" at bounding box center [195, 66] width 212 height 17
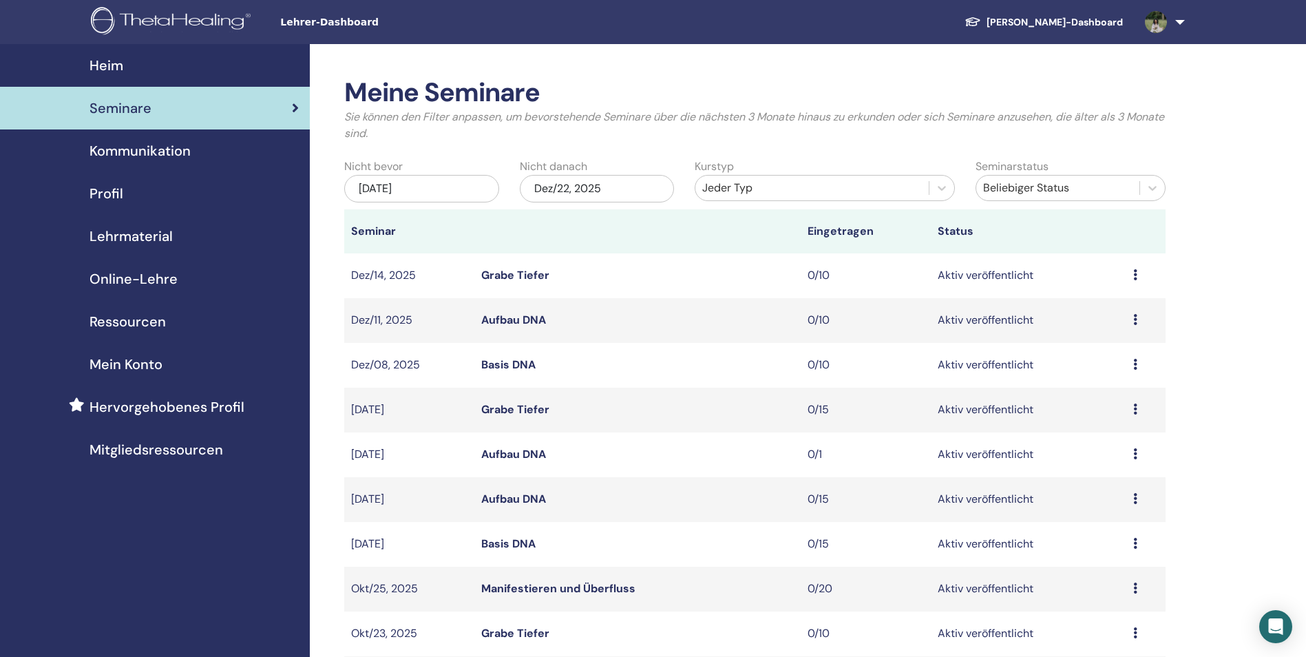
click at [1136, 500] on icon at bounding box center [1135, 498] width 4 height 11
click at [1114, 532] on link "Bearbeiten" at bounding box center [1099, 532] width 56 height 14
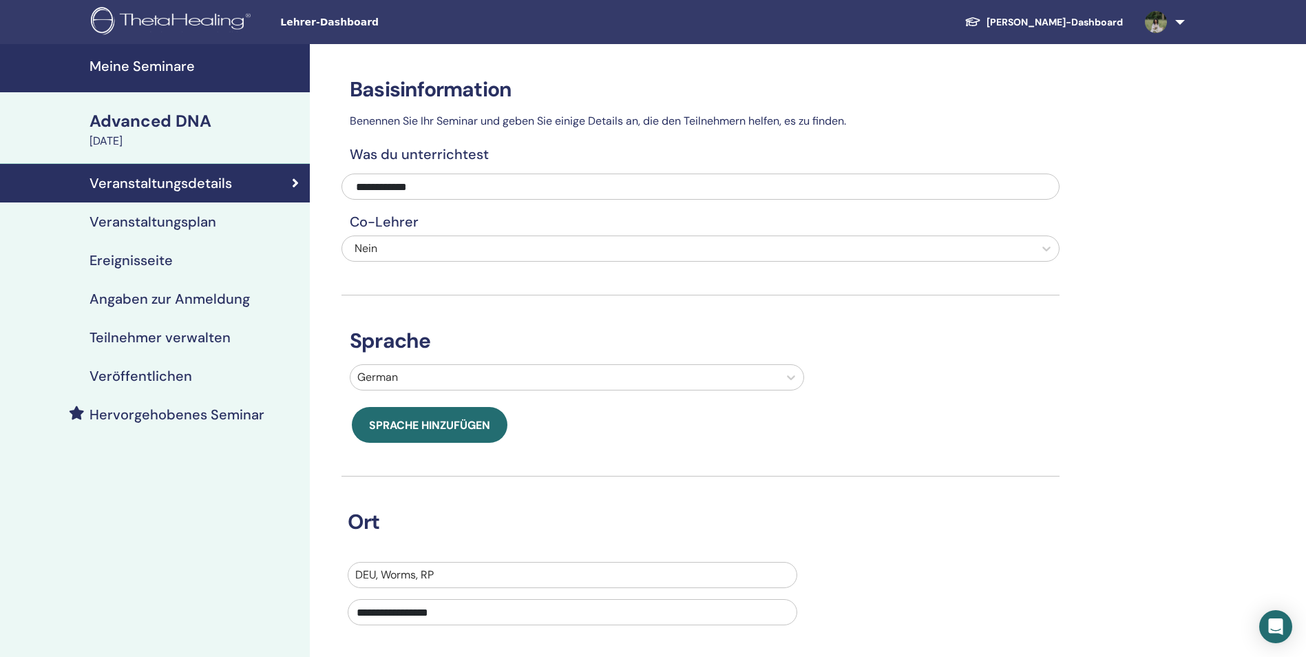
click at [172, 376] on h4 "Veröffentlichen" at bounding box center [140, 376] width 103 height 17
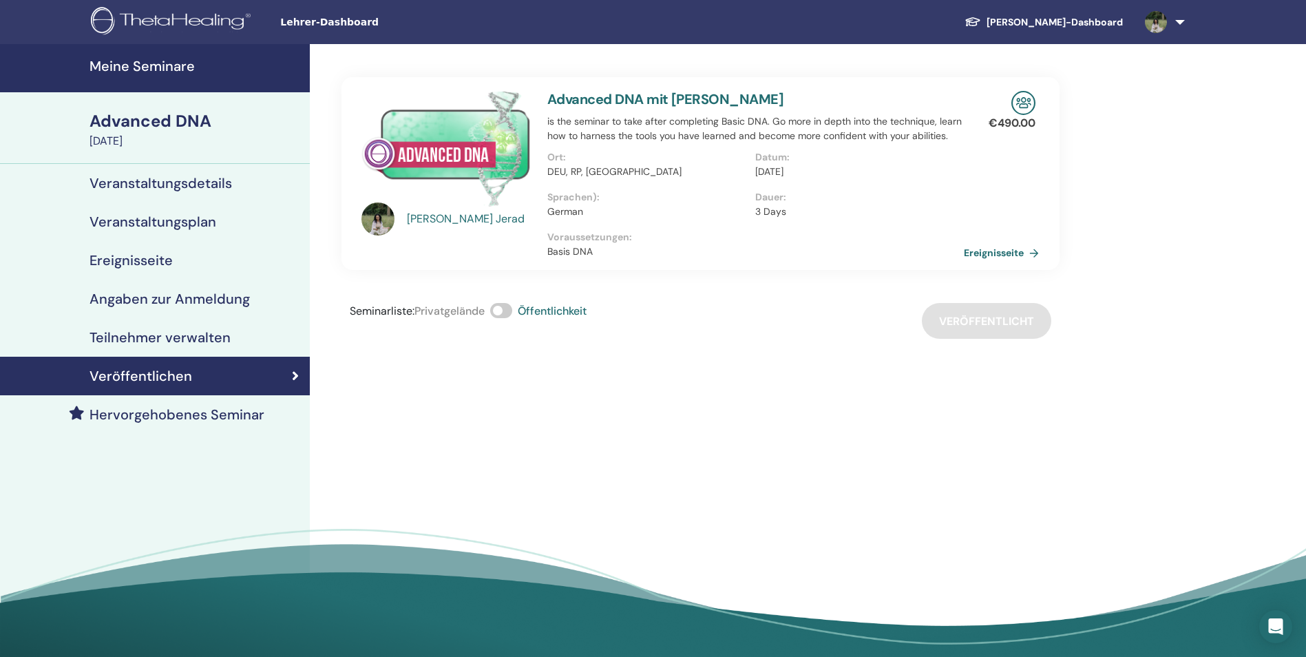
click at [115, 59] on h4 "Meine Seminare" at bounding box center [195, 66] width 212 height 17
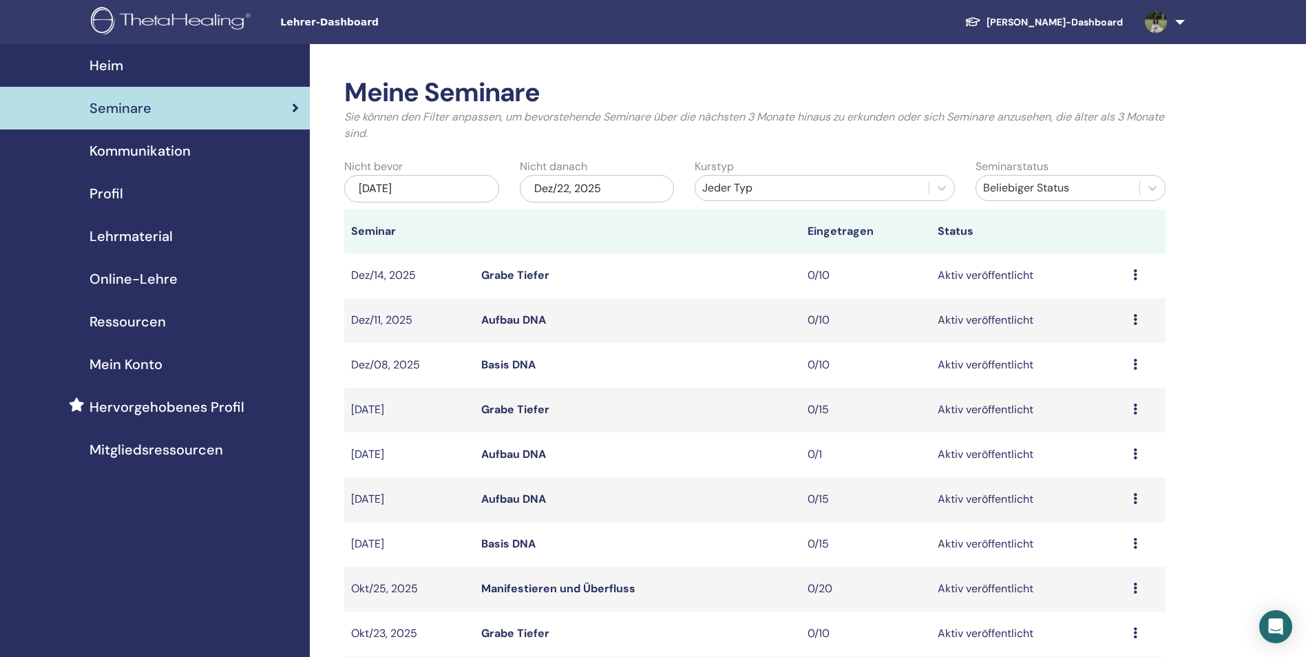
click at [1136, 452] on icon at bounding box center [1135, 453] width 4 height 11
click at [1105, 463] on link "Vorschau" at bounding box center [1094, 462] width 47 height 14
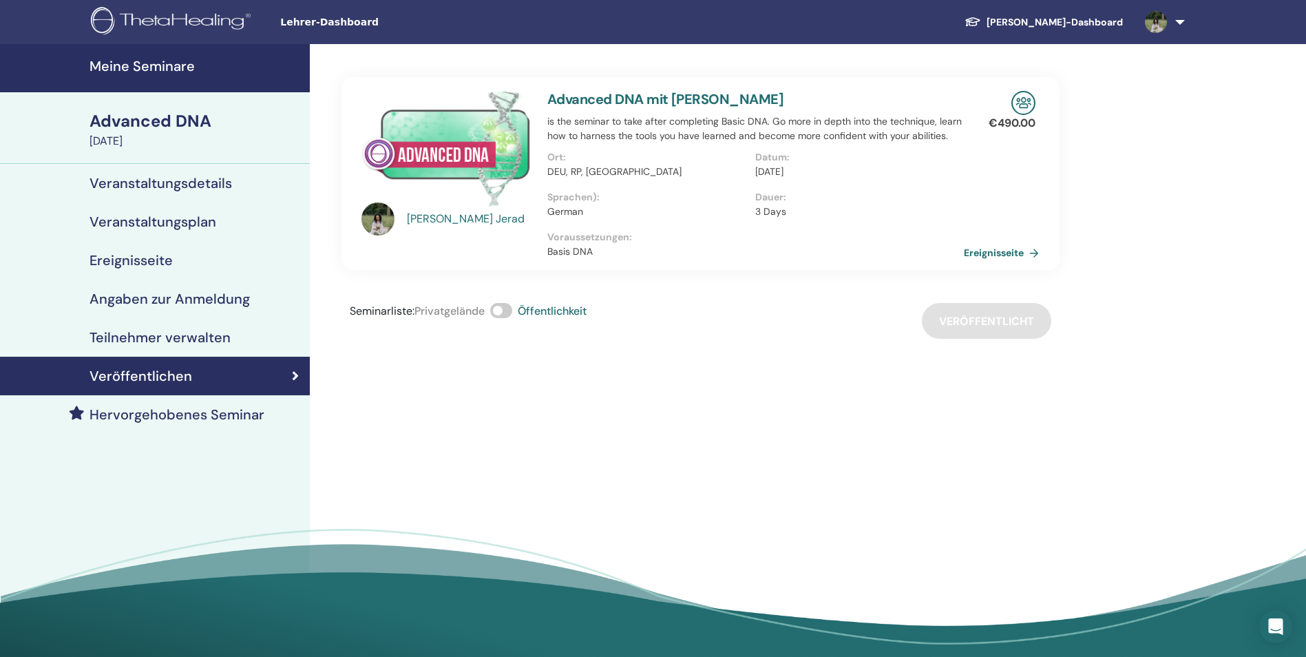
click at [174, 72] on h4 "Meine Seminare" at bounding box center [195, 66] width 212 height 17
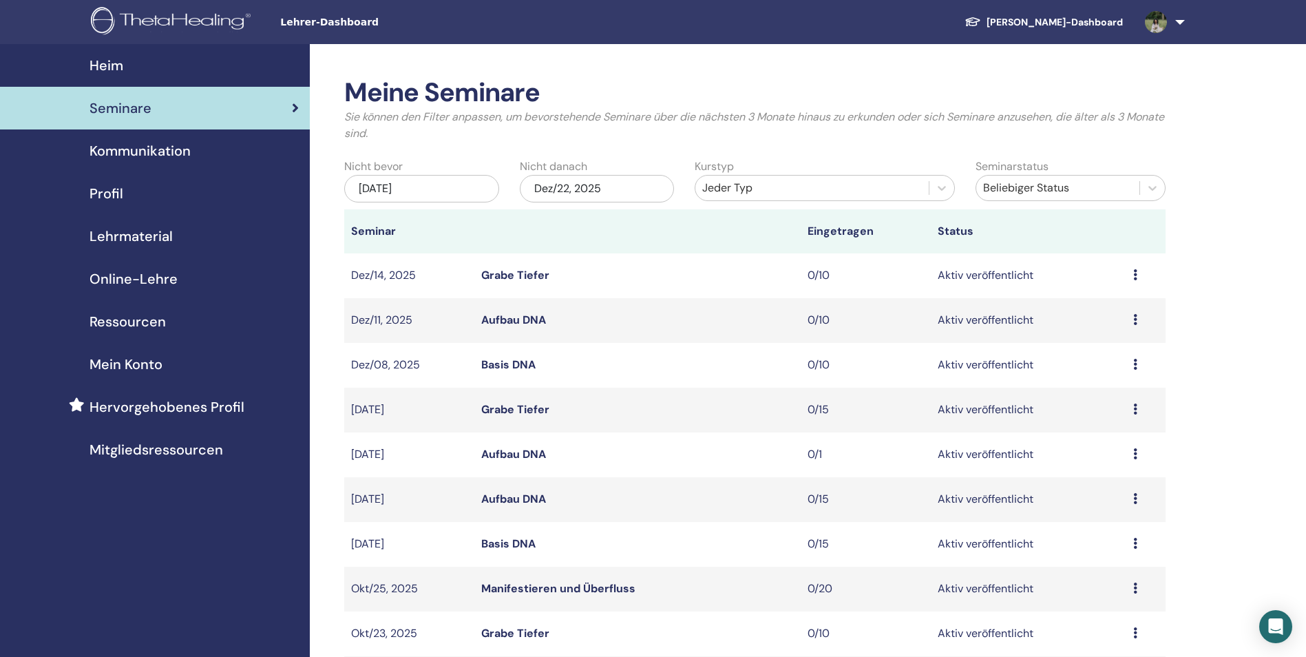
click at [1137, 409] on div "Vorschau Bearbeiten Teilnehmer Absagen" at bounding box center [1145, 409] width 25 height 17
click at [1103, 421] on link "Vorschau" at bounding box center [1095, 419] width 47 height 14
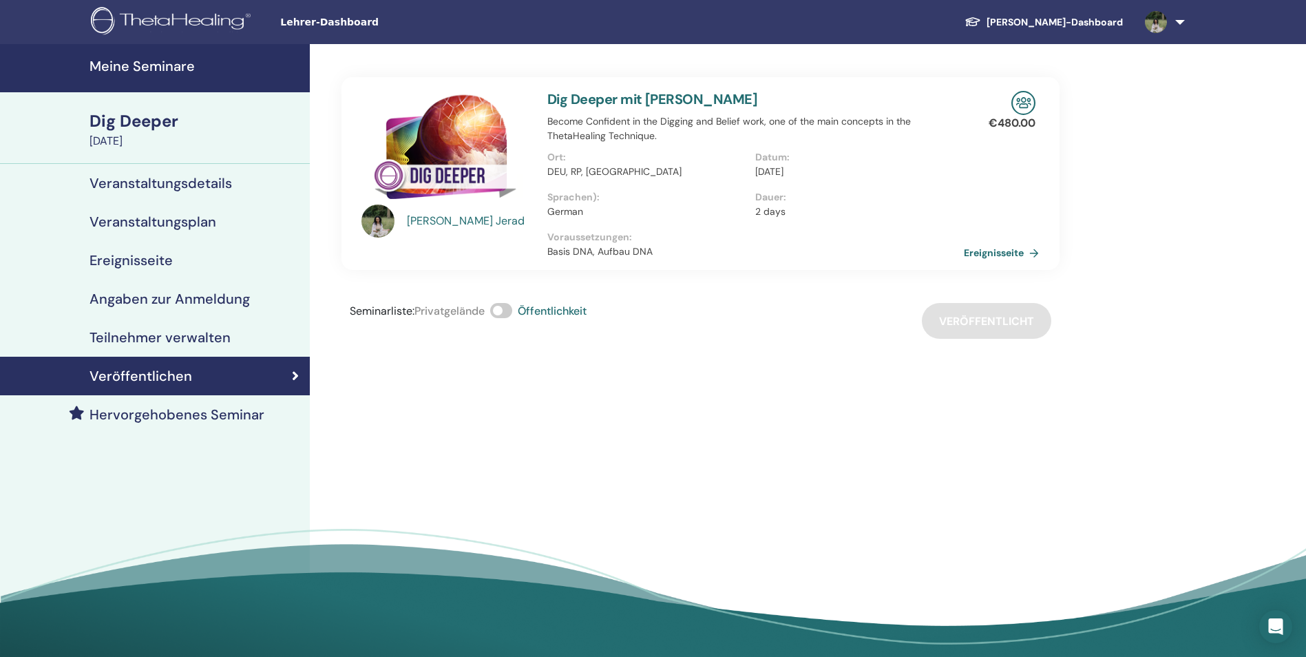
click at [133, 67] on h4 "Meine Seminare" at bounding box center [195, 66] width 212 height 17
